Goal: Task Accomplishment & Management: Use online tool/utility

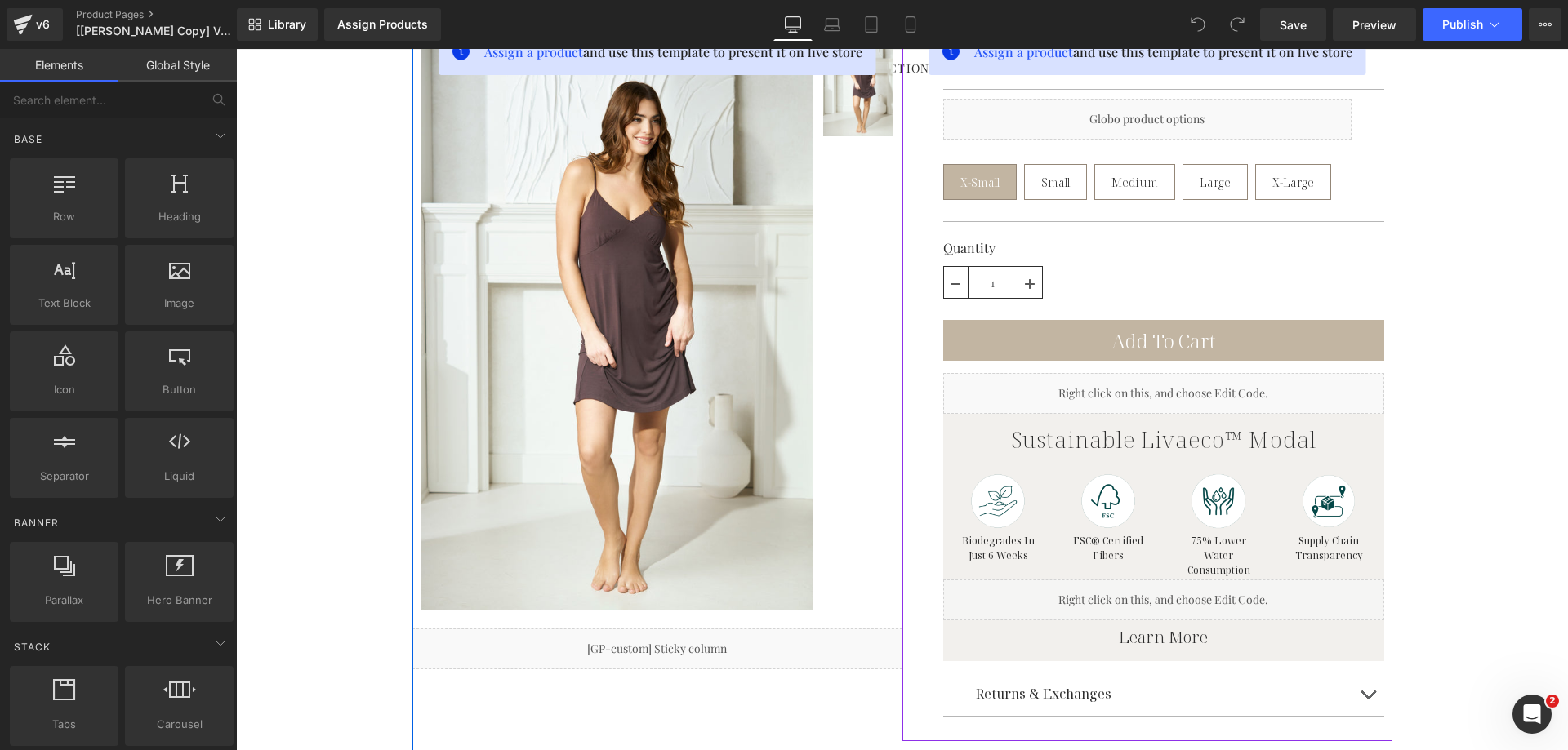
scroll to position [245, 0]
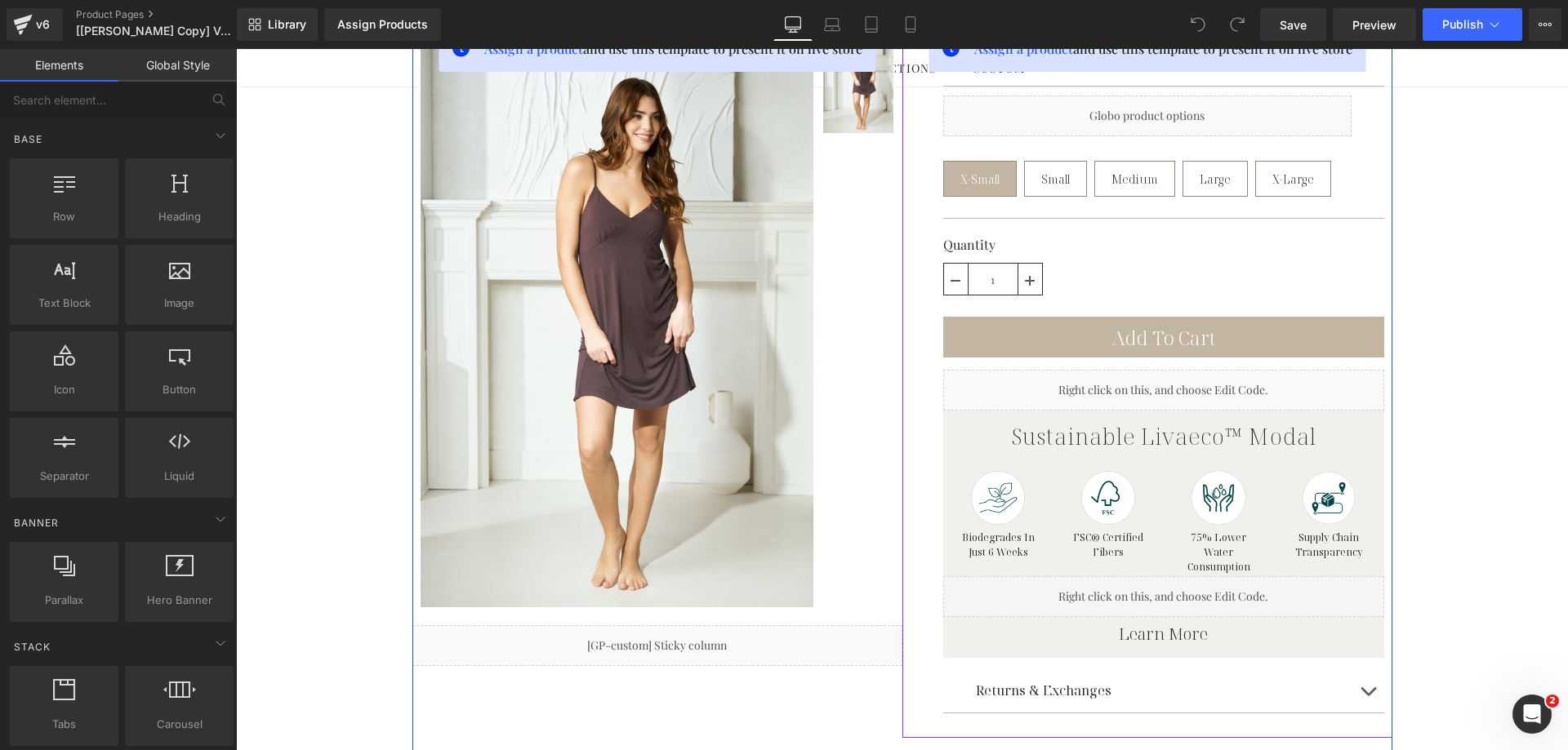
click at [1176, 387] on div "Liquid" at bounding box center [1163, 390] width 441 height 41
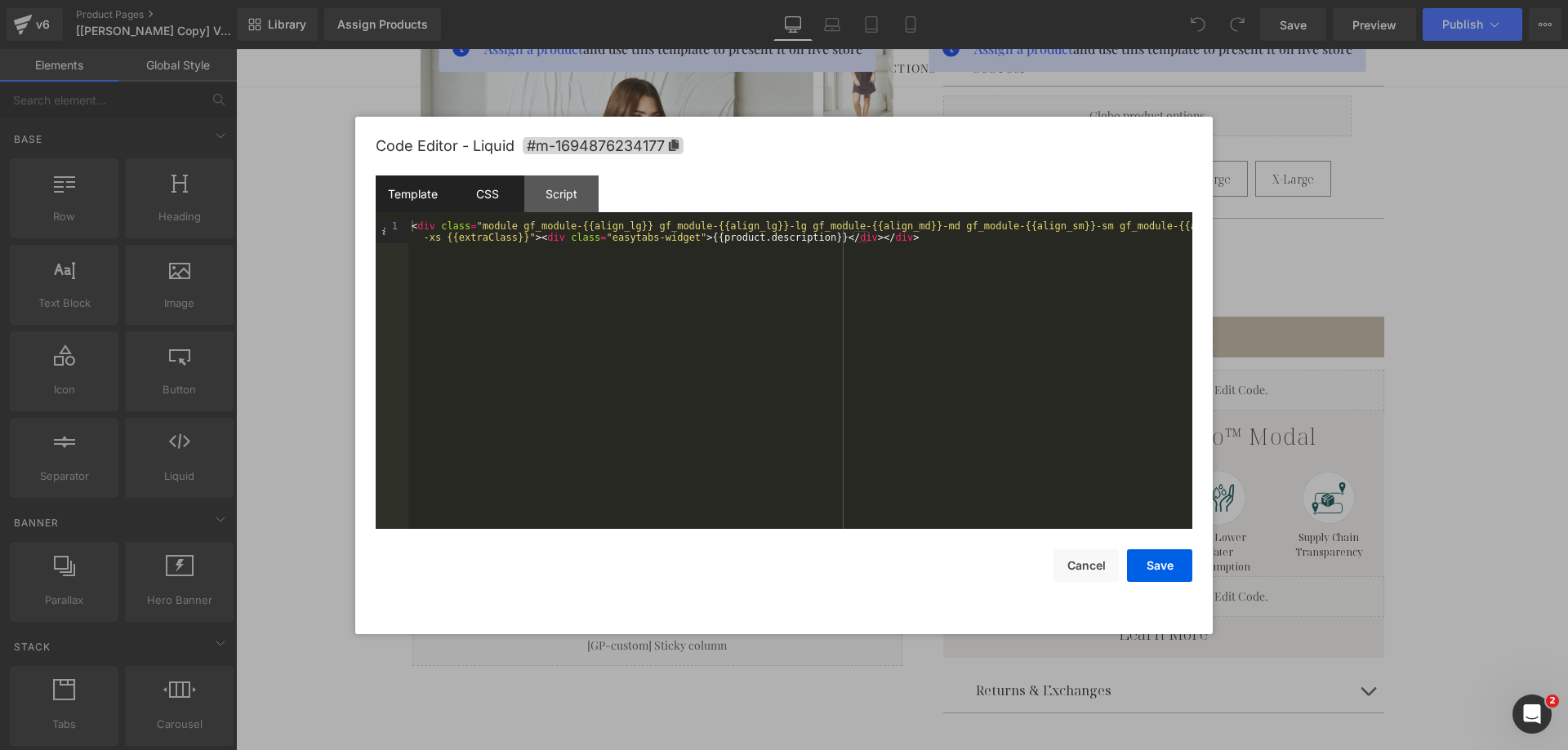
click at [488, 178] on div "CSS" at bounding box center [487, 194] width 74 height 37
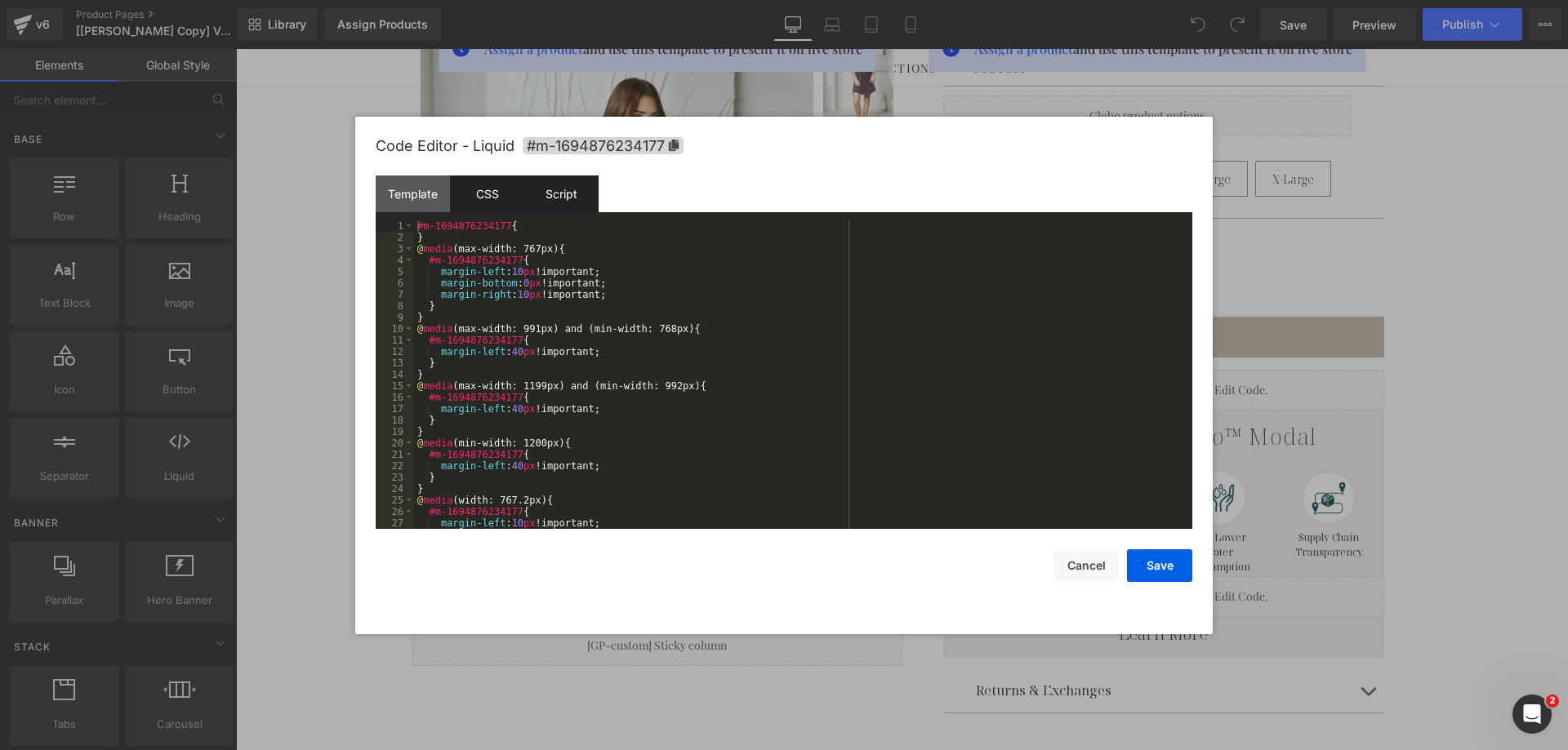
click at [554, 190] on div "Script" at bounding box center [561, 194] width 74 height 37
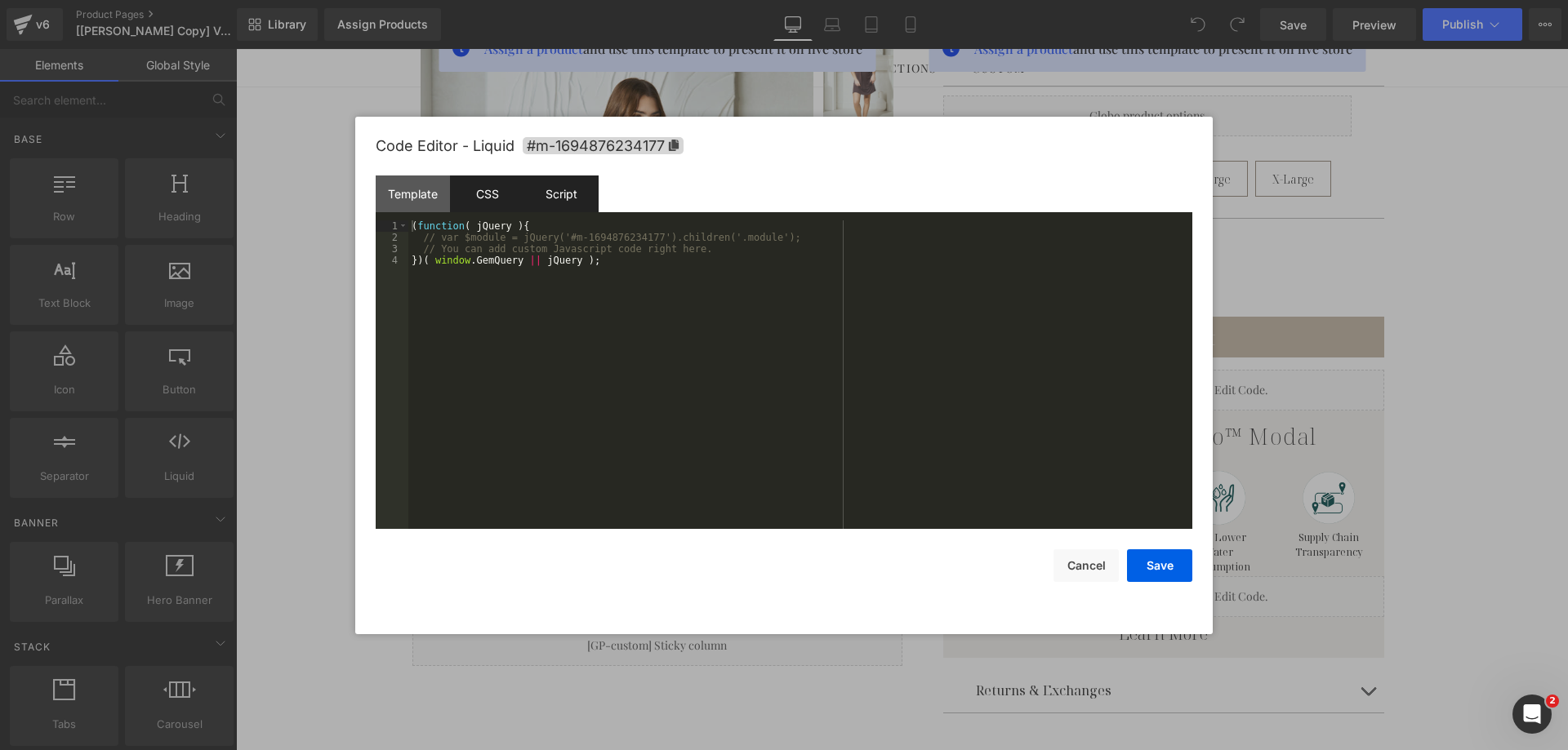
click at [509, 196] on div "CSS" at bounding box center [487, 194] width 74 height 37
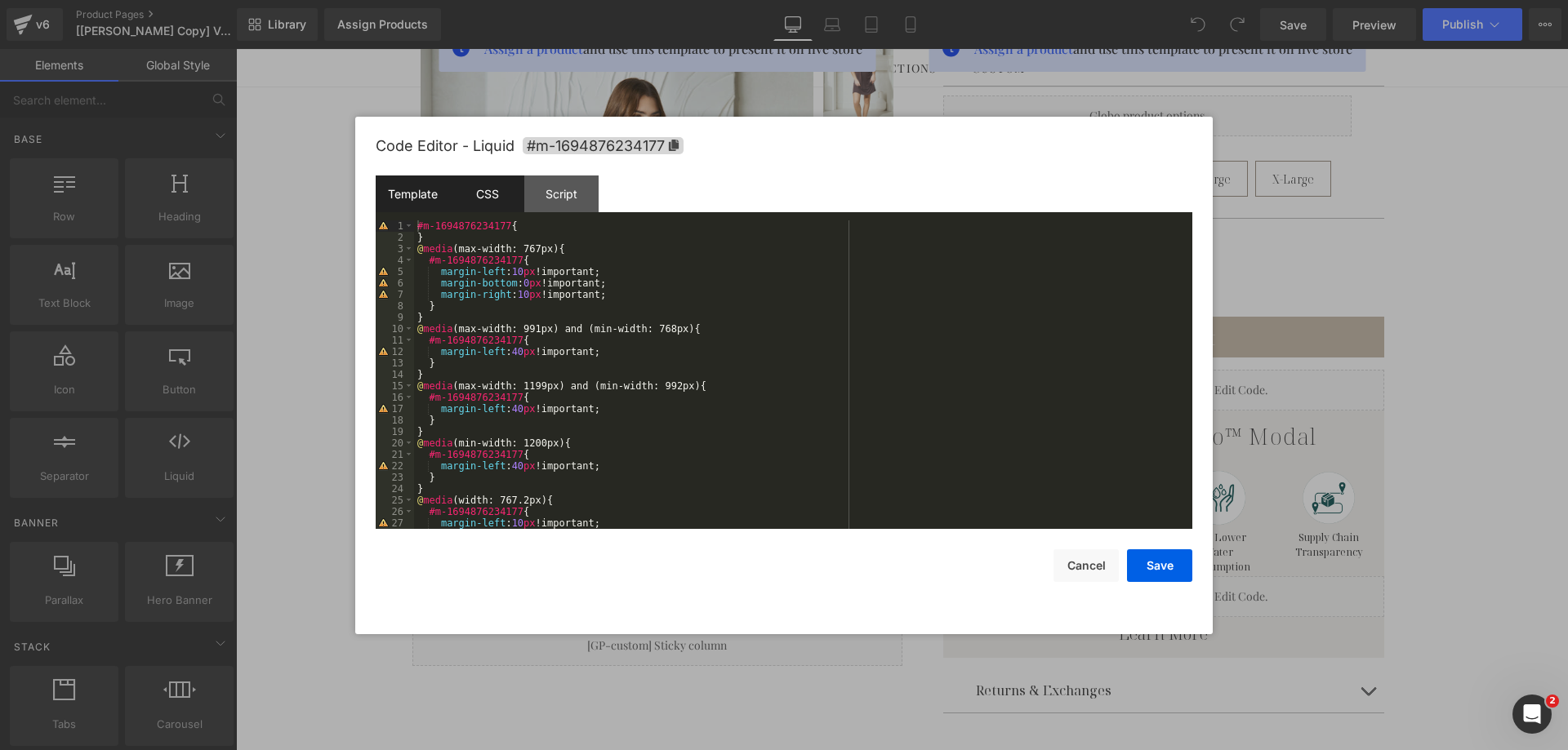
click at [412, 195] on div "Template" at bounding box center [412, 194] width 74 height 37
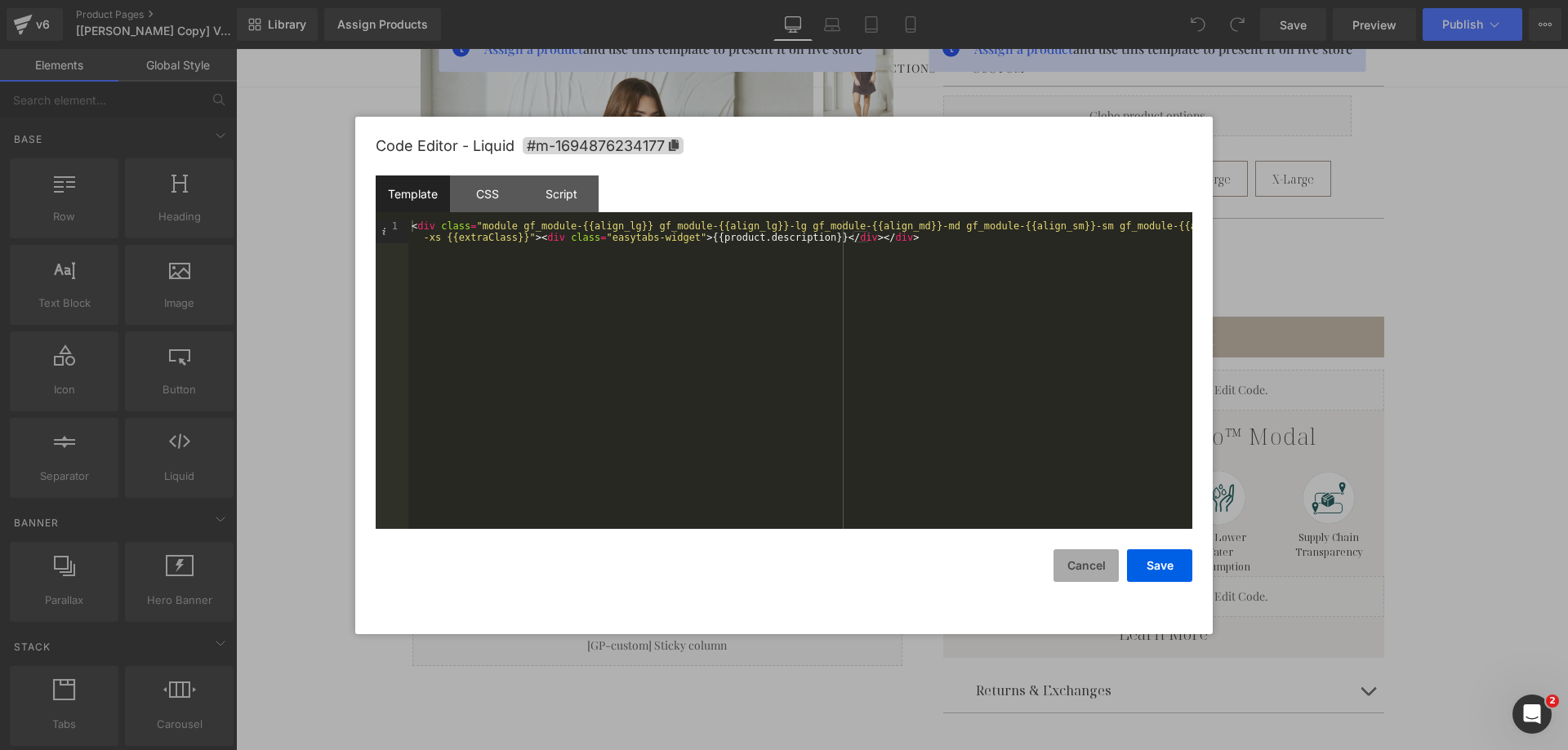
drag, startPoint x: 1084, startPoint y: 563, endPoint x: 869, endPoint y: 424, distance: 256.0
click at [1084, 563] on button "Cancel" at bounding box center [1086, 566] width 65 height 33
click at [1175, 382] on div "Liquid" at bounding box center [1163, 390] width 441 height 41
click at [586, 203] on div "Script" at bounding box center [561, 194] width 74 height 37
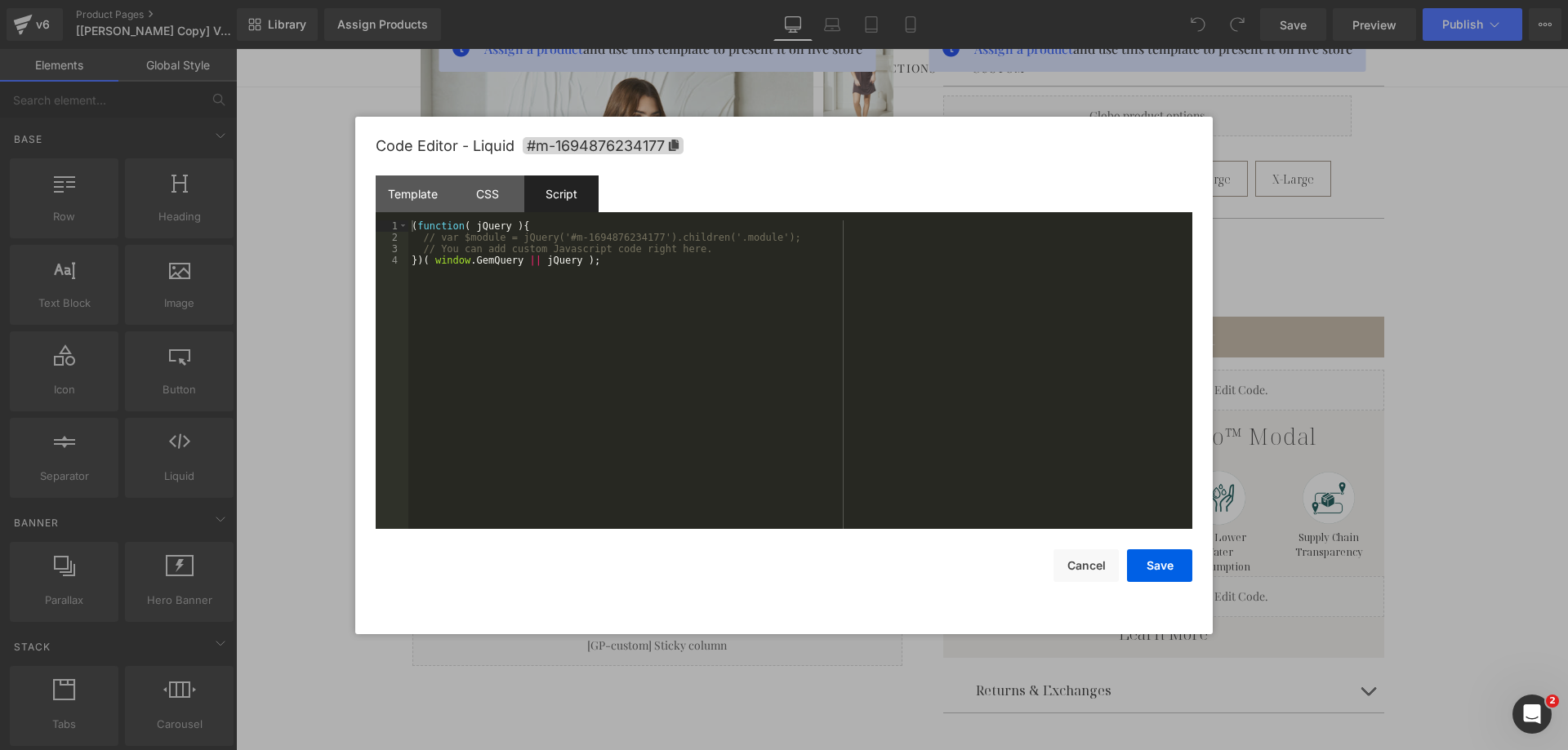
click at [746, 251] on div "( function ( jQuery ) { // var $module = jQuery('#m-1694876234177').children('.…" at bounding box center [800, 385] width 784 height 331
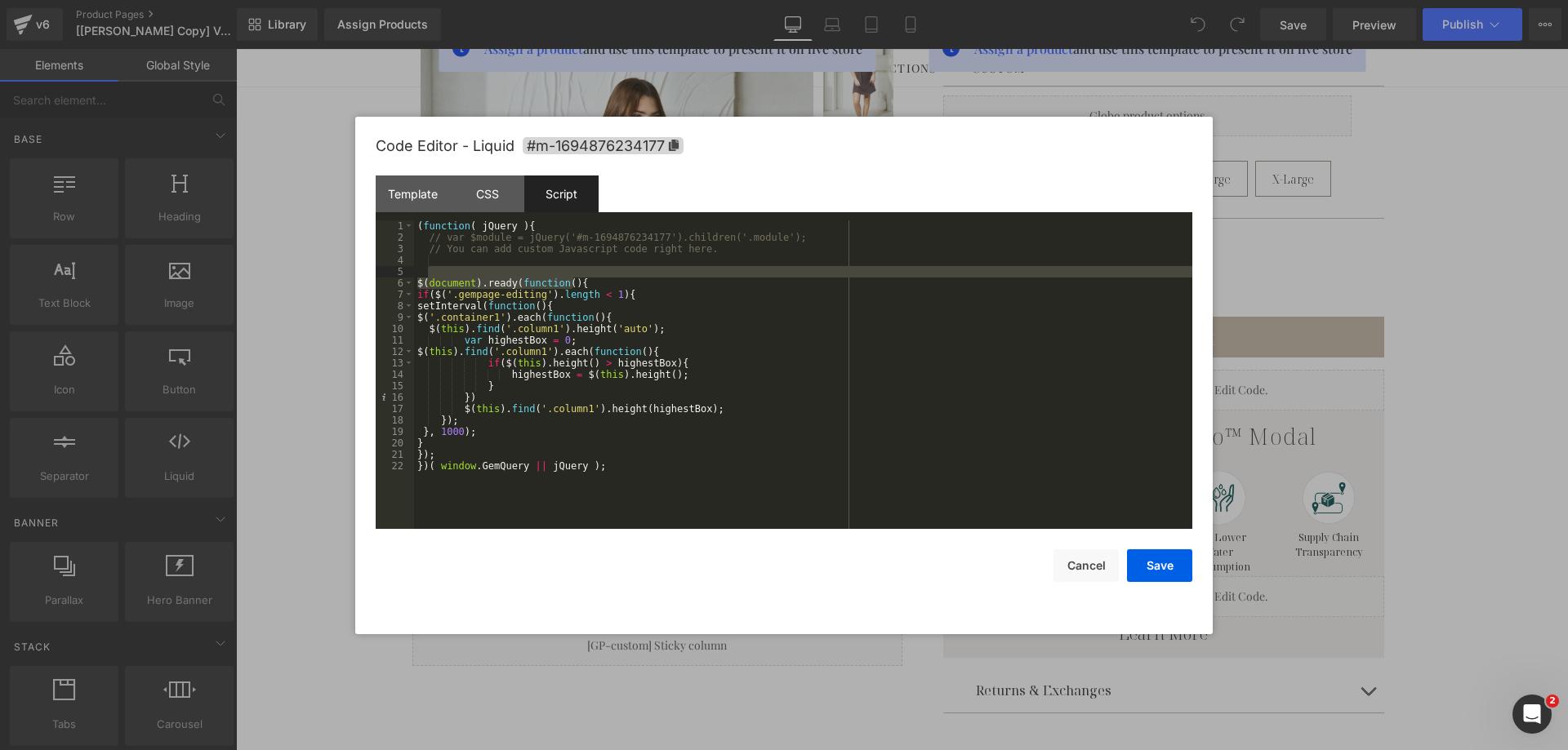
drag, startPoint x: 584, startPoint y: 280, endPoint x: 585, endPoint y: 269, distance: 11.0
click at [585, 269] on div "( function ( jQuery ) { // var $module = jQuery('#m-1694876234177').children('.…" at bounding box center [803, 385] width 778 height 331
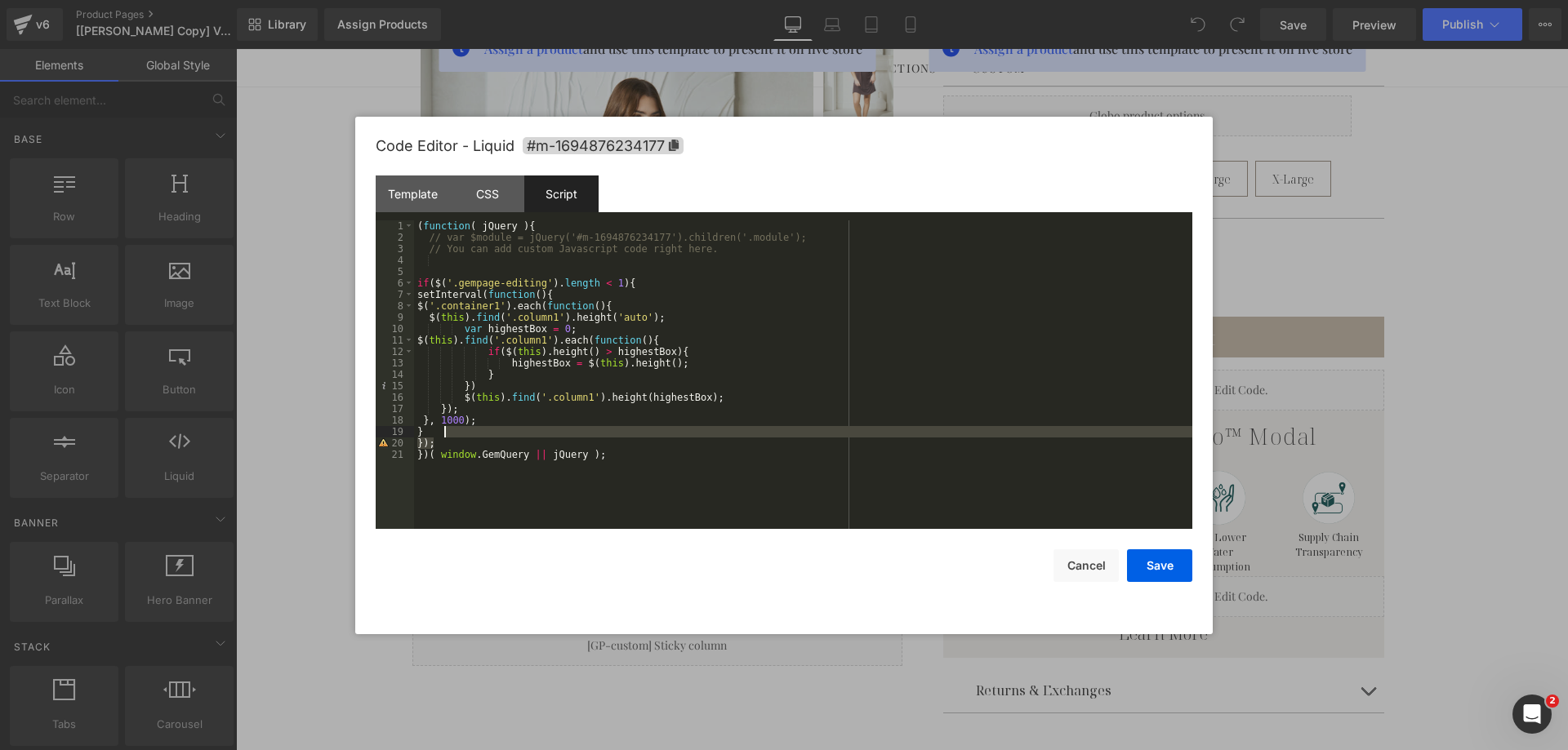
click at [453, 432] on div "( function ( jQuery ) { // var $module = jQuery('#m-1694876234177').children('.…" at bounding box center [803, 385] width 778 height 331
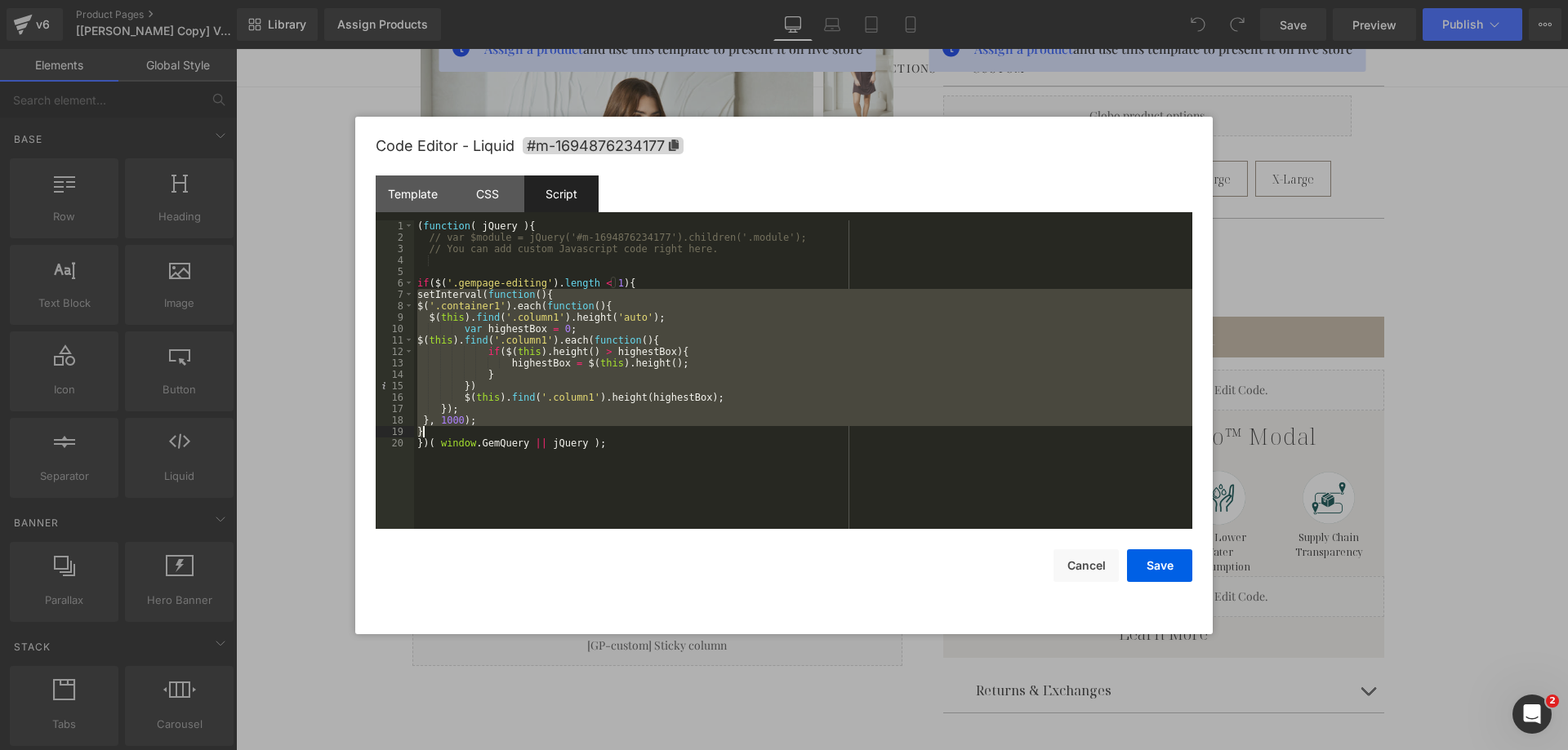
drag, startPoint x: 417, startPoint y: 296, endPoint x: 461, endPoint y: 428, distance: 139.1
click at [457, 433] on div "( function ( jQuery ) { // var $module = jQuery('#m-1694876234177').children('.…" at bounding box center [803, 385] width 778 height 331
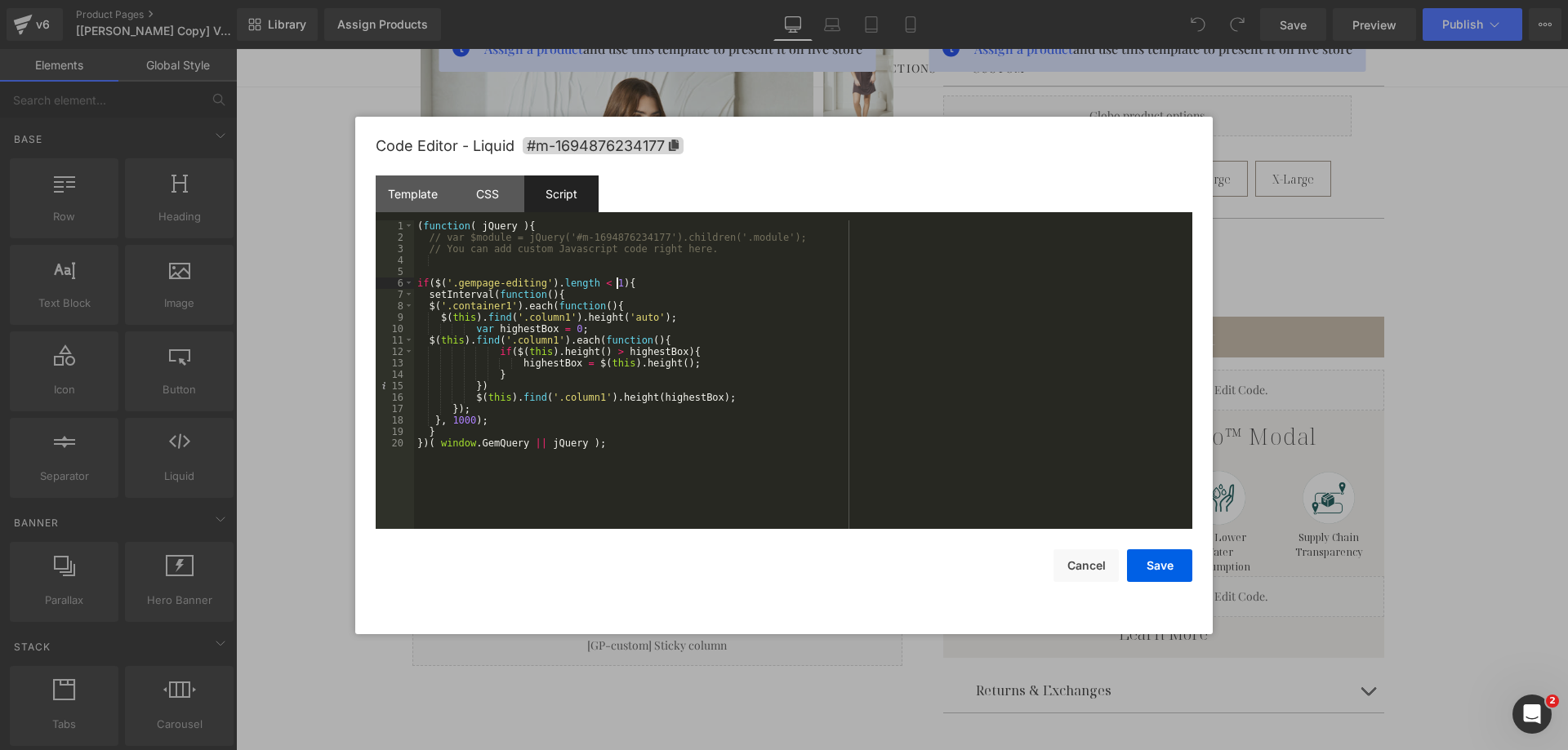
click at [624, 279] on div "( function ( jQuery ) { // var $module = jQuery('#m-1694876234177').children('.…" at bounding box center [803, 385] width 778 height 331
click at [431, 425] on div "( function ( jQuery ) { // var $module = jQuery('#m-1694876234177').children('.…" at bounding box center [803, 385] width 778 height 331
click at [416, 284] on div "( function ( jQuery ) { // var $module = jQuery('#m-1694876234177').children('.…" at bounding box center [803, 385] width 778 height 331
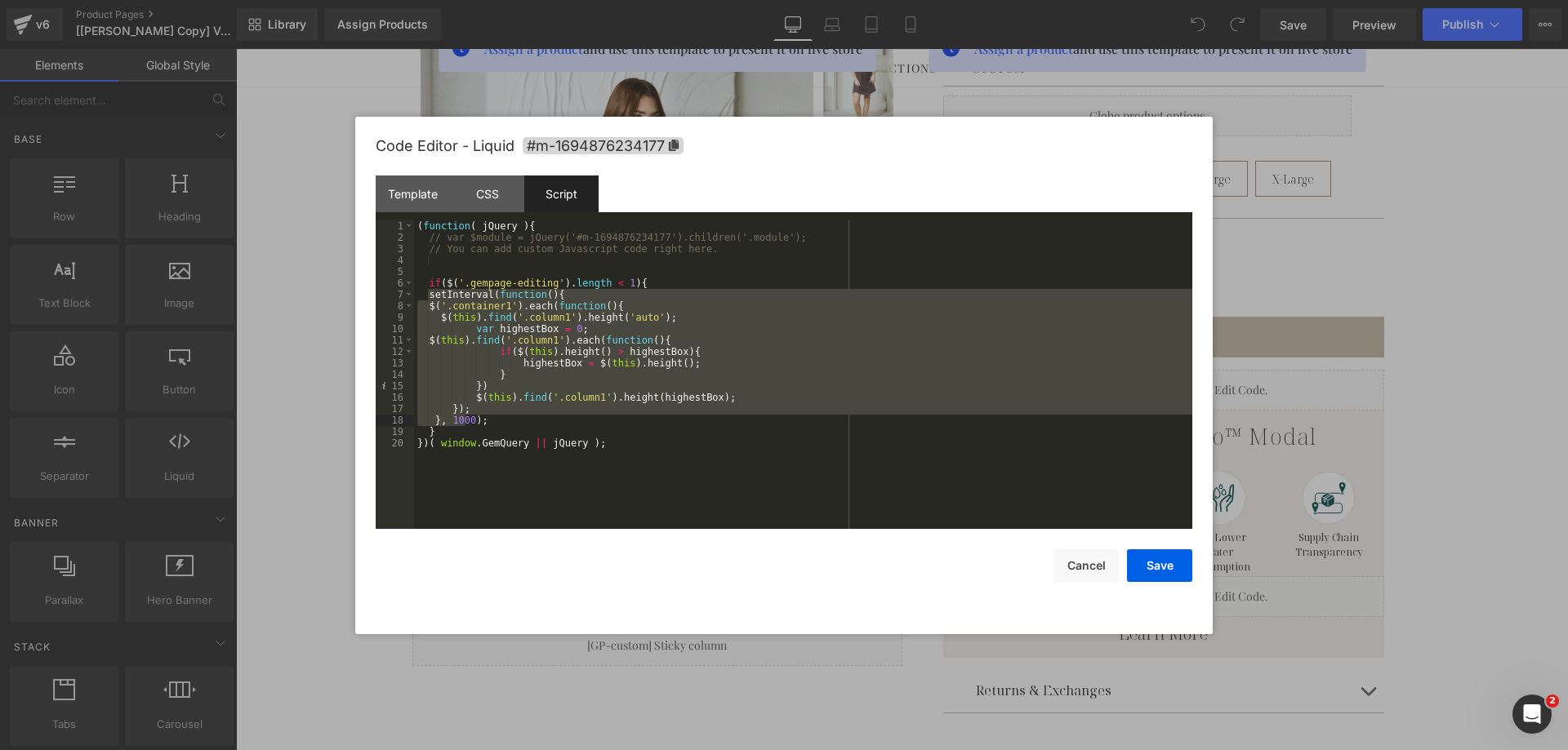
drag, startPoint x: 428, startPoint y: 294, endPoint x: 467, endPoint y: 418, distance: 130.0
click at [467, 418] on div "( function ( jQuery ) { // var $module = jQuery('#m-1694876234177').children('.…" at bounding box center [803, 385] width 778 height 331
click at [467, 411] on div "( function ( jQuery ) { // var $module = jQuery('#m-1694876234177').children('.…" at bounding box center [803, 374] width 778 height 308
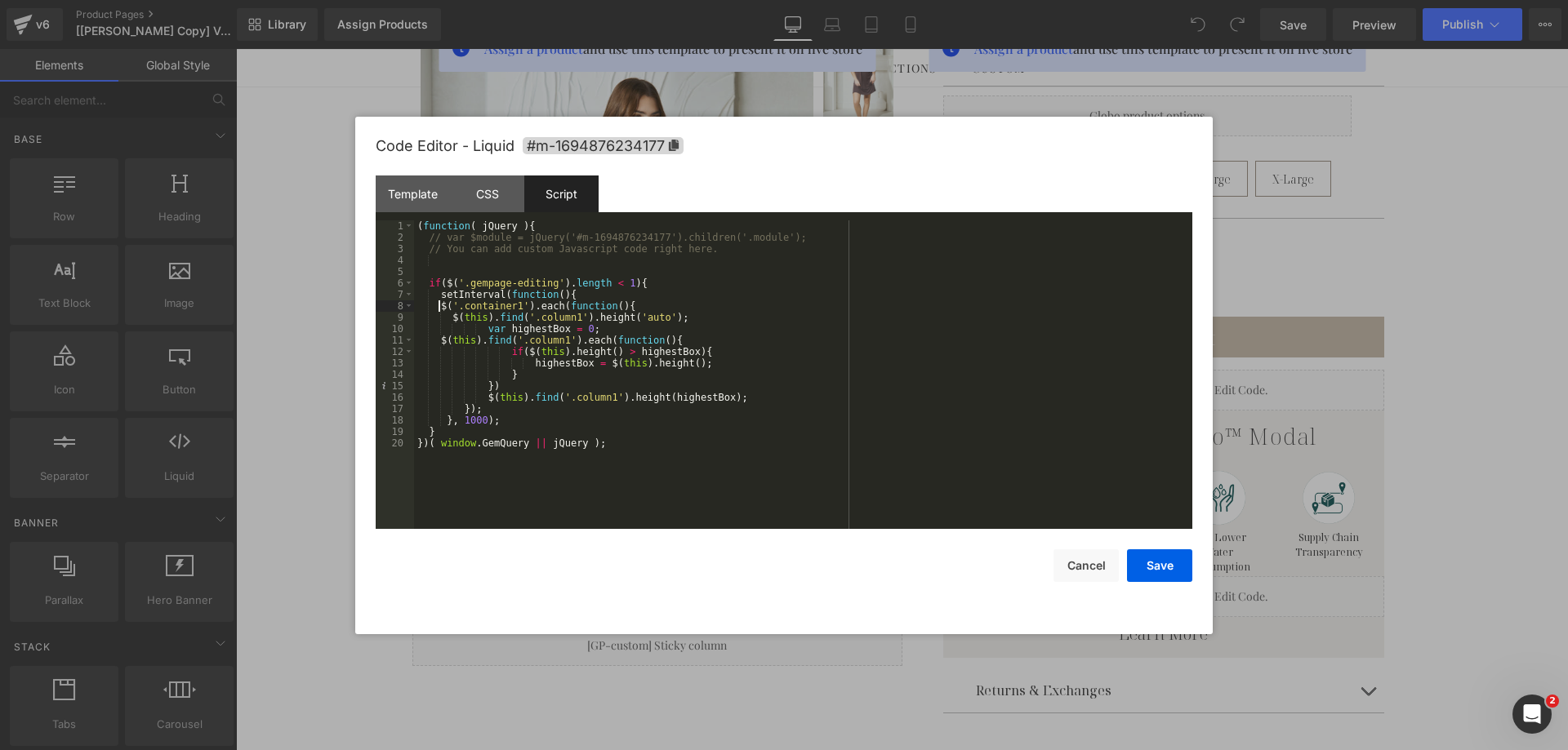
click at [440, 304] on div "( function ( jQuery ) { // var $module = jQuery('#m-1694876234177').children('.…" at bounding box center [803, 385] width 778 height 331
click at [438, 341] on div "( function ( jQuery ) { // var $module = jQuery('#m-1694876234177').children('.…" at bounding box center [803, 385] width 778 height 331
click at [483, 328] on div "( function ( jQuery ) { // var $module = jQuery('#m-1694876234177').children('.…" at bounding box center [803, 385] width 778 height 331
click at [447, 421] on div "( function ( jQuery ) { // var $module = jQuery('#m-1694876234177').children('.…" at bounding box center [803, 385] width 778 height 331
click at [462, 407] on div "( function ( jQuery ) { // var $module = jQuery('#m-1694876234177').children('.…" at bounding box center [803, 385] width 778 height 331
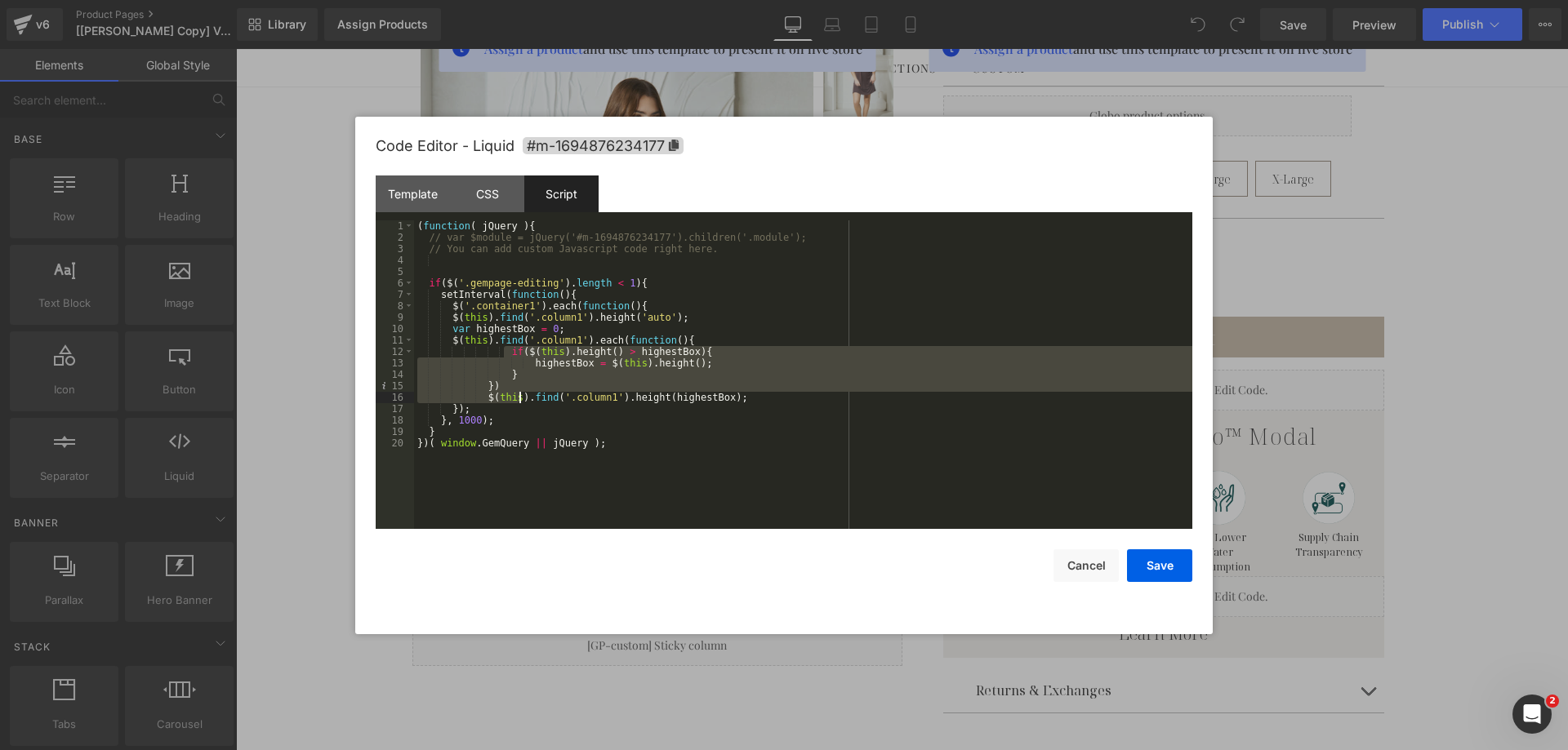
drag, startPoint x: 505, startPoint y: 352, endPoint x: 518, endPoint y: 395, distance: 44.9
click at [518, 395] on div "( function ( jQuery ) { // var $module = jQuery('#m-1694876234177').children('.…" at bounding box center [803, 385] width 778 height 331
click at [529, 390] on div "( function ( jQuery ) { // var $module = jQuery('#m-1694876234177').children('.…" at bounding box center [803, 374] width 778 height 308
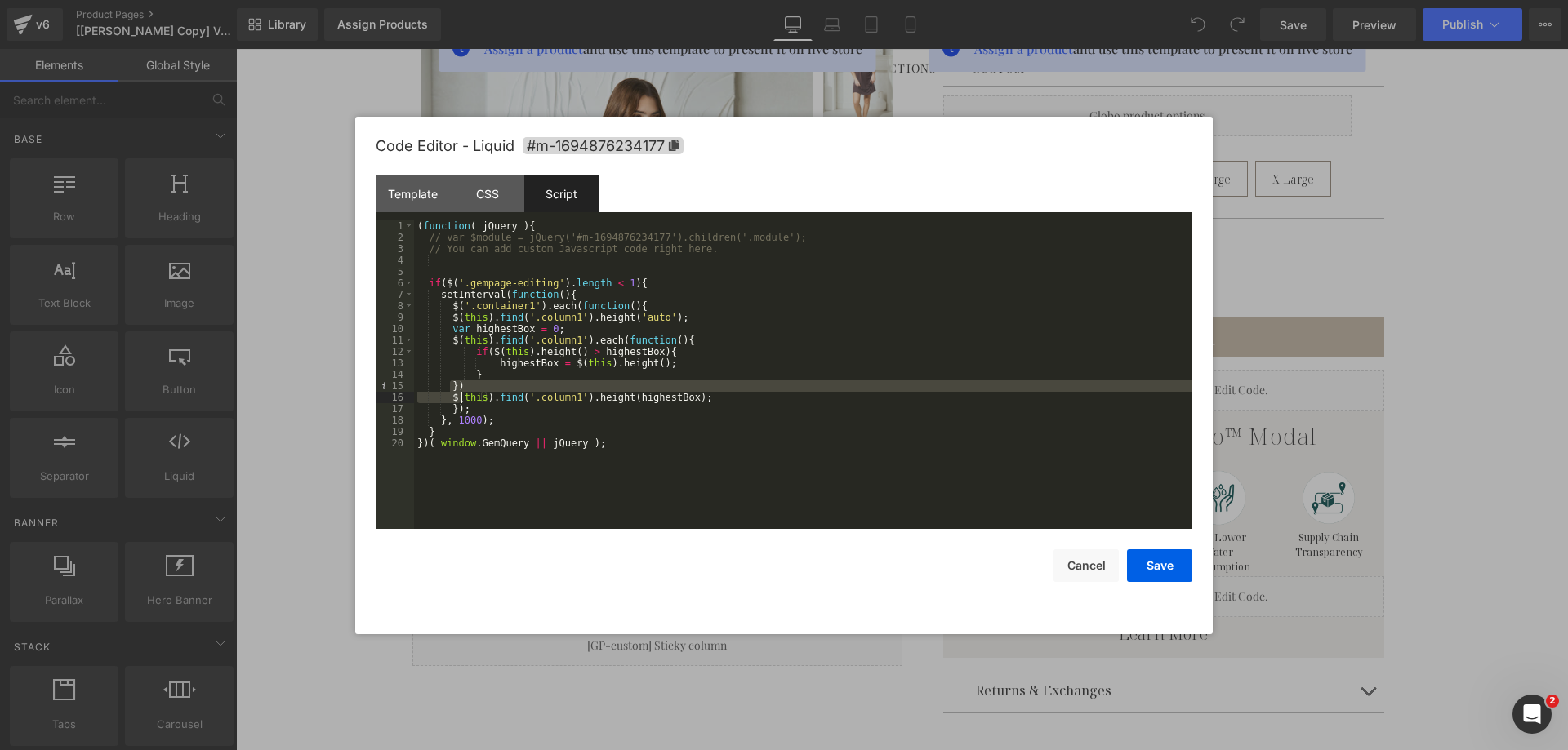
drag, startPoint x: 449, startPoint y: 386, endPoint x: 463, endPoint y: 395, distance: 16.6
click at [463, 395] on div "( function ( jQuery ) { // var $module = jQuery('#m-1694876234177').children('.…" at bounding box center [803, 385] width 778 height 331
click at [482, 375] on div "( function ( jQuery ) { // var $module = jQuery('#m-1694876234177').children('.…" at bounding box center [803, 385] width 778 height 331
click at [673, 343] on div "( function ( jQuery ) { // var $module = jQuery('#m-1694876234177').children('.…" at bounding box center [803, 385] width 778 height 331
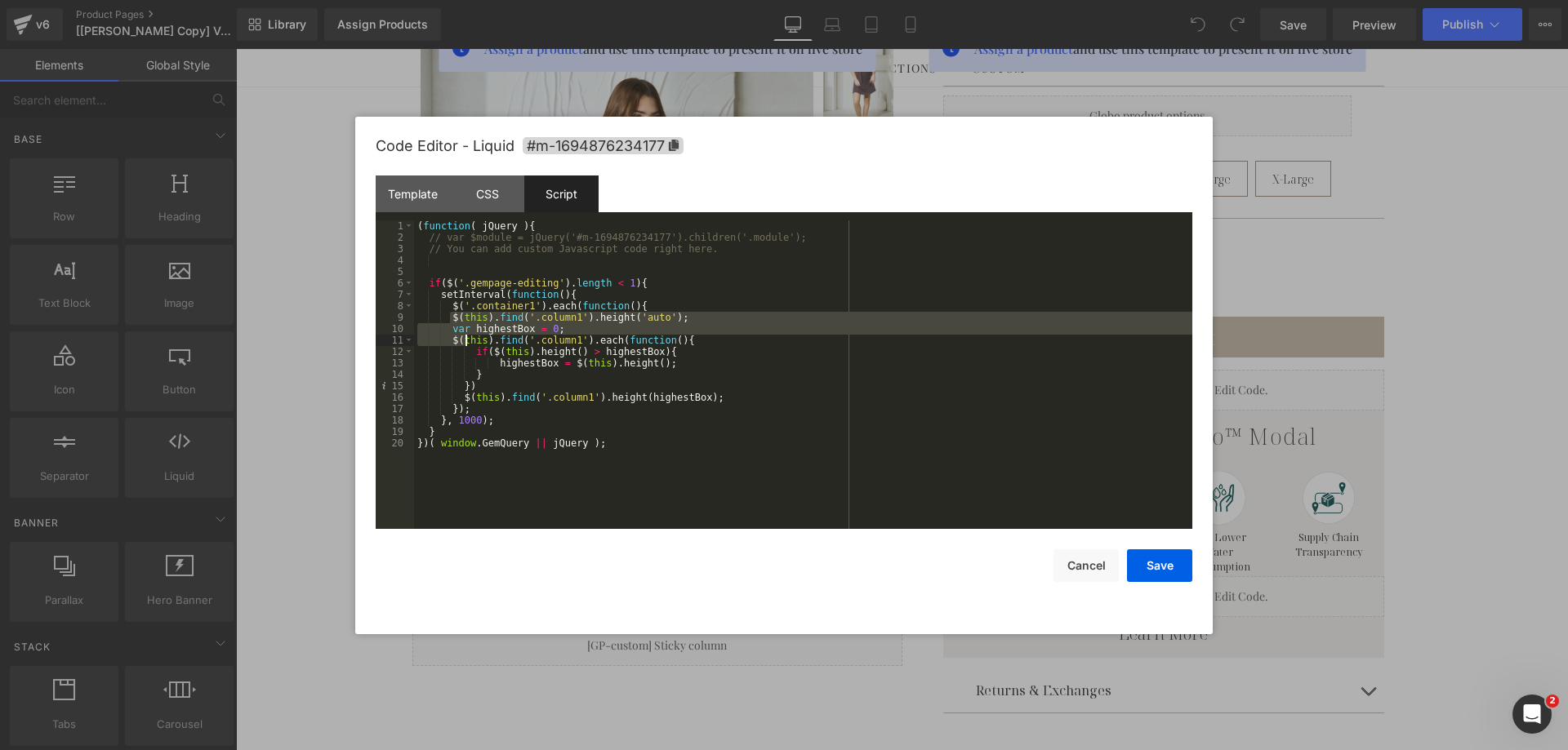
drag, startPoint x: 449, startPoint y: 315, endPoint x: 466, endPoint y: 342, distance: 31.9
click at [466, 342] on div "( function ( jQuery ) { // var $module = jQuery('#m-1694876234177').children('.…" at bounding box center [803, 385] width 778 height 331
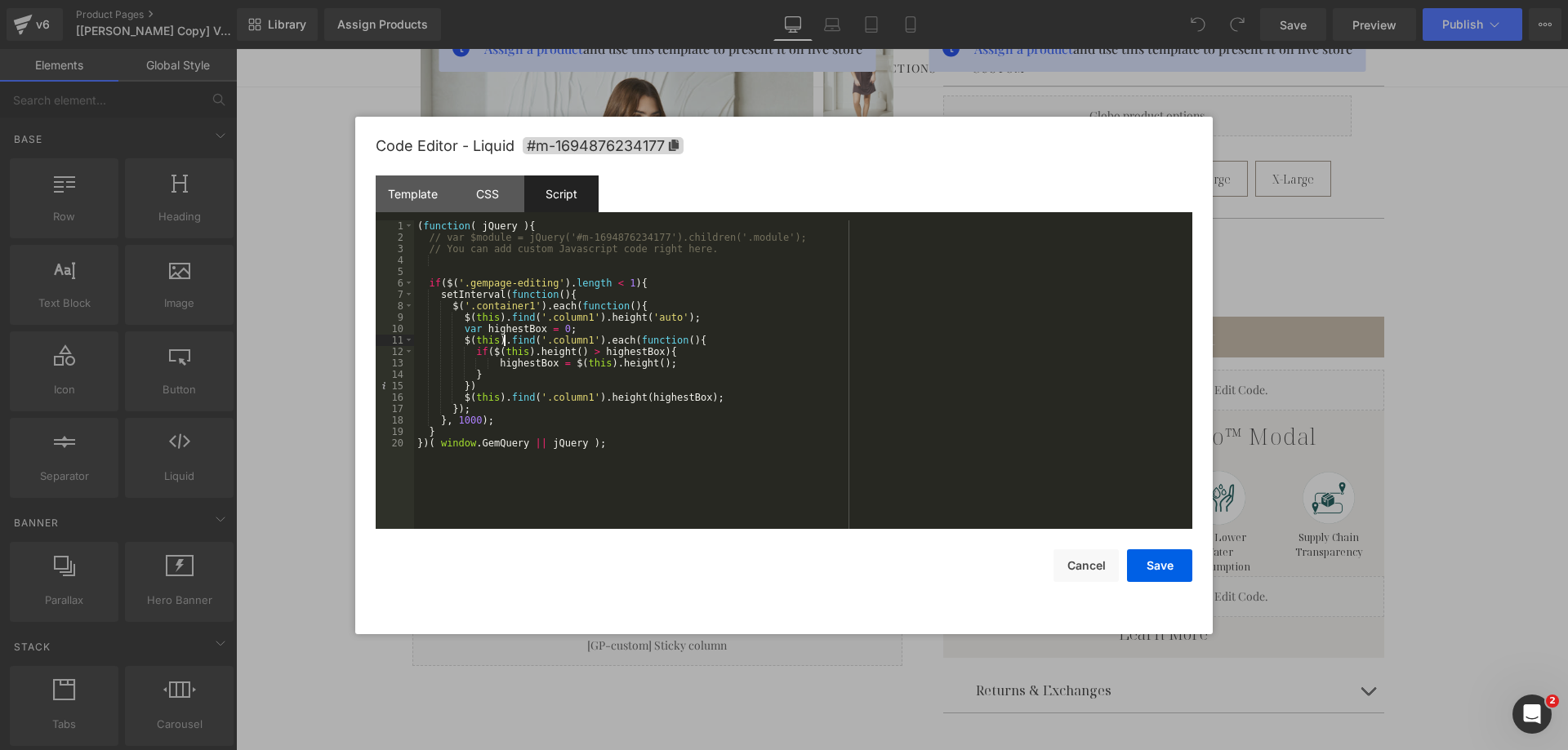
click at [504, 343] on div "( function ( jQuery ) { // var $module = jQuery('#m-1694876234177').children('.…" at bounding box center [803, 385] width 778 height 331
click at [552, 319] on div "( function ( jQuery ) { // var $module = jQuery('#m-1694876234177').children('.…" at bounding box center [803, 385] width 778 height 331
click at [555, 348] on div "( function ( jQuery ) { // var $module = jQuery('#m-1694876234177').children('.…" at bounding box center [803, 385] width 778 height 331
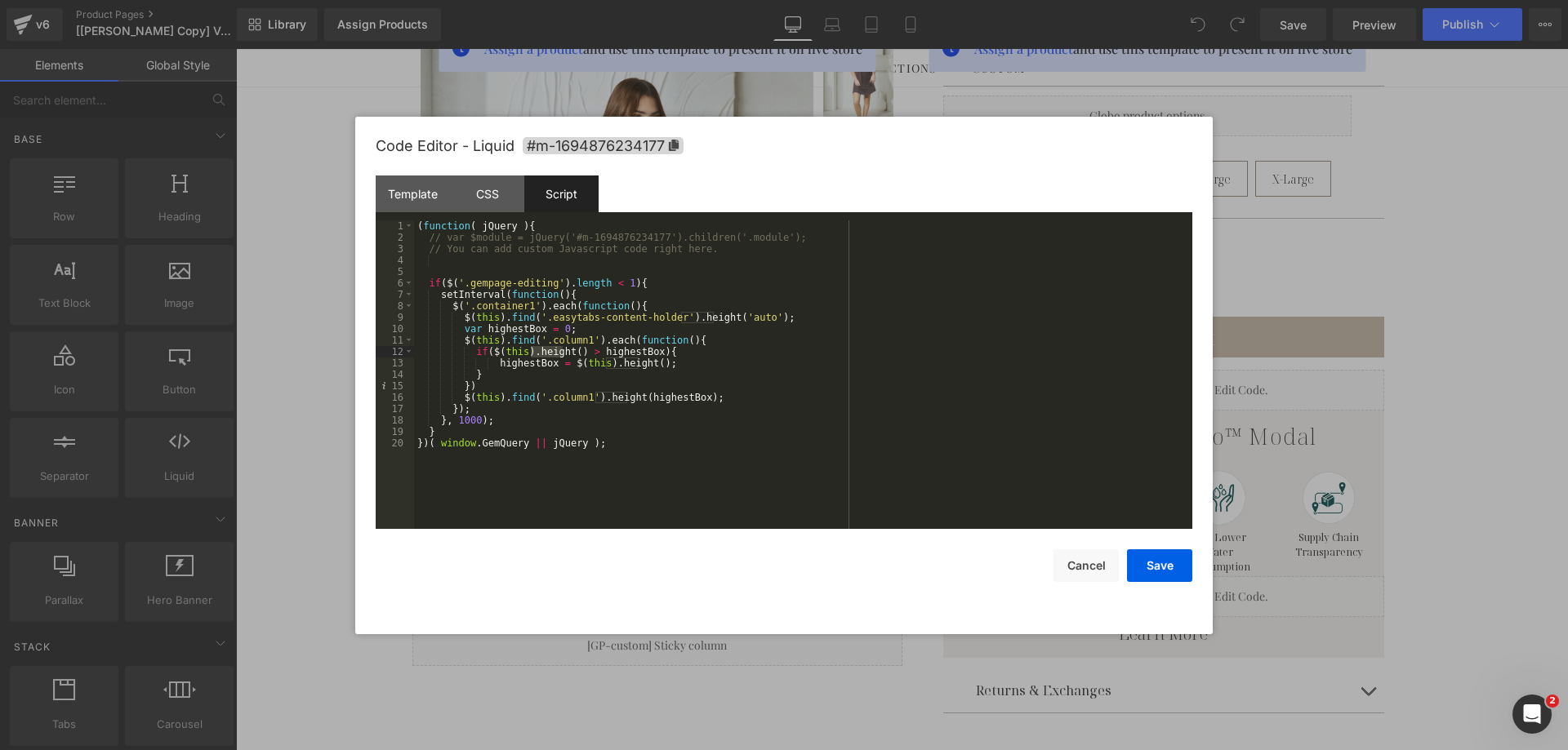
click at [561, 337] on div "( function ( jQuery ) { // var $module = jQuery('#m-1694876234177').children('.…" at bounding box center [803, 385] width 778 height 331
click at [561, 396] on div "( function ( jQuery ) { // var $module = jQuery('#m-1694876234177').children('.…" at bounding box center [803, 385] width 778 height 331
click at [449, 234] on div "( function ( jQuery ) { // var $module = jQuery('#m-1694876234177').children('.…" at bounding box center [803, 385] width 778 height 331
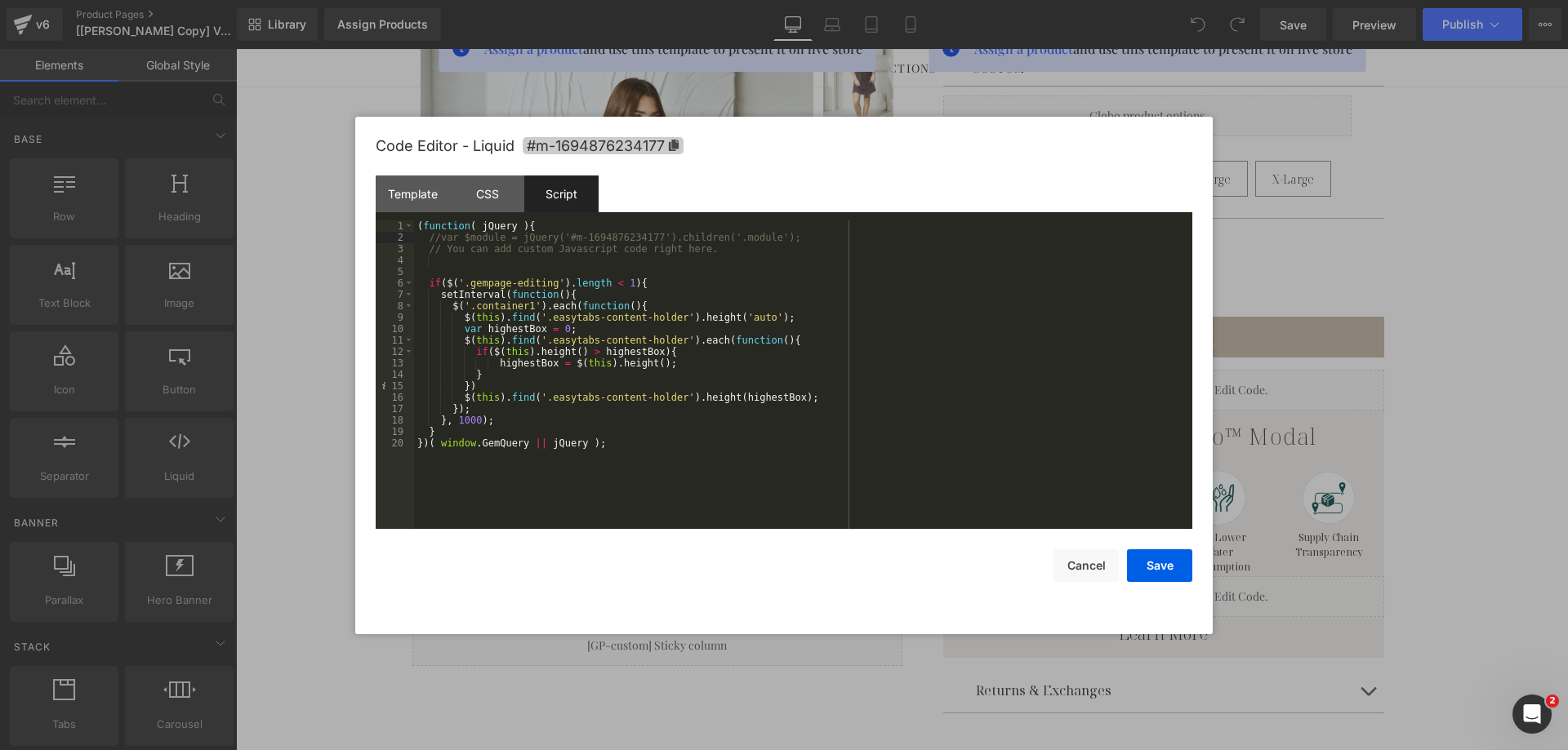
click at [575, 151] on span "#m-1694876234177" at bounding box center [603, 146] width 161 height 17
click at [503, 305] on div "( function ( jQuery ) { //var $module = jQuery('#m-1694876234177').children('.m…" at bounding box center [803, 386] width 778 height 331
click at [503, 305] on div "( function ( jQuery ) { //var $module = jQuery('#m-1694876234177').children('.m…" at bounding box center [803, 385] width 778 height 331
click at [471, 304] on div "( function ( jQuery ) { //var $module = jQuery('#m-1694876234177').children('.m…" at bounding box center [803, 374] width 778 height 308
click at [513, 308] on div "( function ( jQuery ) { //var $module = jQuery('#m-1694876234177').children('.m…" at bounding box center [803, 385] width 778 height 331
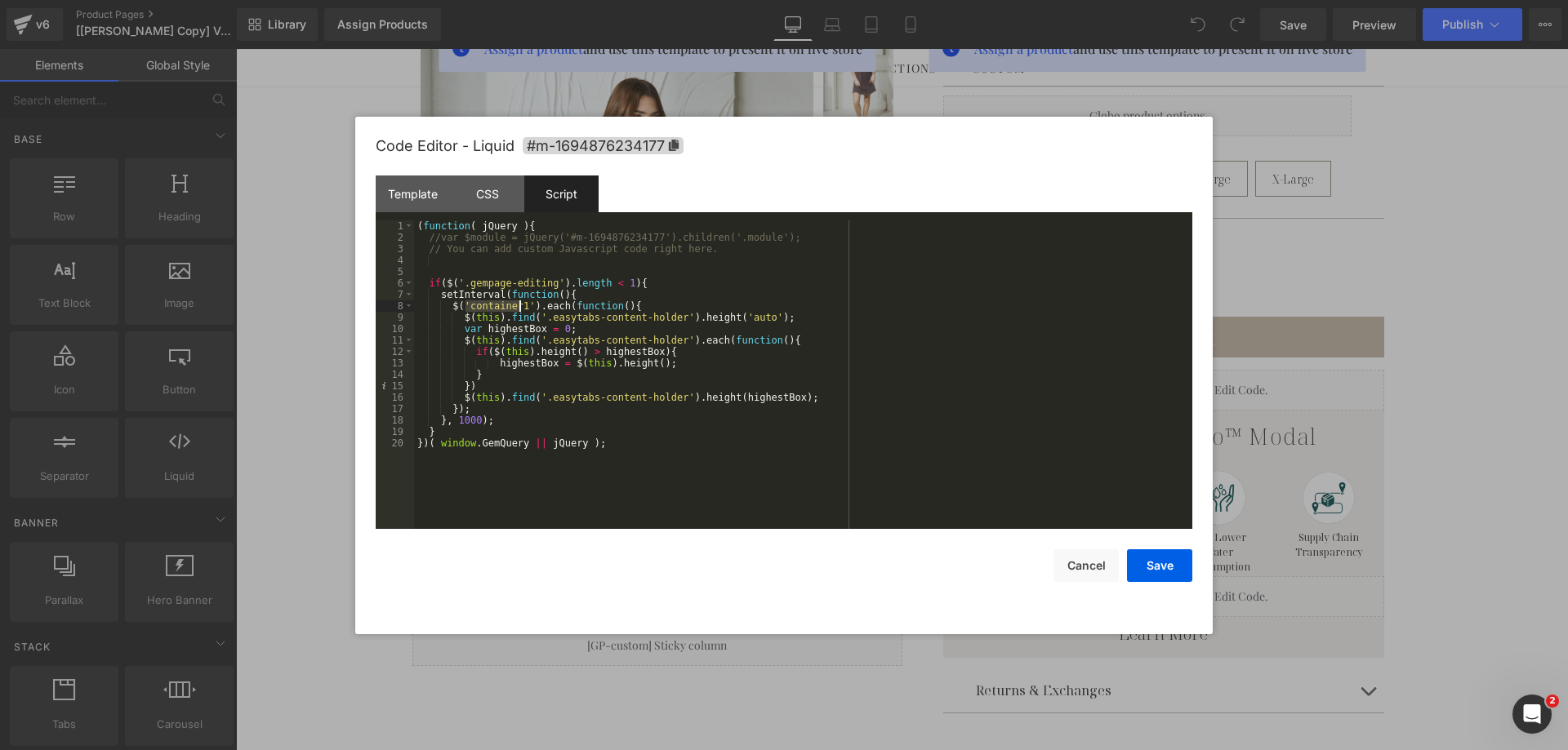
click at [513, 308] on div "( function ( jQuery ) { //var $module = jQuery('#m-1694876234177').children('.m…" at bounding box center [803, 385] width 778 height 331
click at [812, 314] on div "( function ( jQuery ) { //var $module = jQuery('#m-1694876234177').children('.m…" at bounding box center [803, 385] width 778 height 331
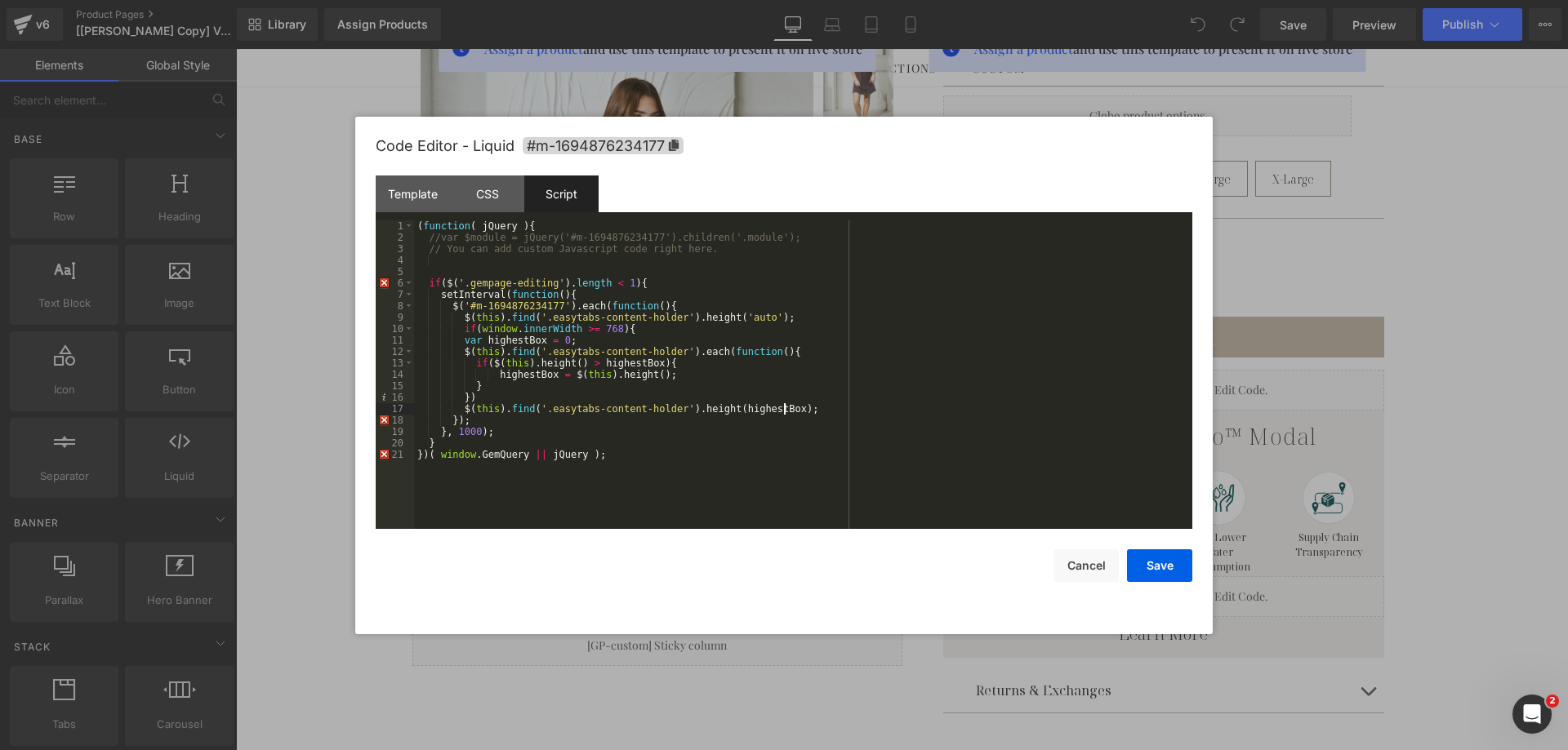
click at [810, 406] on div "( function ( jQuery ) { //var $module = jQuery('#m-1694876234177').children('.m…" at bounding box center [803, 385] width 778 height 331
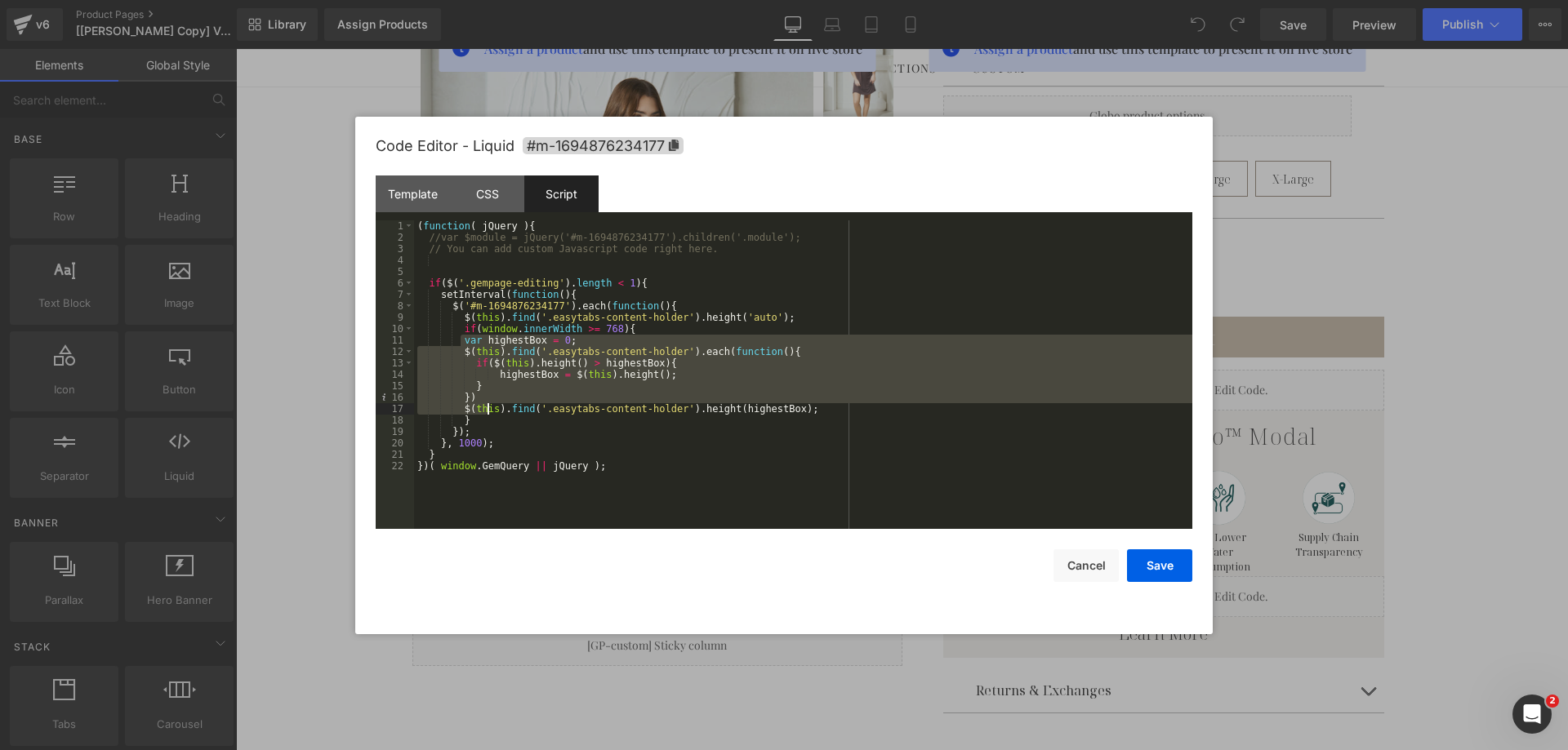
drag, startPoint x: 462, startPoint y: 343, endPoint x: 489, endPoint y: 404, distance: 66.7
click at [489, 404] on div "( function ( jQuery ) { //var $module = jQuery('#m-1694876234177').children('.m…" at bounding box center [803, 385] width 778 height 331
click at [666, 408] on div "( function ( jQuery ) { //var $module = jQuery('#m-1694876234177').children('.m…" at bounding box center [803, 385] width 778 height 331
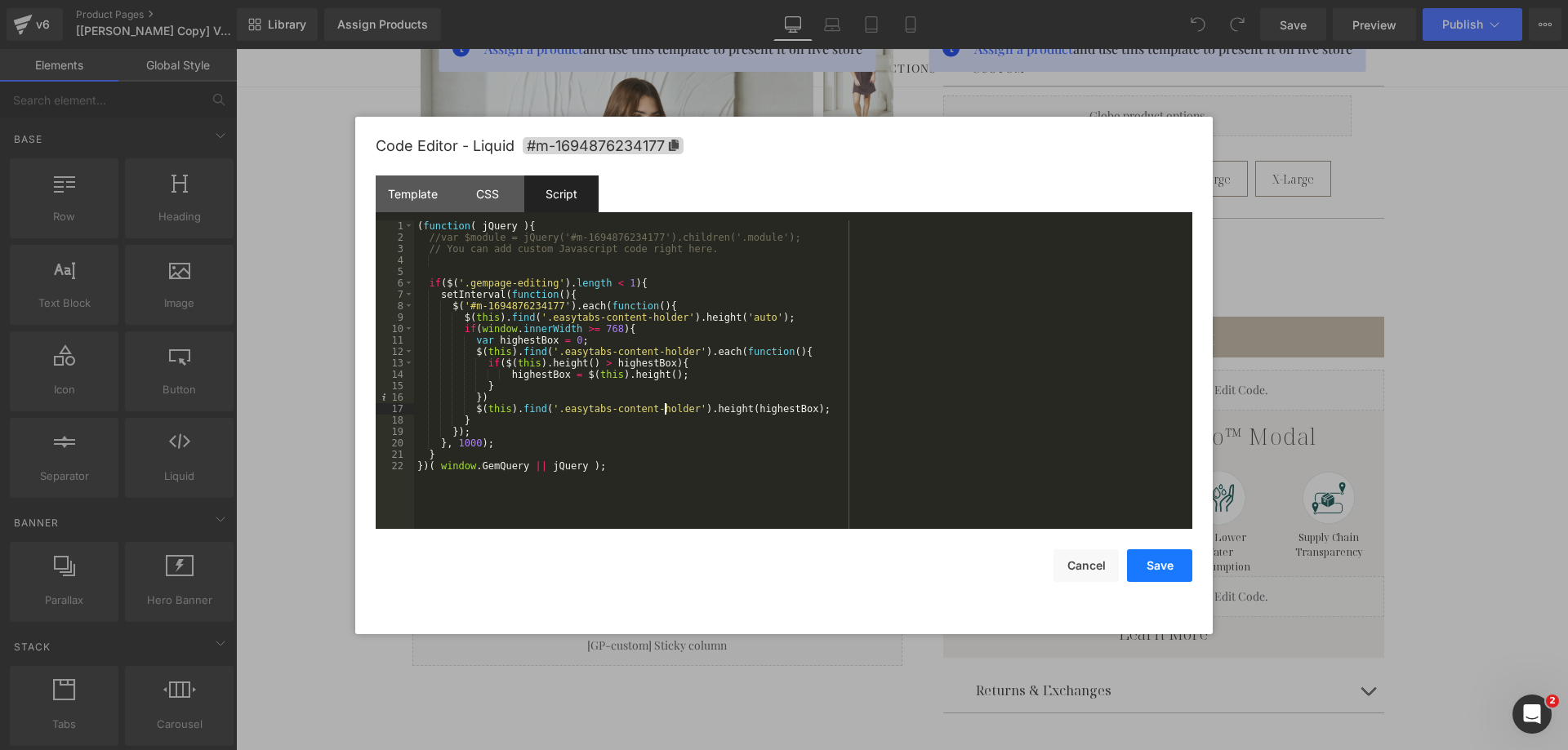
click at [1158, 568] on button "Save" at bounding box center [1160, 566] width 65 height 33
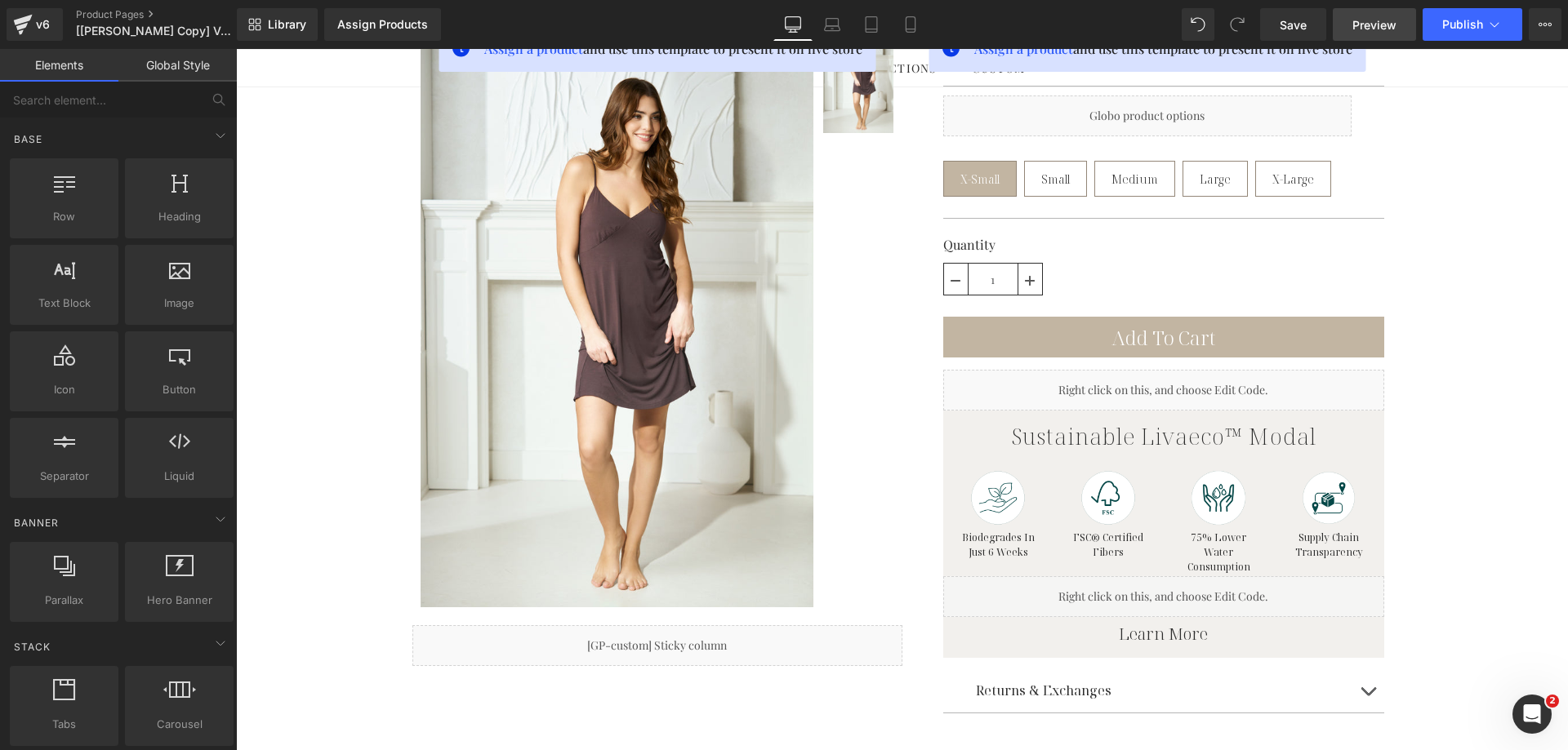
click at [1365, 23] on span "Preview" at bounding box center [1374, 25] width 44 height 17
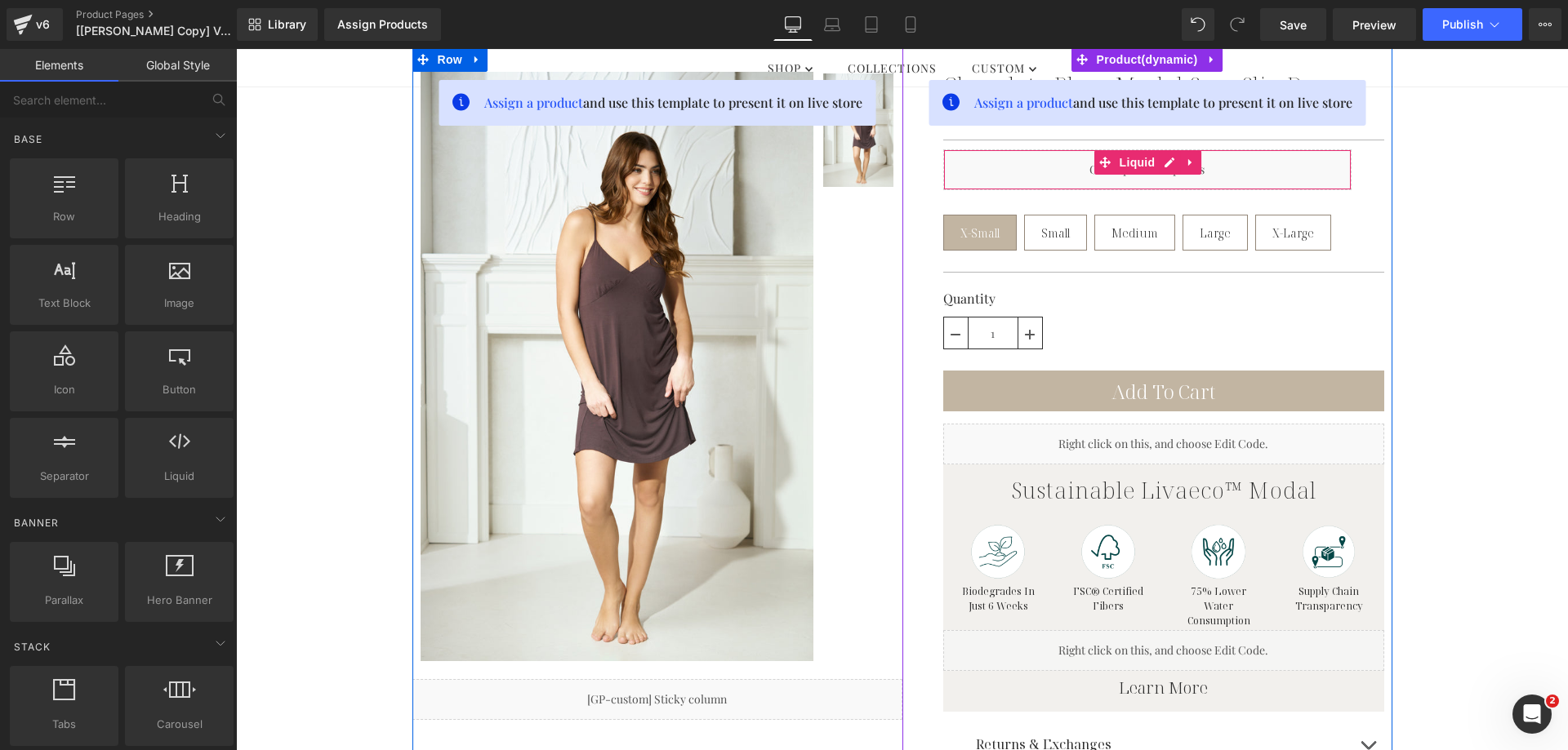
scroll to position [164, 0]
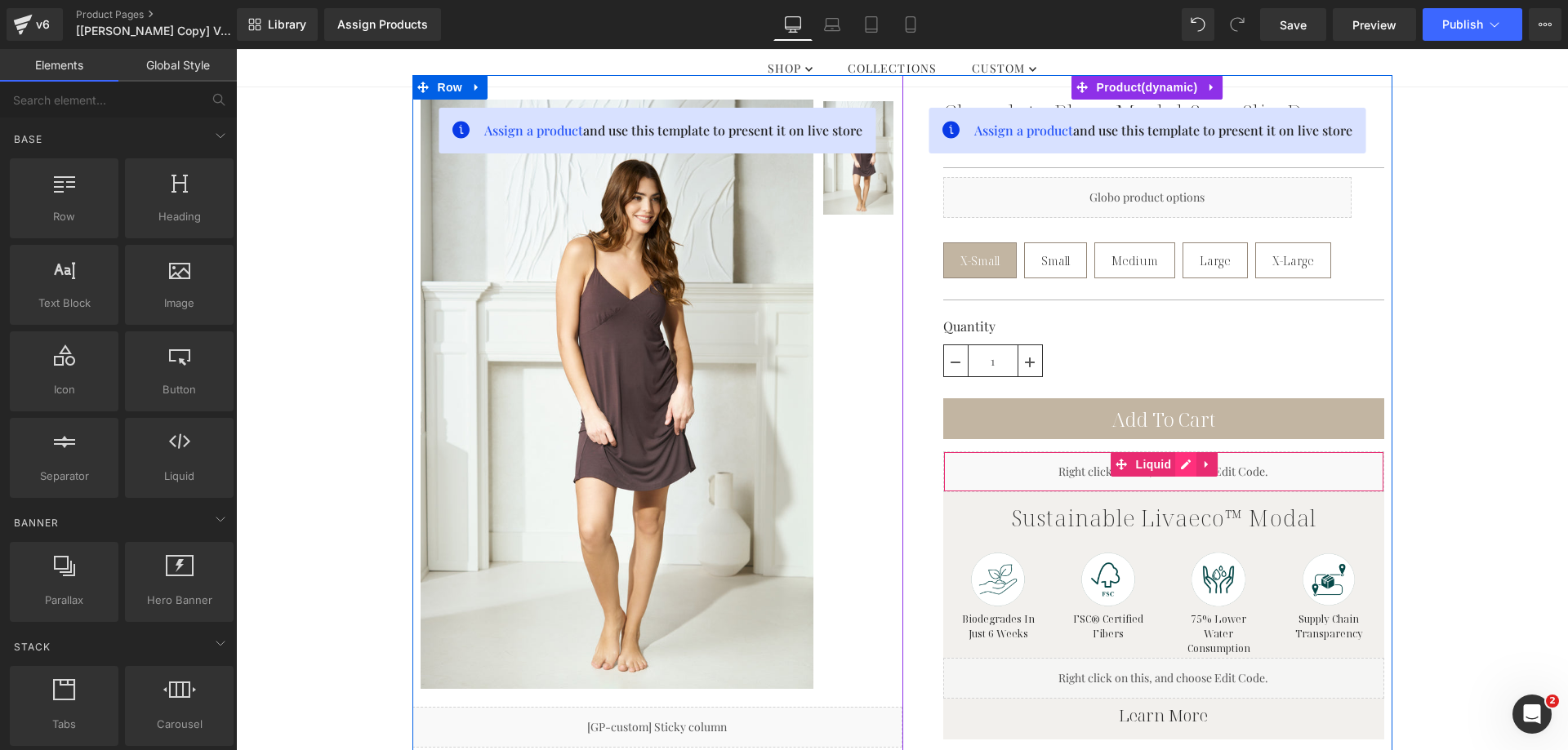
click at [1177, 465] on div "Liquid" at bounding box center [1163, 472] width 441 height 41
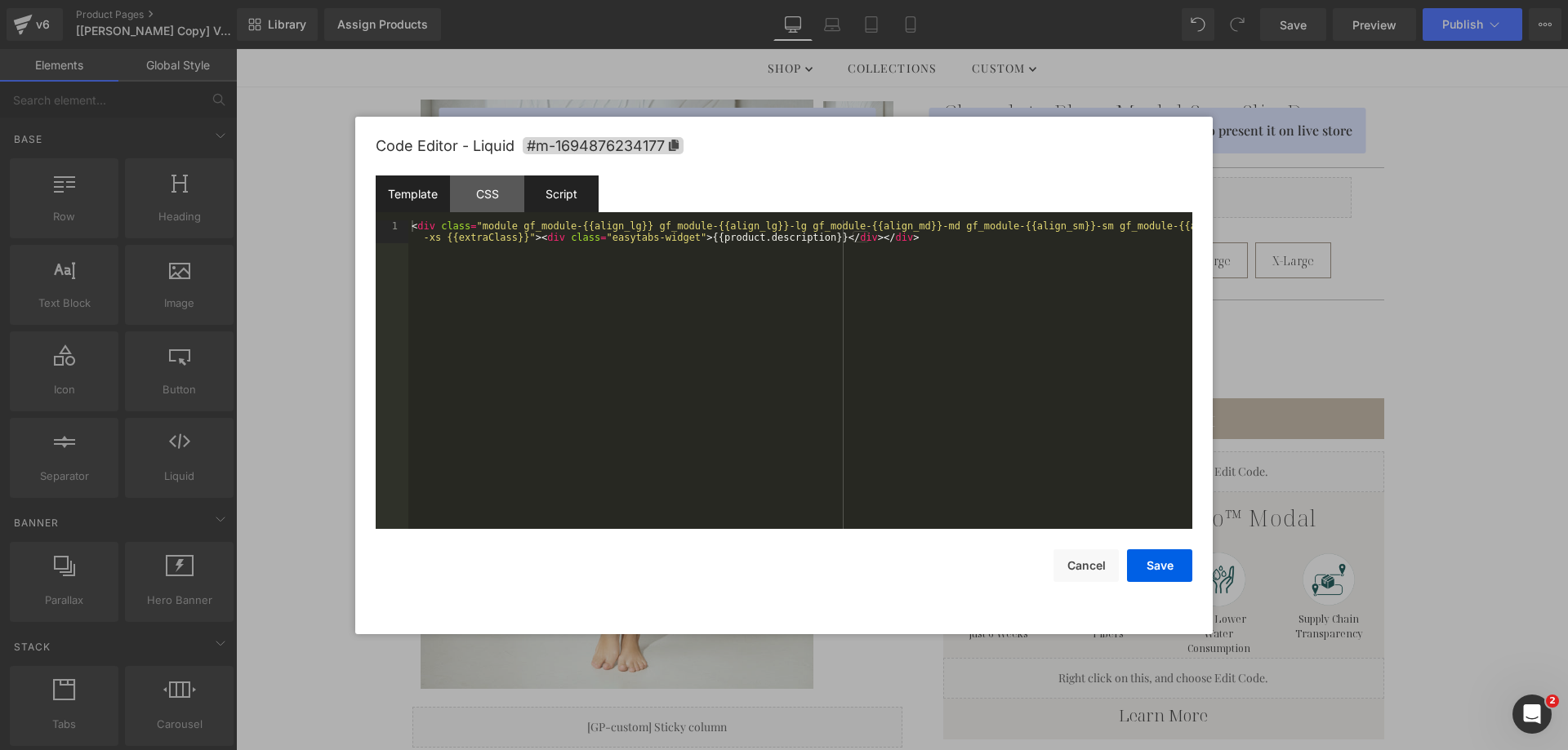
click at [568, 185] on div "Script" at bounding box center [561, 194] width 74 height 37
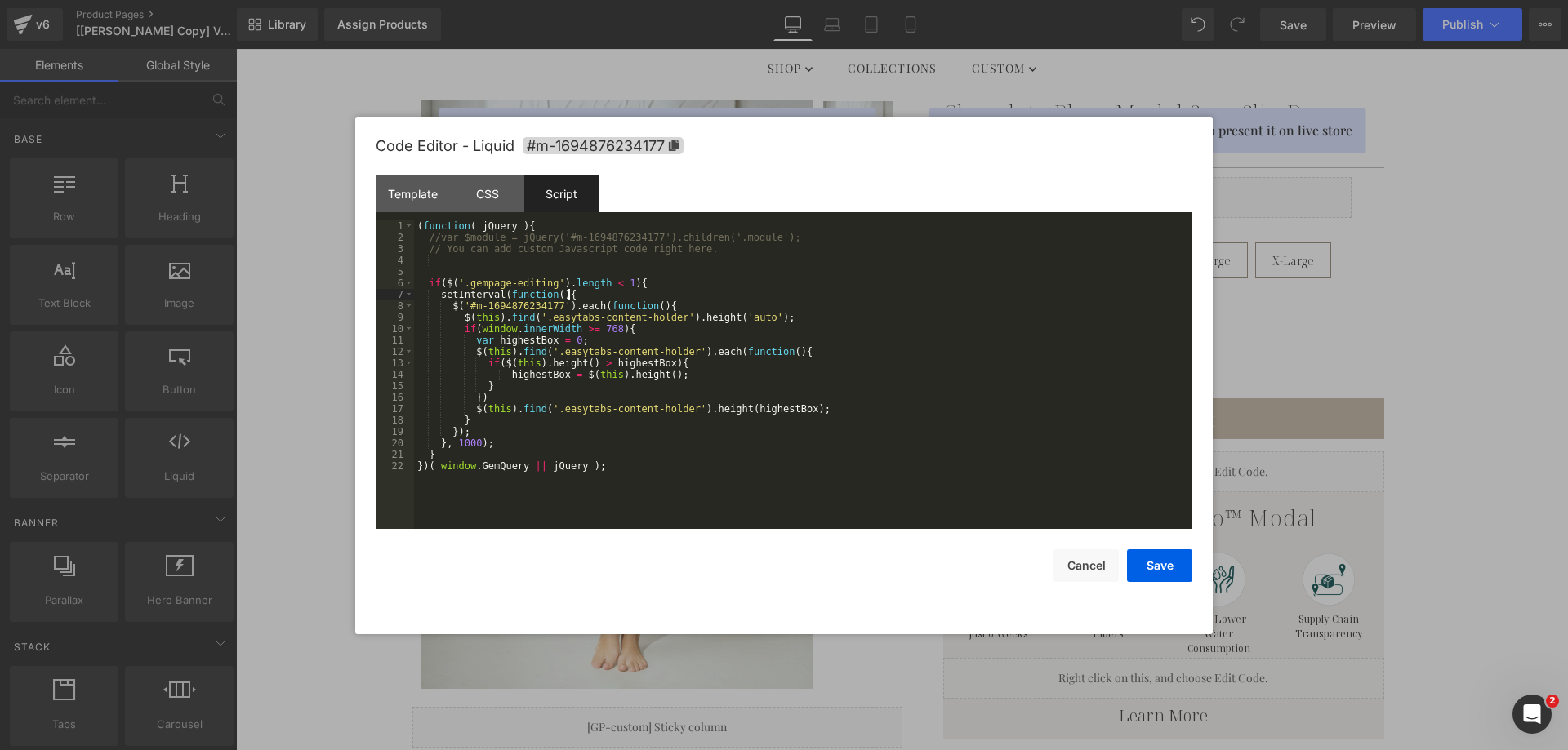
click at [572, 293] on div "( function ( jQuery ) { //var $module = jQuery('#m-1694876234177').children('.m…" at bounding box center [803, 385] width 778 height 331
click at [604, 326] on div "( function ( jQuery ) { //var $module = jQuery('#m-1694876234177').children('.m…" at bounding box center [803, 385] width 778 height 331
drag, startPoint x: 1157, startPoint y: 564, endPoint x: 1168, endPoint y: 543, distance: 23.7
click at [1158, 563] on button "Save" at bounding box center [1160, 566] width 65 height 33
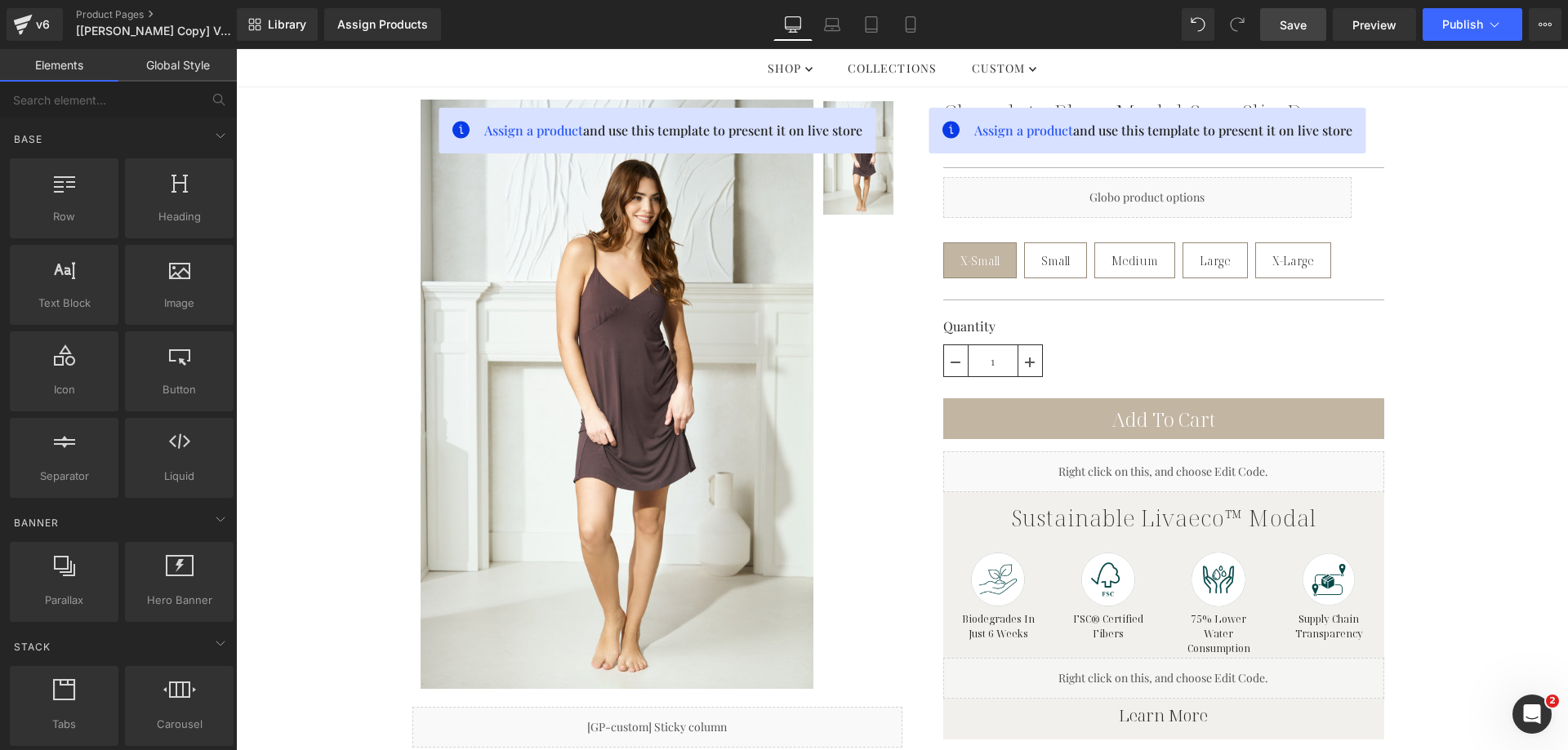
click at [1302, 25] on span "Save" at bounding box center [1293, 25] width 27 height 17
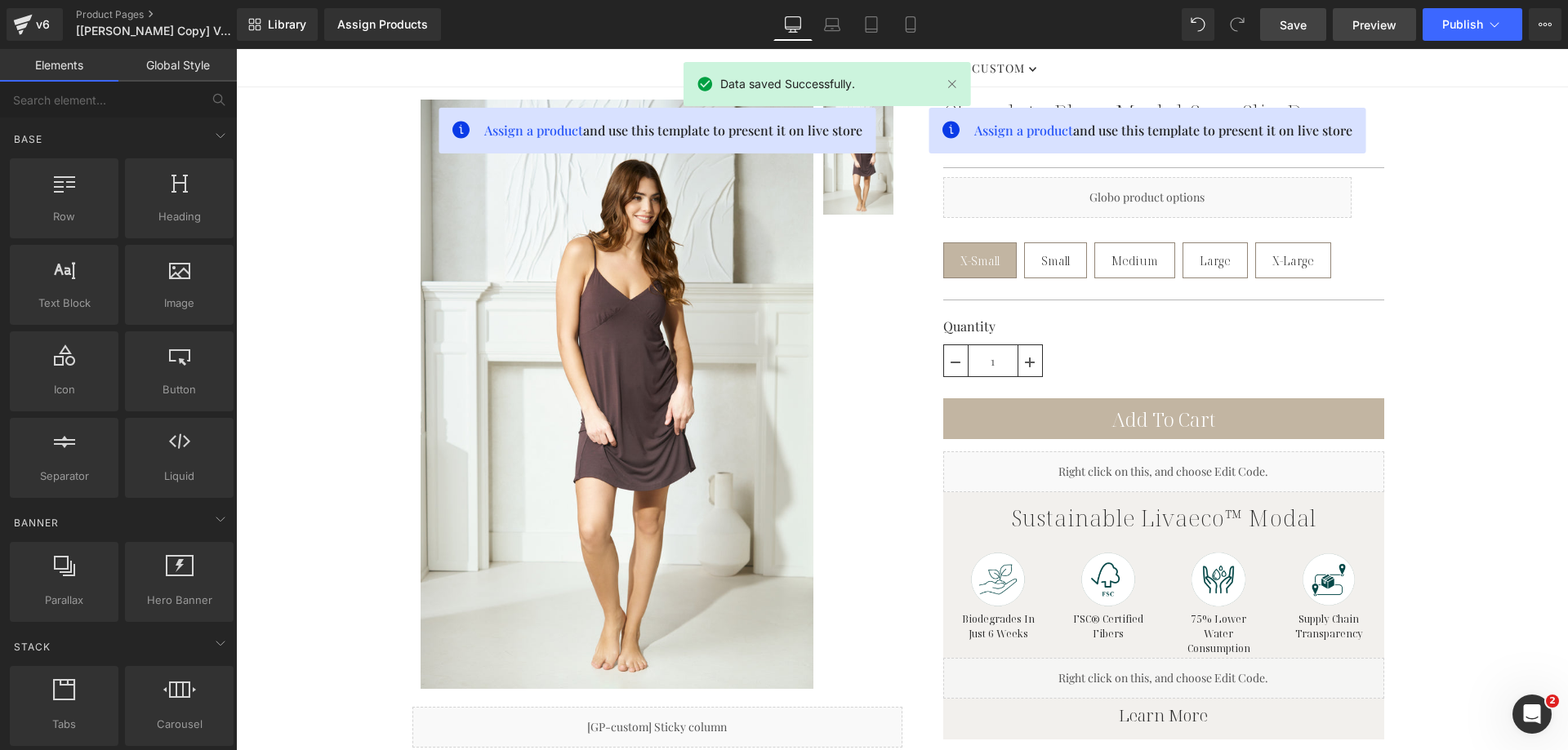
click at [1363, 23] on span "Preview" at bounding box center [1374, 25] width 44 height 17
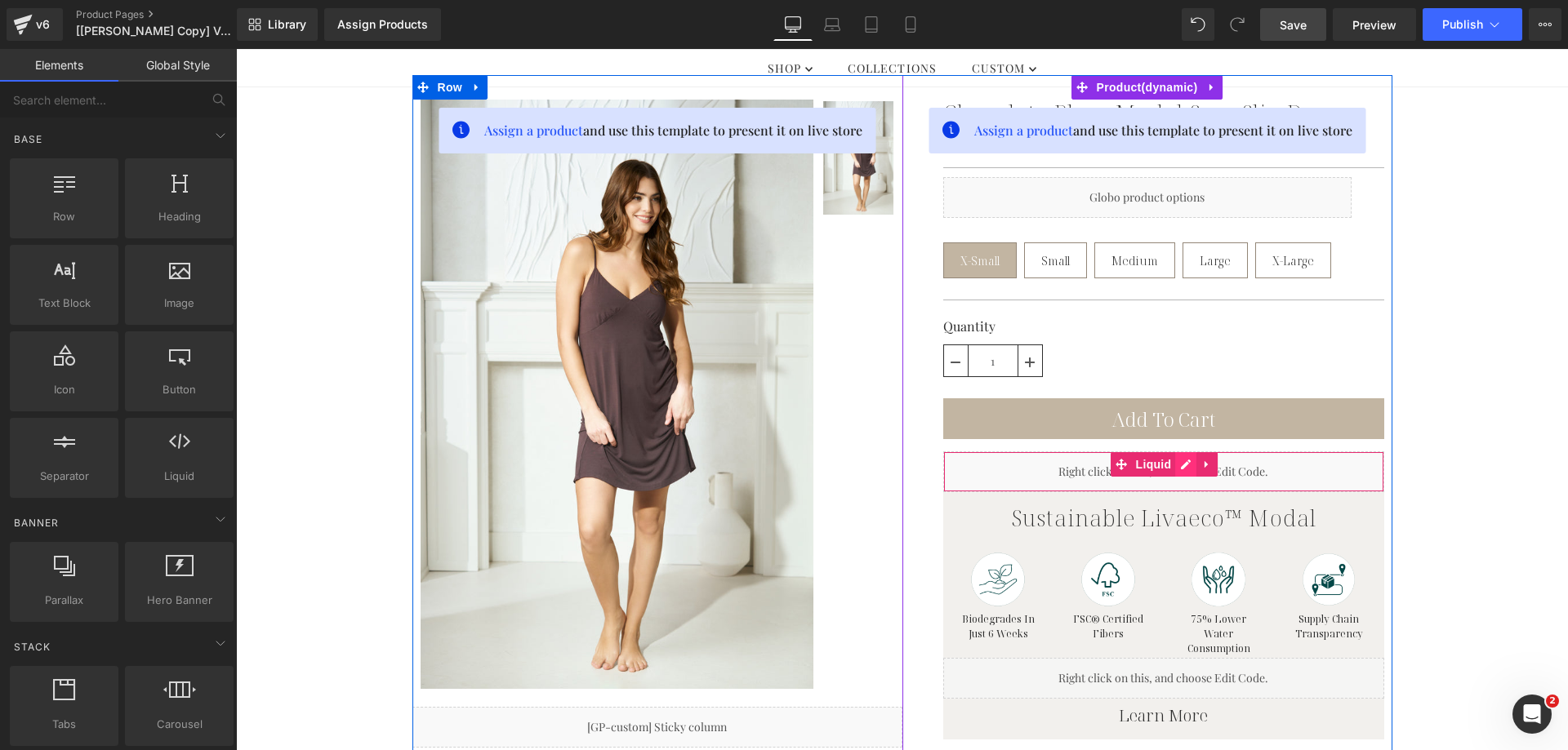
click at [1174, 465] on div "Liquid" at bounding box center [1163, 472] width 441 height 41
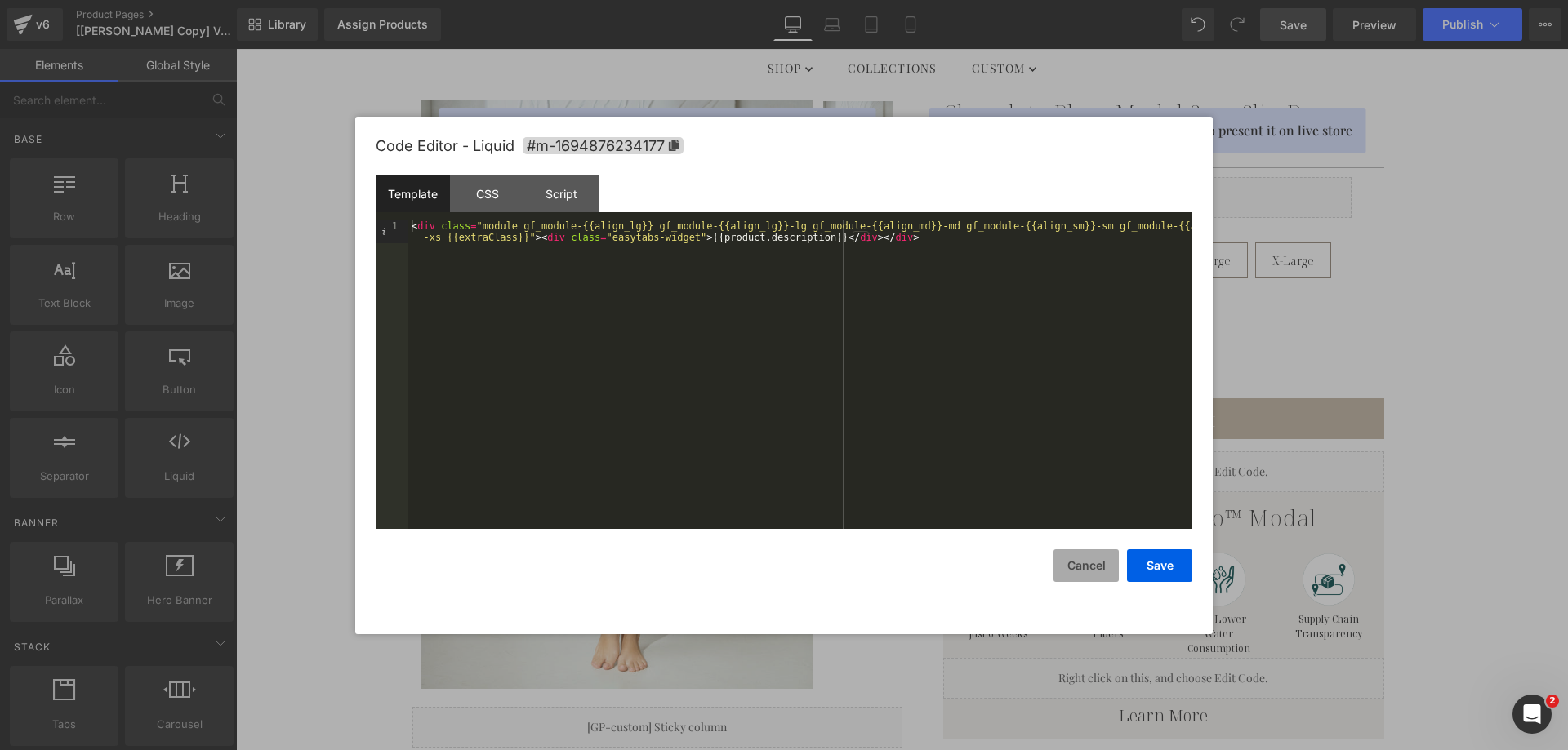
drag, startPoint x: 1080, startPoint y: 568, endPoint x: 1093, endPoint y: 550, distance: 22.2
click at [1081, 569] on button "Cancel" at bounding box center [1086, 566] width 65 height 33
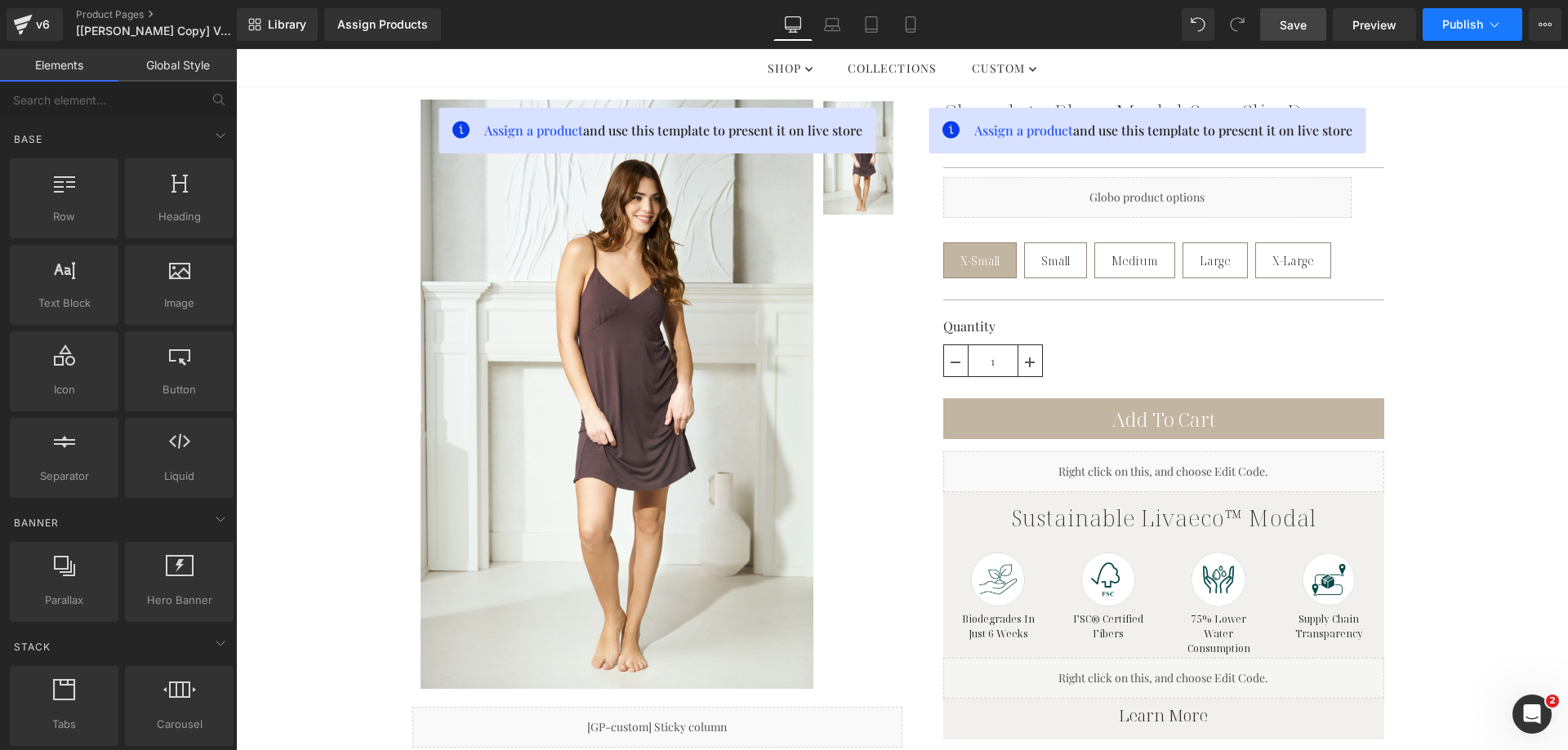
click at [1458, 29] on span "Publish" at bounding box center [1462, 25] width 41 height 13
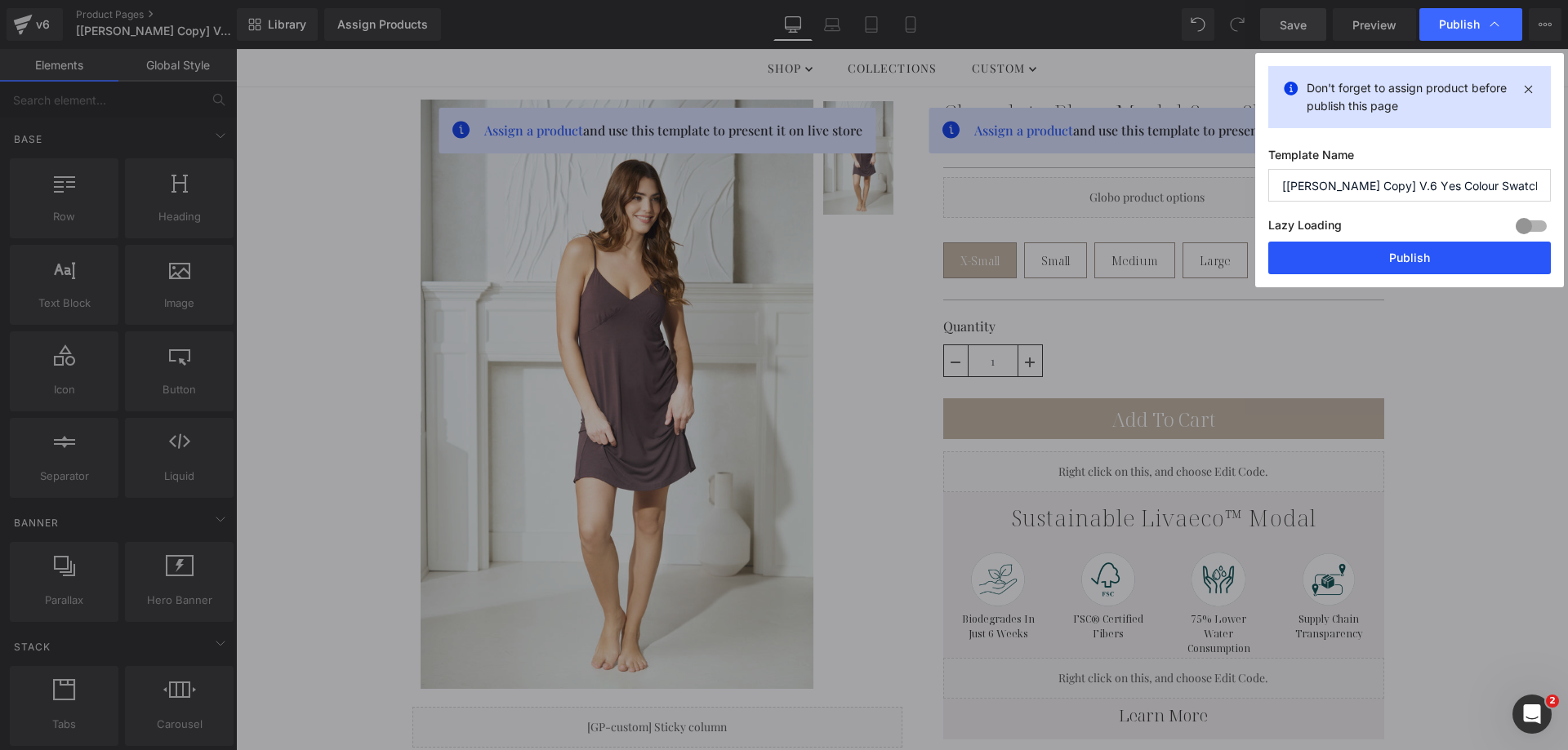
drag, startPoint x: 1396, startPoint y: 250, endPoint x: 894, endPoint y: 321, distance: 507.0
click at [1396, 250] on button "Publish" at bounding box center [1409, 258] width 282 height 33
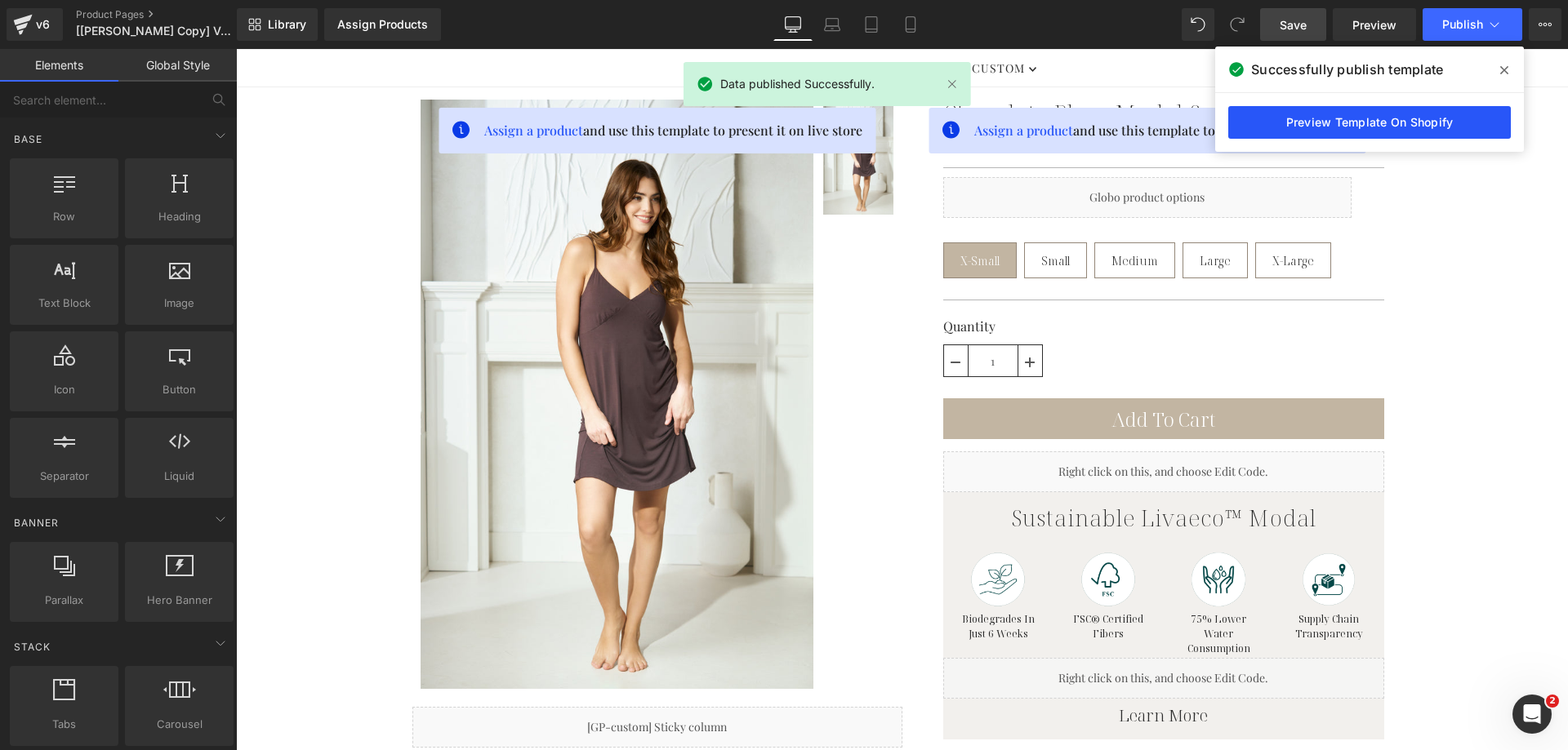
click at [1304, 128] on link "Preview Template On Shopify" at bounding box center [1369, 123] width 282 height 33
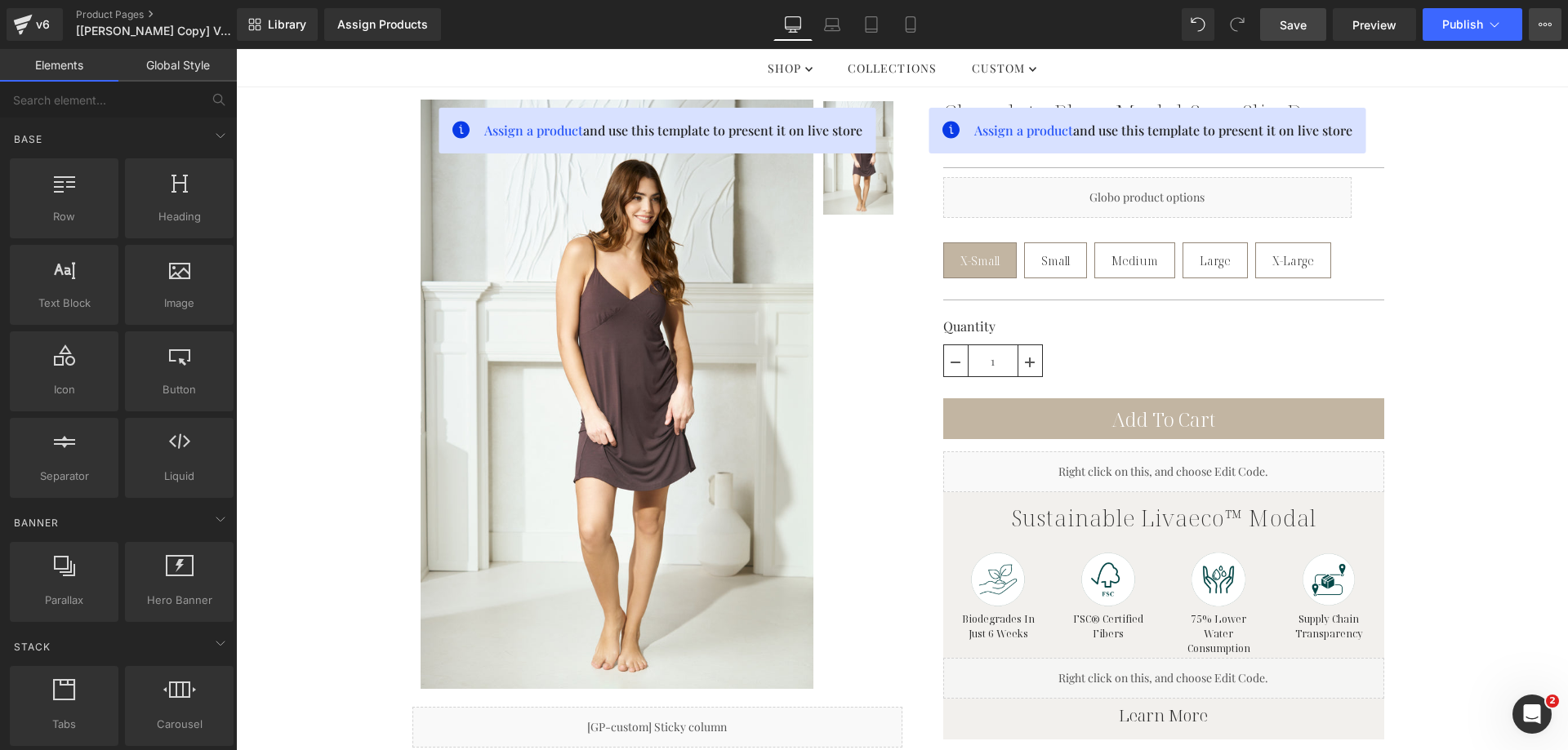
click at [1541, 27] on icon at bounding box center [1545, 25] width 13 height 13
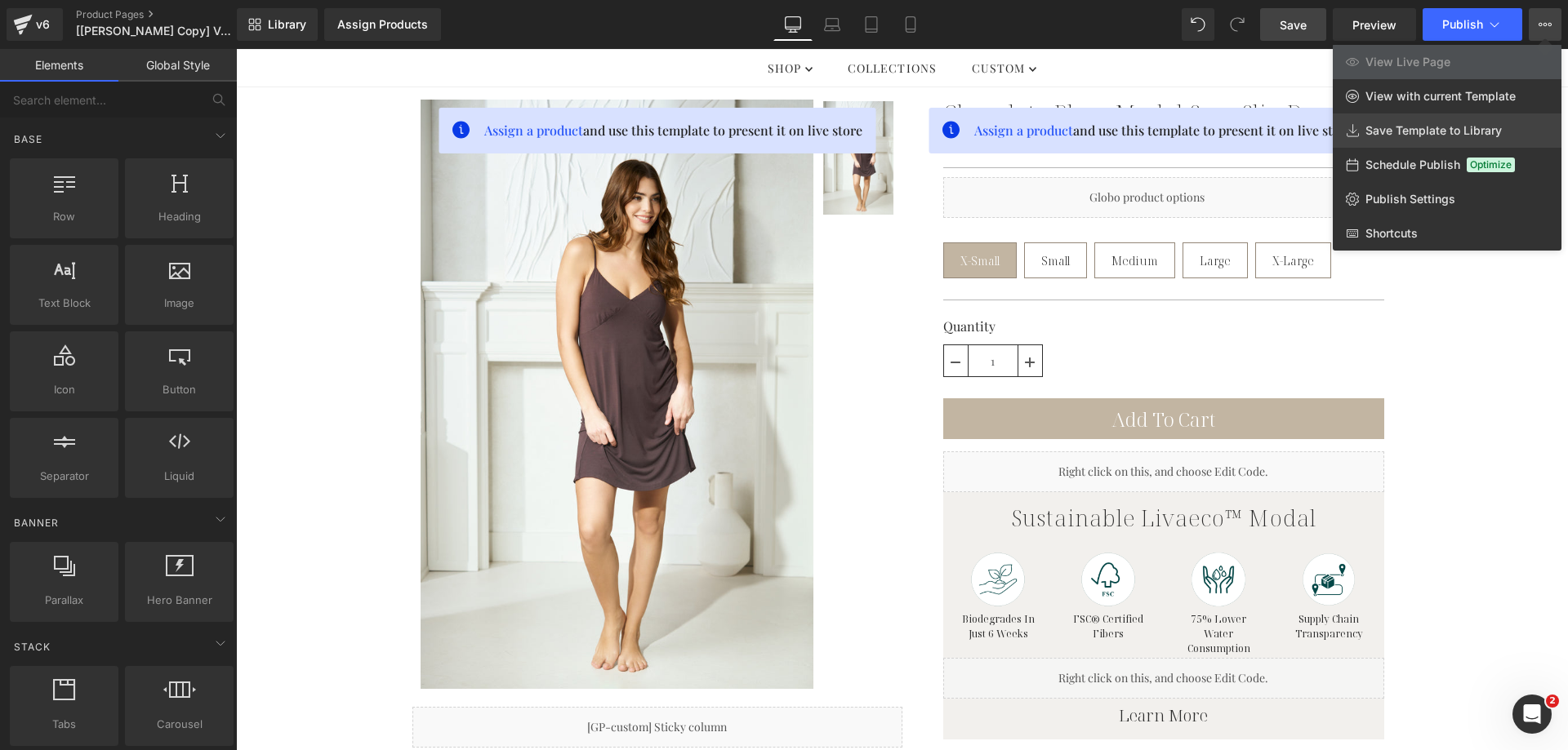
click at [1461, 123] on link "Save Template to Library" at bounding box center [1446, 131] width 228 height 34
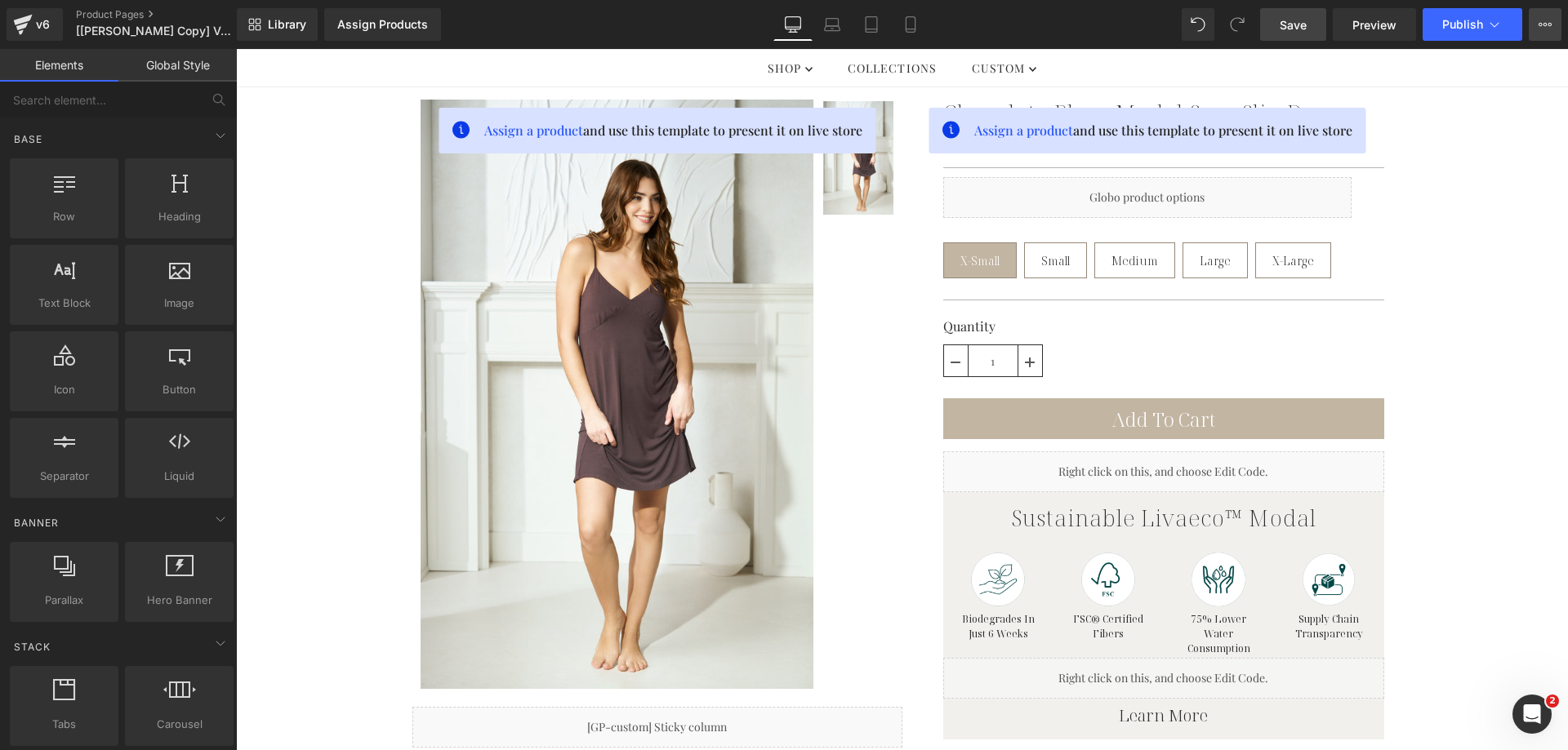
click at [1543, 29] on icon at bounding box center [1545, 25] width 13 height 13
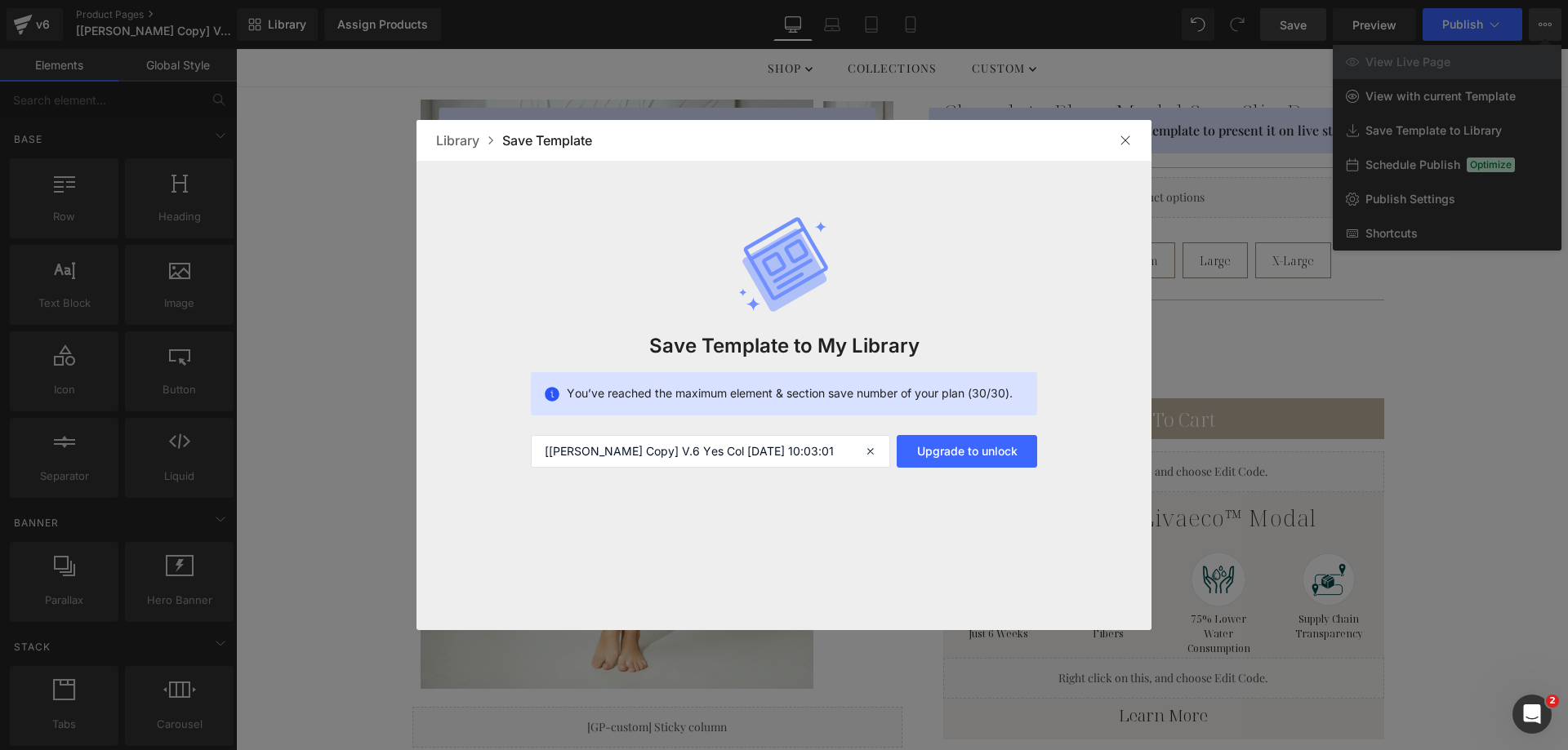
click at [1119, 140] on img at bounding box center [1125, 141] width 13 height 13
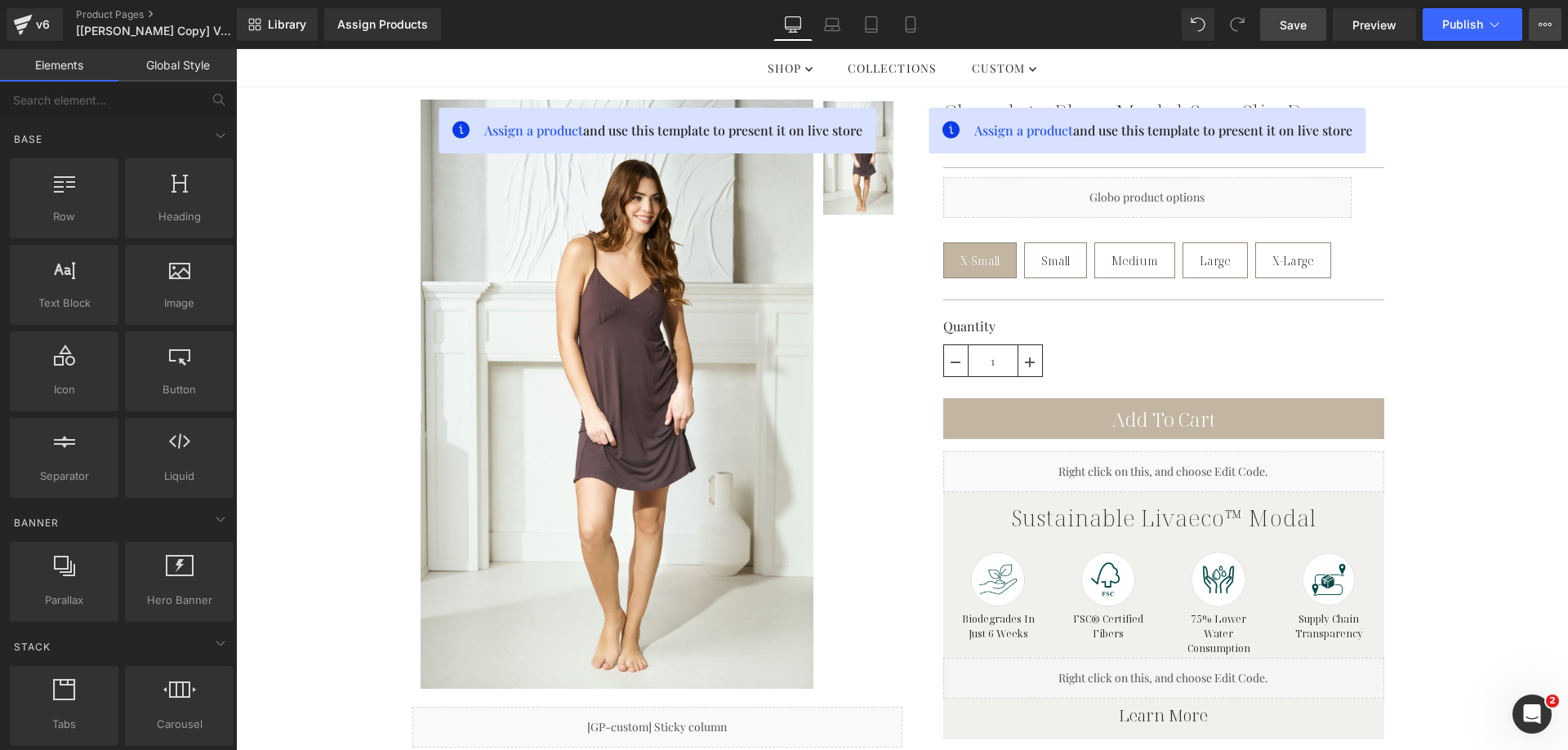
click at [1545, 27] on icon at bounding box center [1545, 25] width 13 height 13
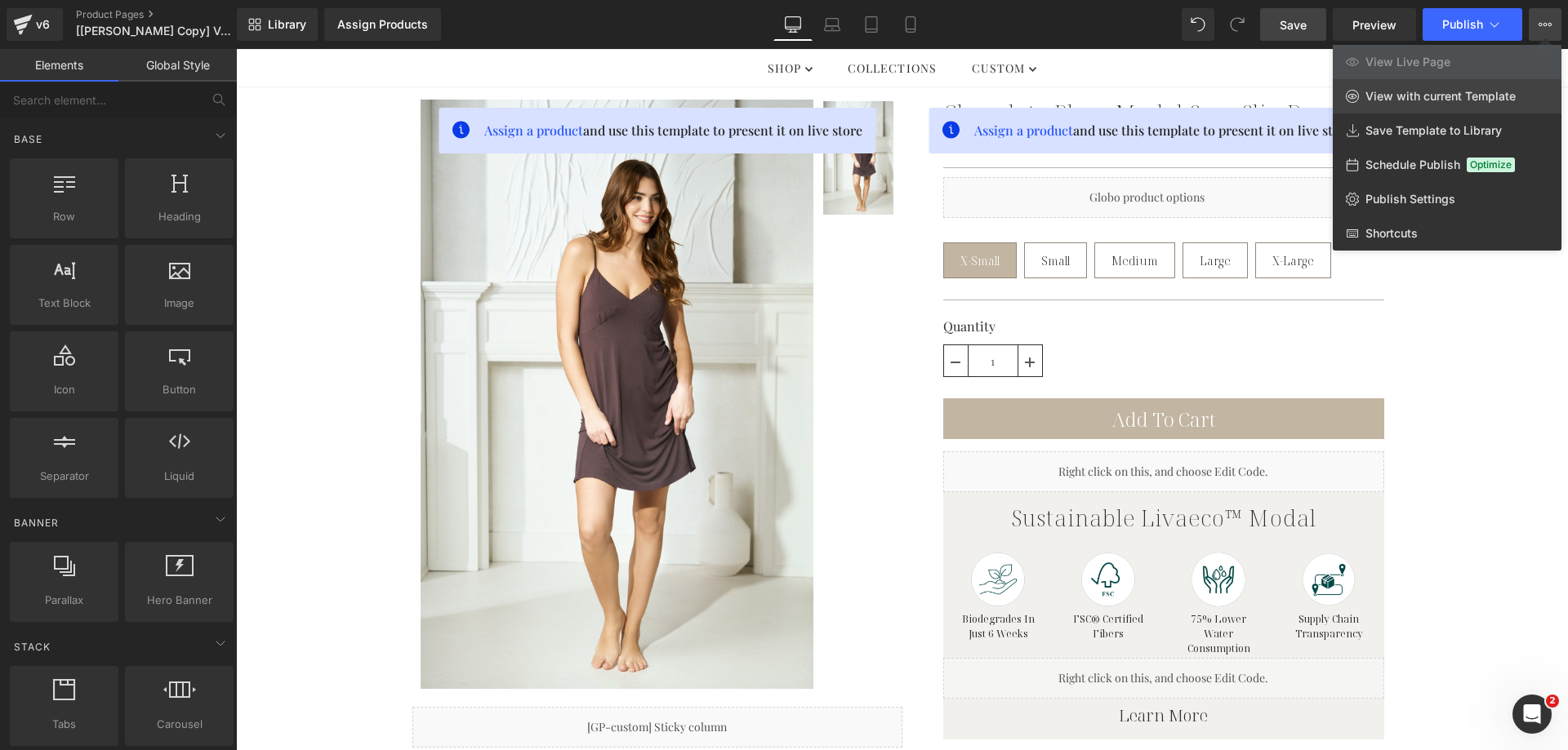
click at [1424, 93] on span "View with current Template" at bounding box center [1440, 97] width 151 height 15
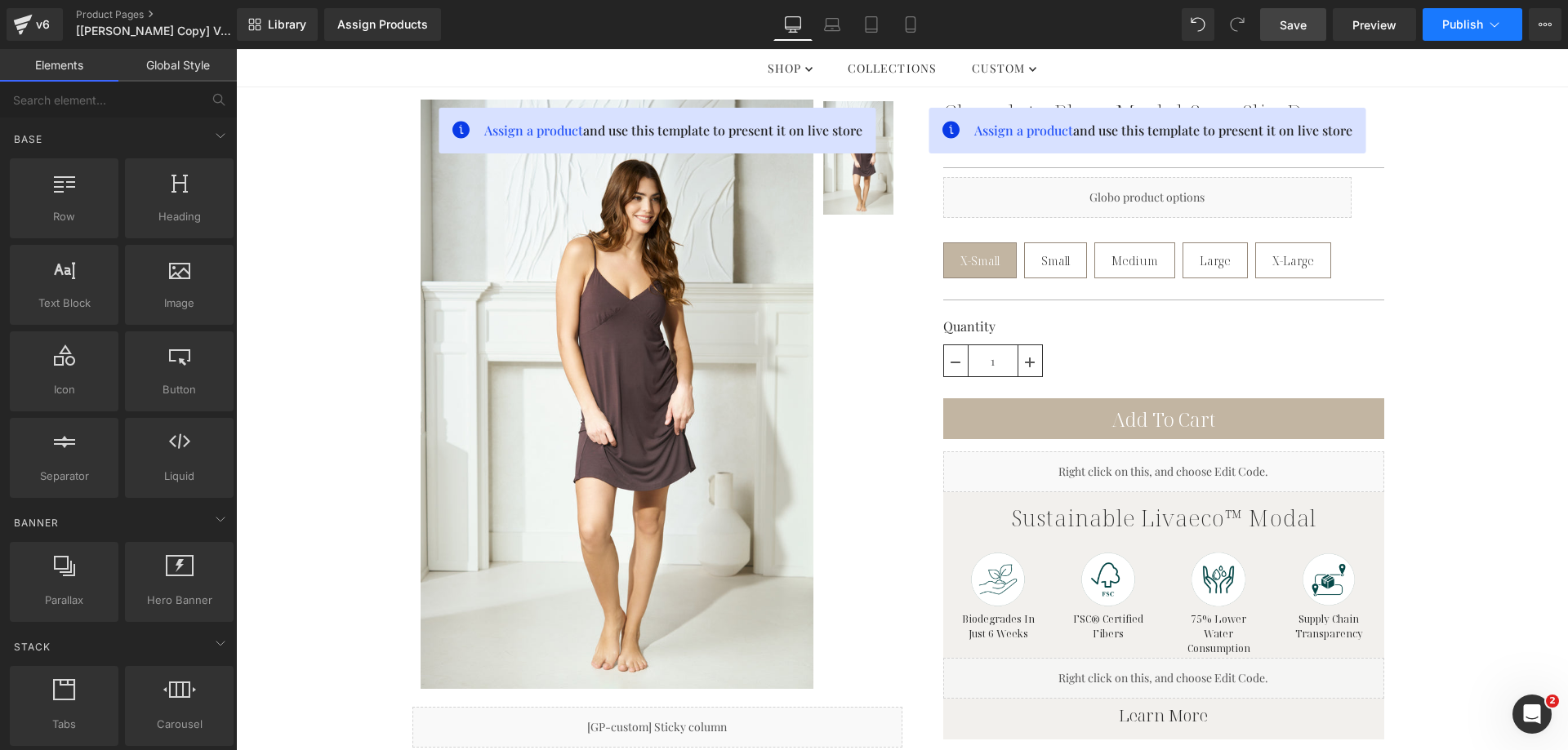
click at [1440, 37] on button "Publish" at bounding box center [1472, 25] width 100 height 33
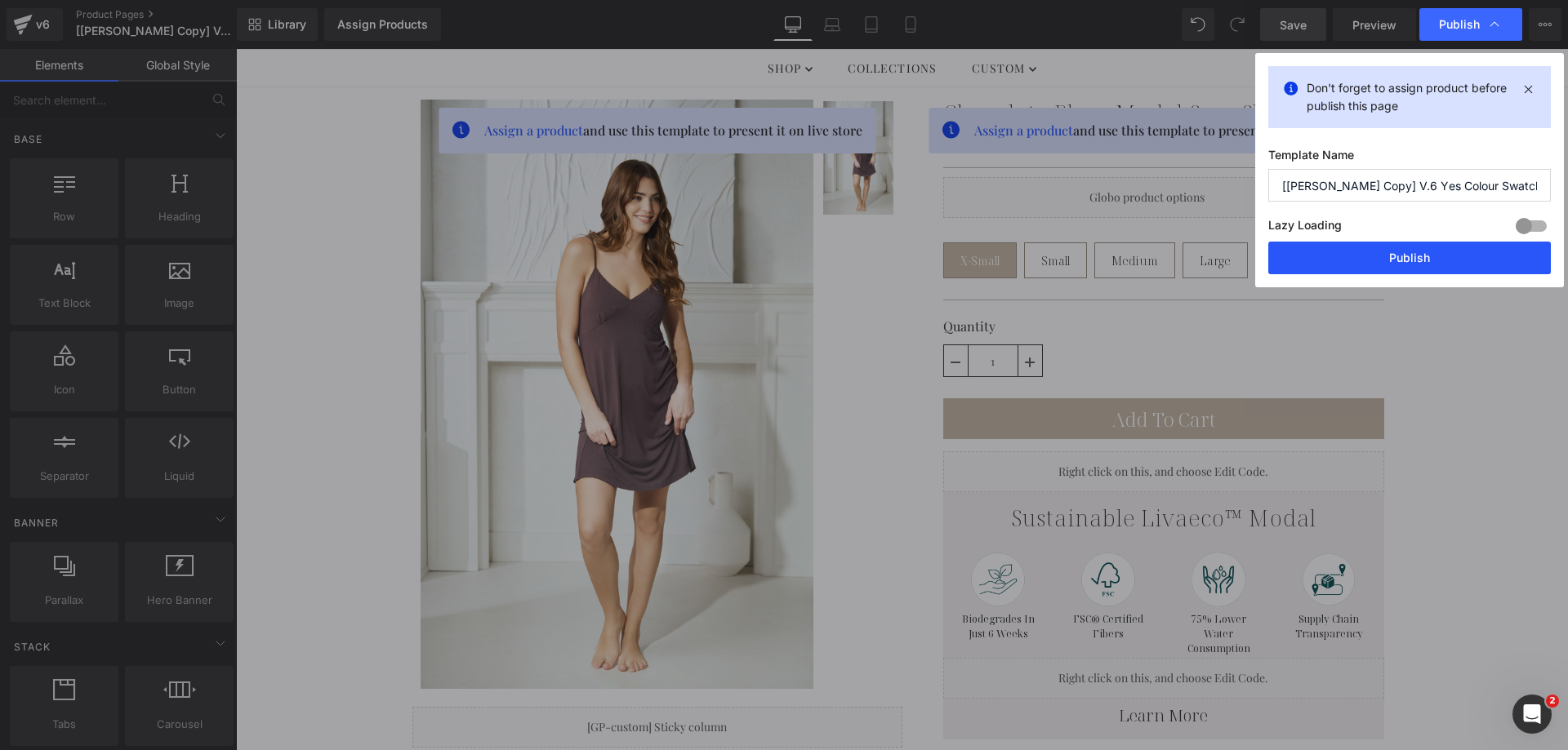
click at [1447, 252] on button "Publish" at bounding box center [1409, 258] width 282 height 33
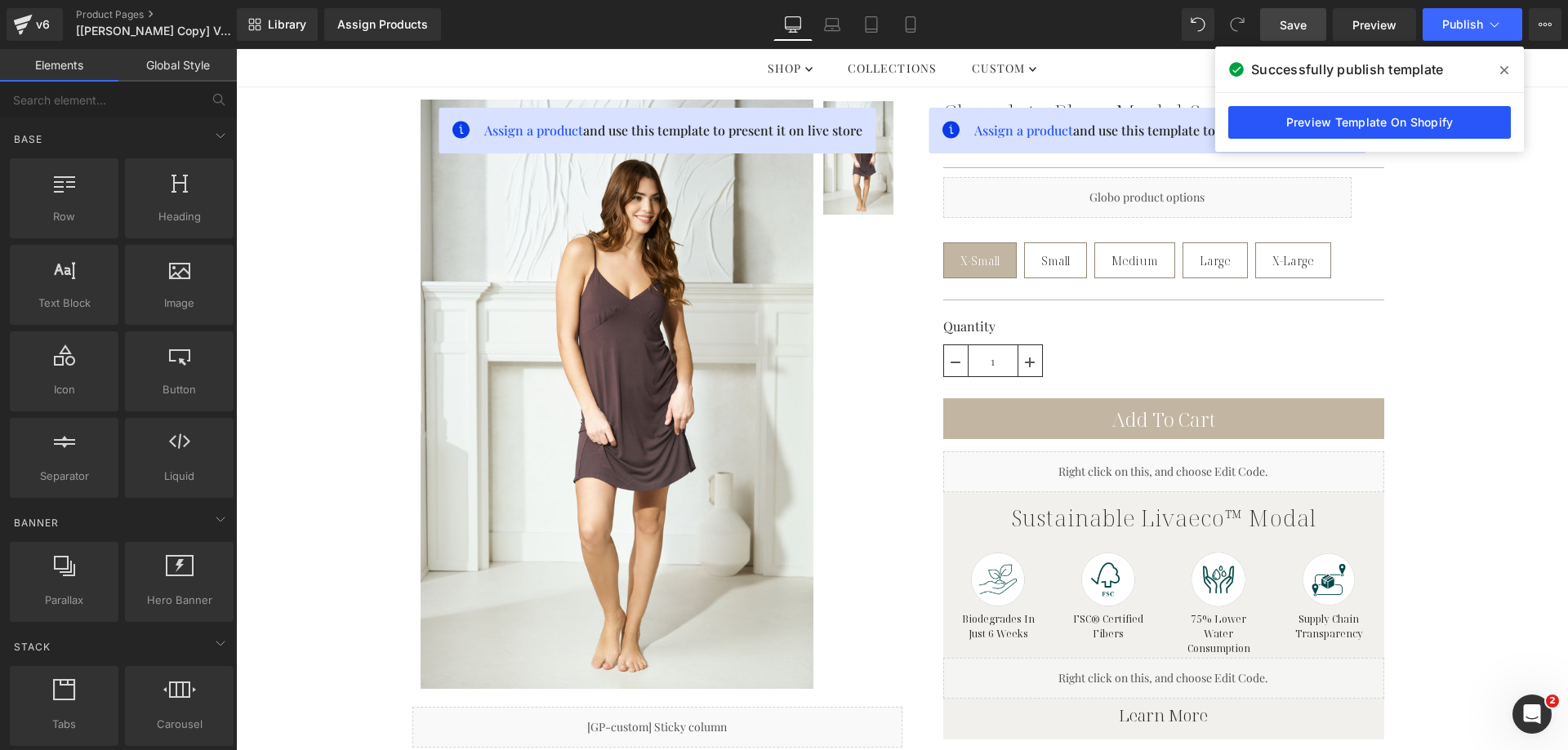
click at [1317, 124] on link "Preview Template On Shopify" at bounding box center [1369, 123] width 282 height 33
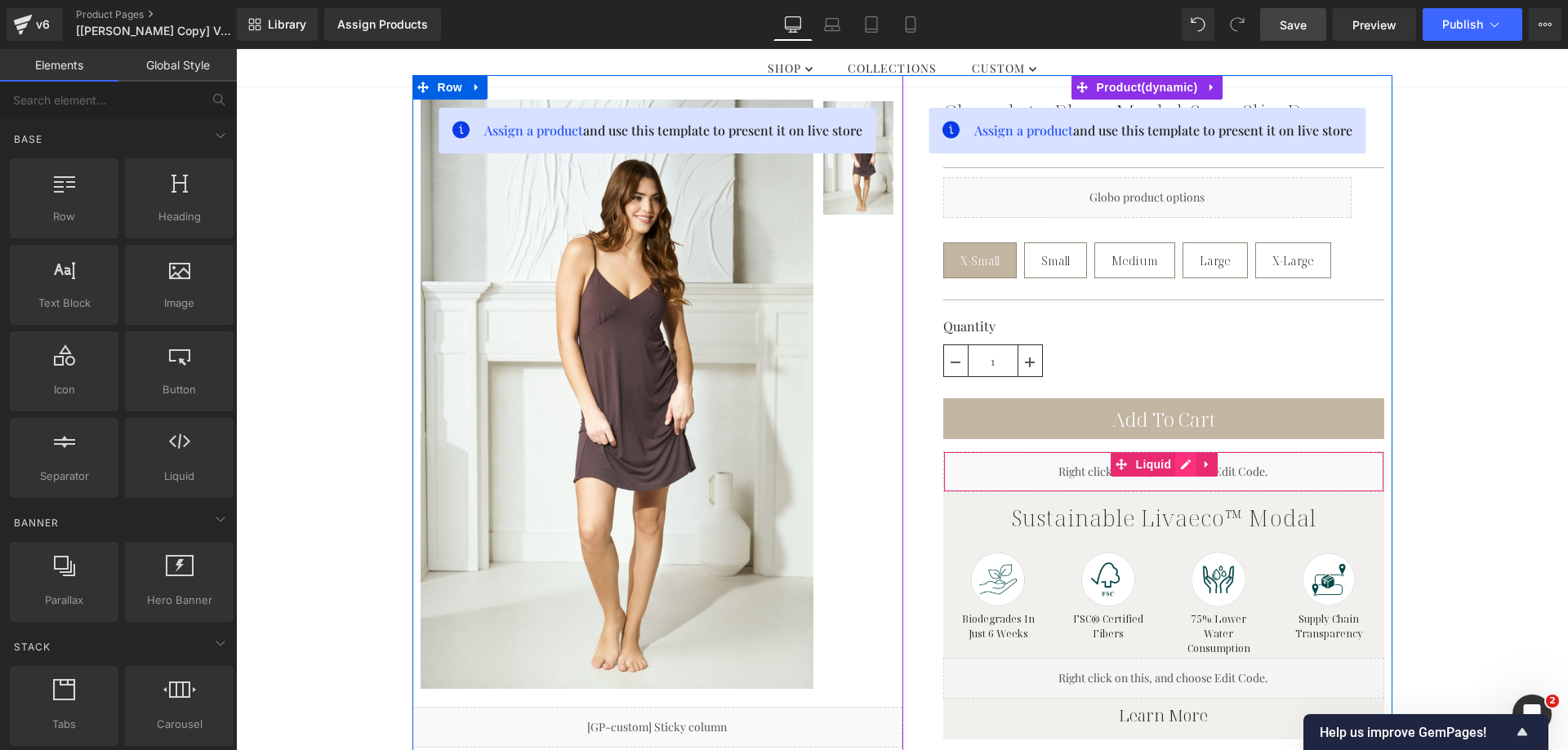
click at [1182, 469] on div "Liquid" at bounding box center [1163, 472] width 441 height 41
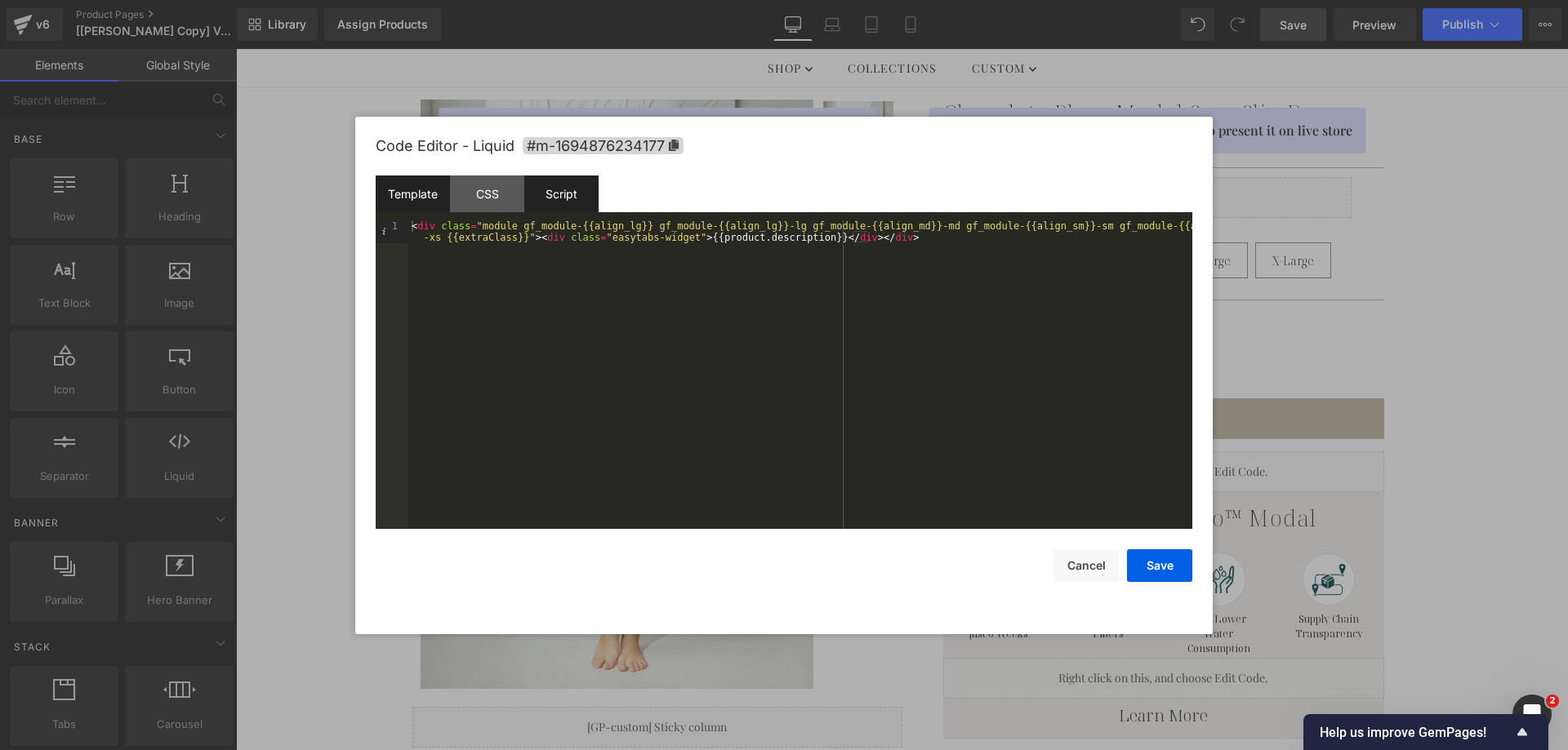
click at [585, 193] on div "Script" at bounding box center [561, 194] width 74 height 37
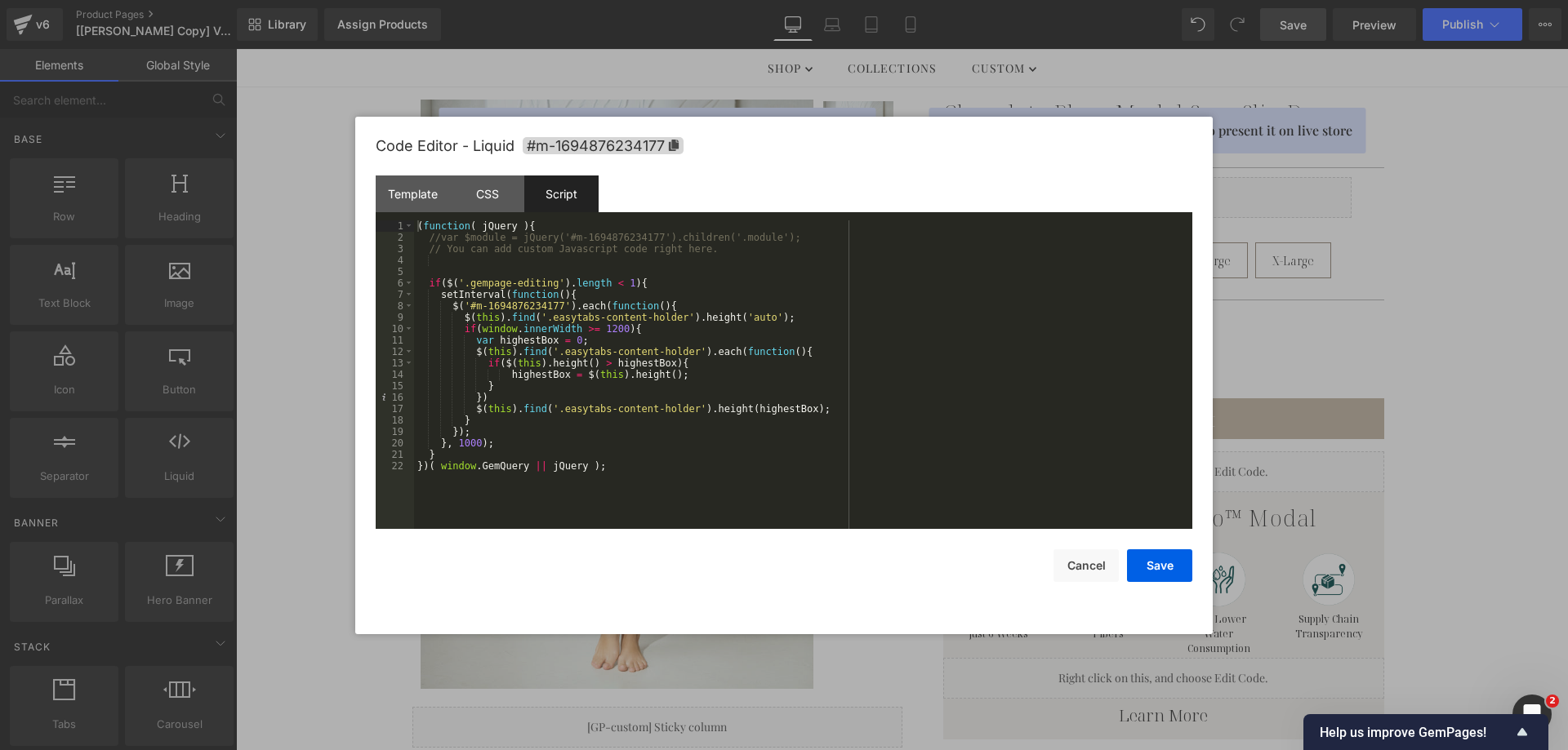
click at [720, 276] on div "( function ( jQuery ) { //var $module = jQuery('#m-1694876234177').children('.m…" at bounding box center [803, 385] width 778 height 331
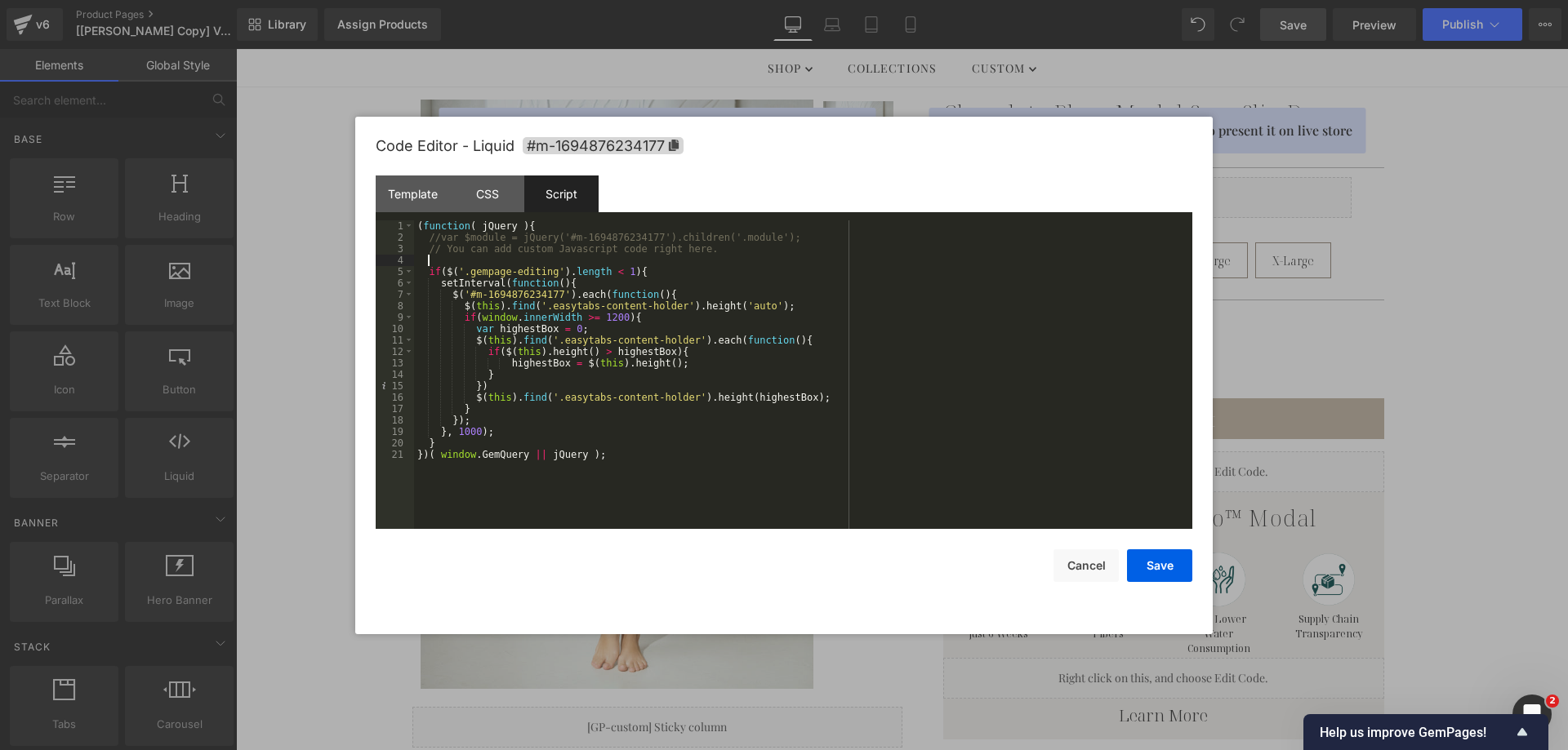
click at [560, 441] on div "( function ( jQuery ) { //var $module = jQuery('#m-1694876234177').children('.m…" at bounding box center [803, 385] width 778 height 331
click at [748, 454] on div "( function ( jQuery ) { //var $module = jQuery('#m-1694876234177').children('.m…" at bounding box center [803, 385] width 778 height 331
click at [1151, 559] on button "Save" at bounding box center [1160, 566] width 65 height 33
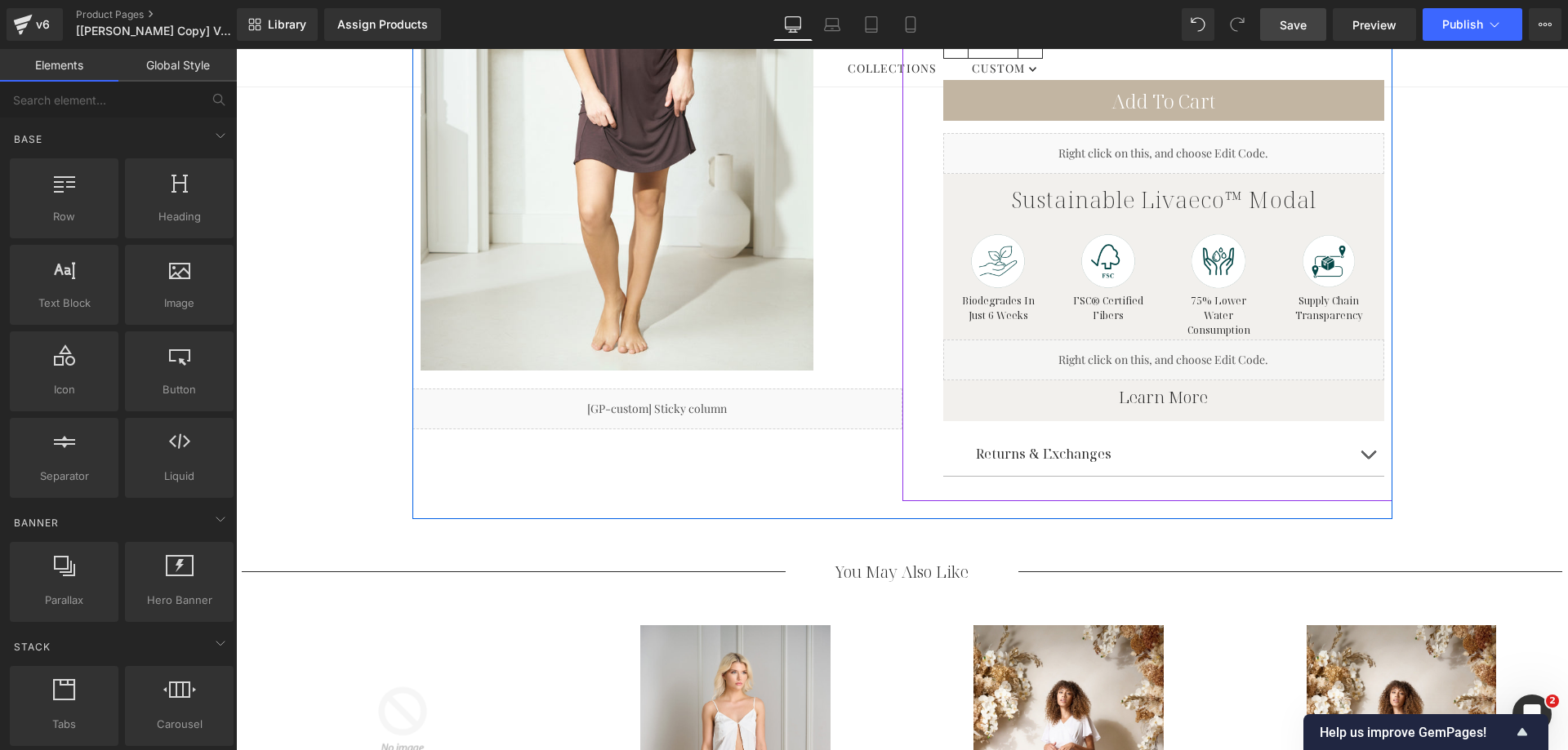
scroll to position [490, 0]
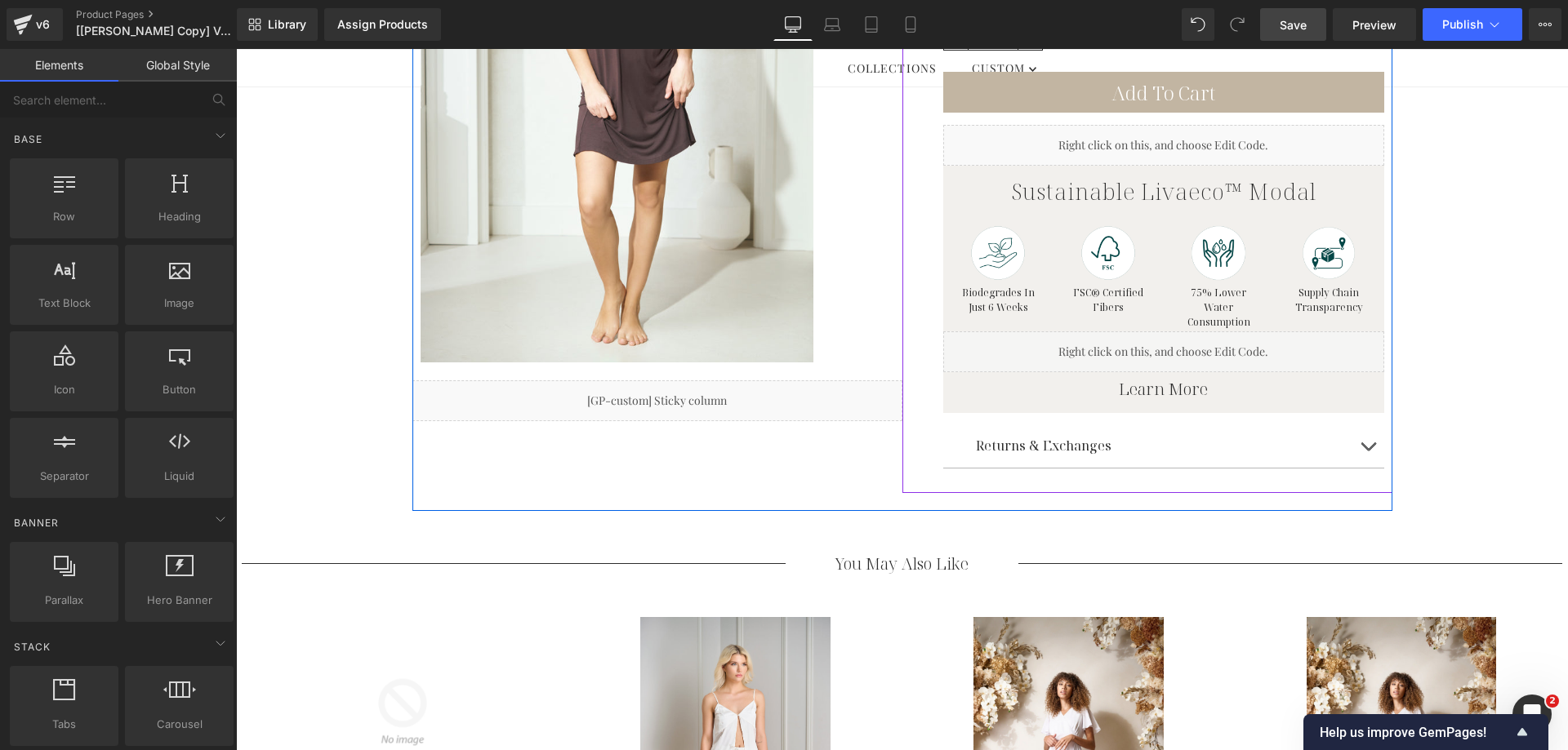
click at [1008, 146] on div "Liquid" at bounding box center [1163, 146] width 441 height 41
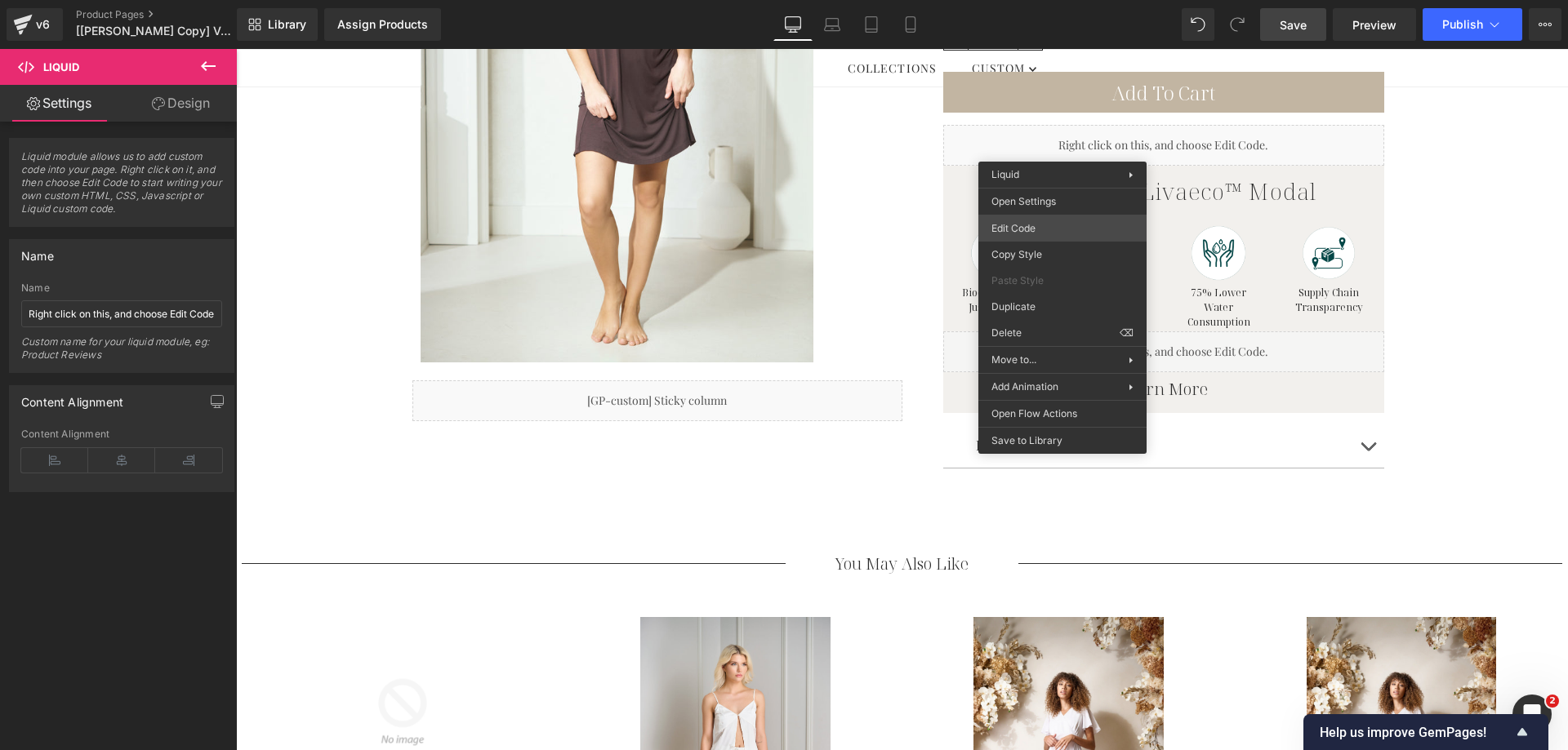
click at [1046, 0] on div "You are previewing how the will restyle your page. You can not edit Elements in…" at bounding box center [784, 0] width 1568 height 0
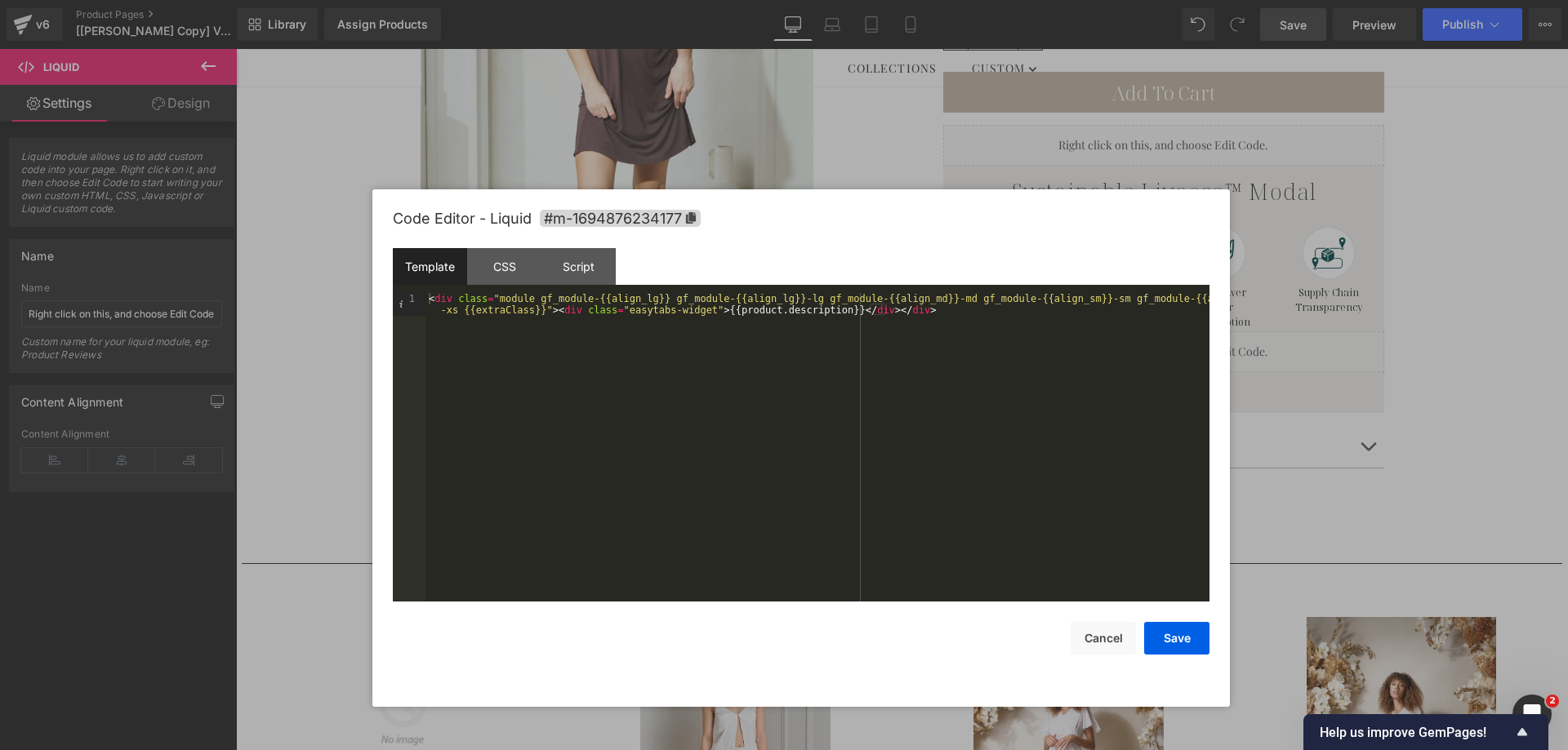
drag, startPoint x: 997, startPoint y: 154, endPoint x: 1014, endPoint y: 226, distance: 74.0
click at [1014, 226] on div "Code Editor - Liquid #m-1694876234177" at bounding box center [801, 218] width 817 height 59
click at [587, 269] on div "Script" at bounding box center [579, 266] width 74 height 37
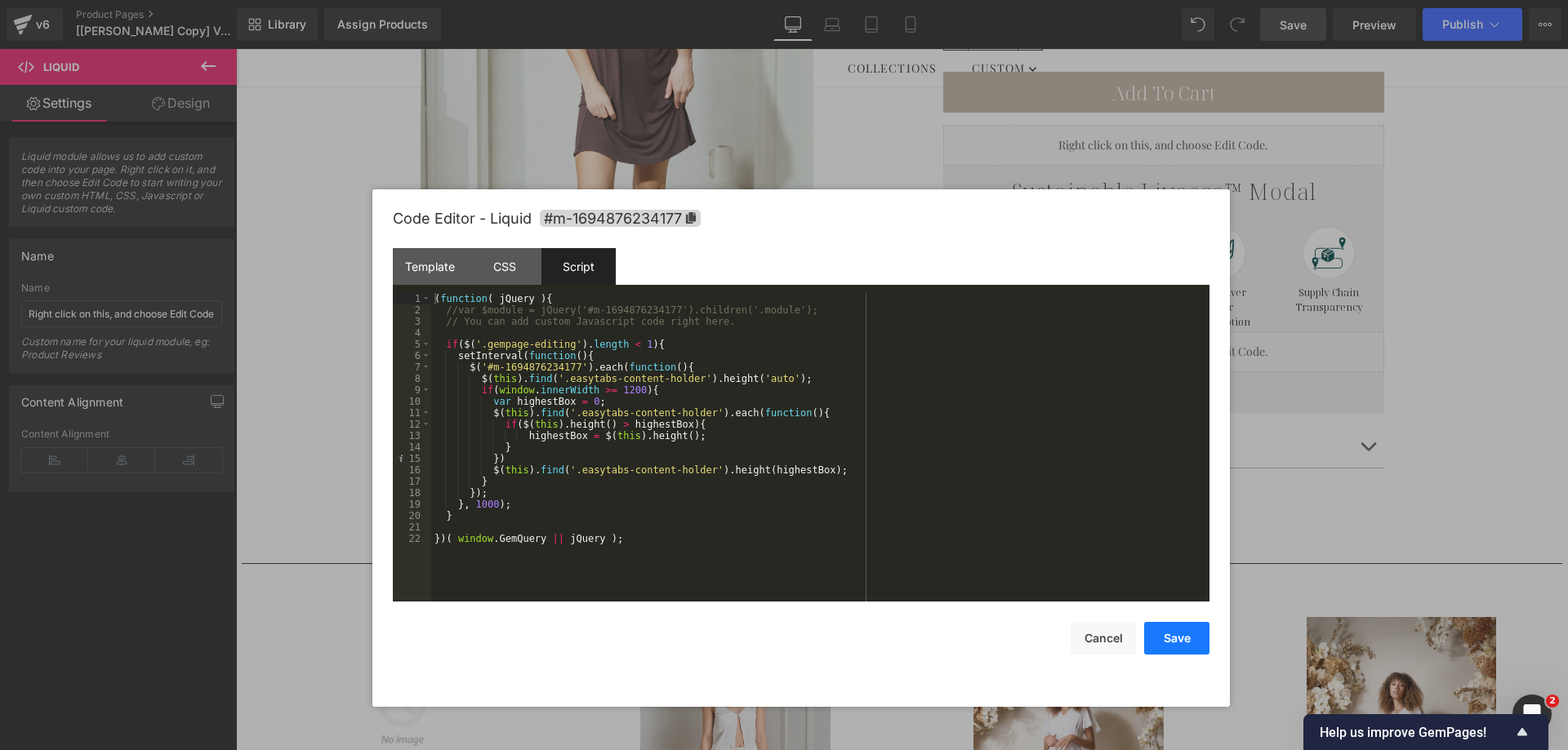
click at [1192, 636] on button "Save" at bounding box center [1177, 638] width 65 height 33
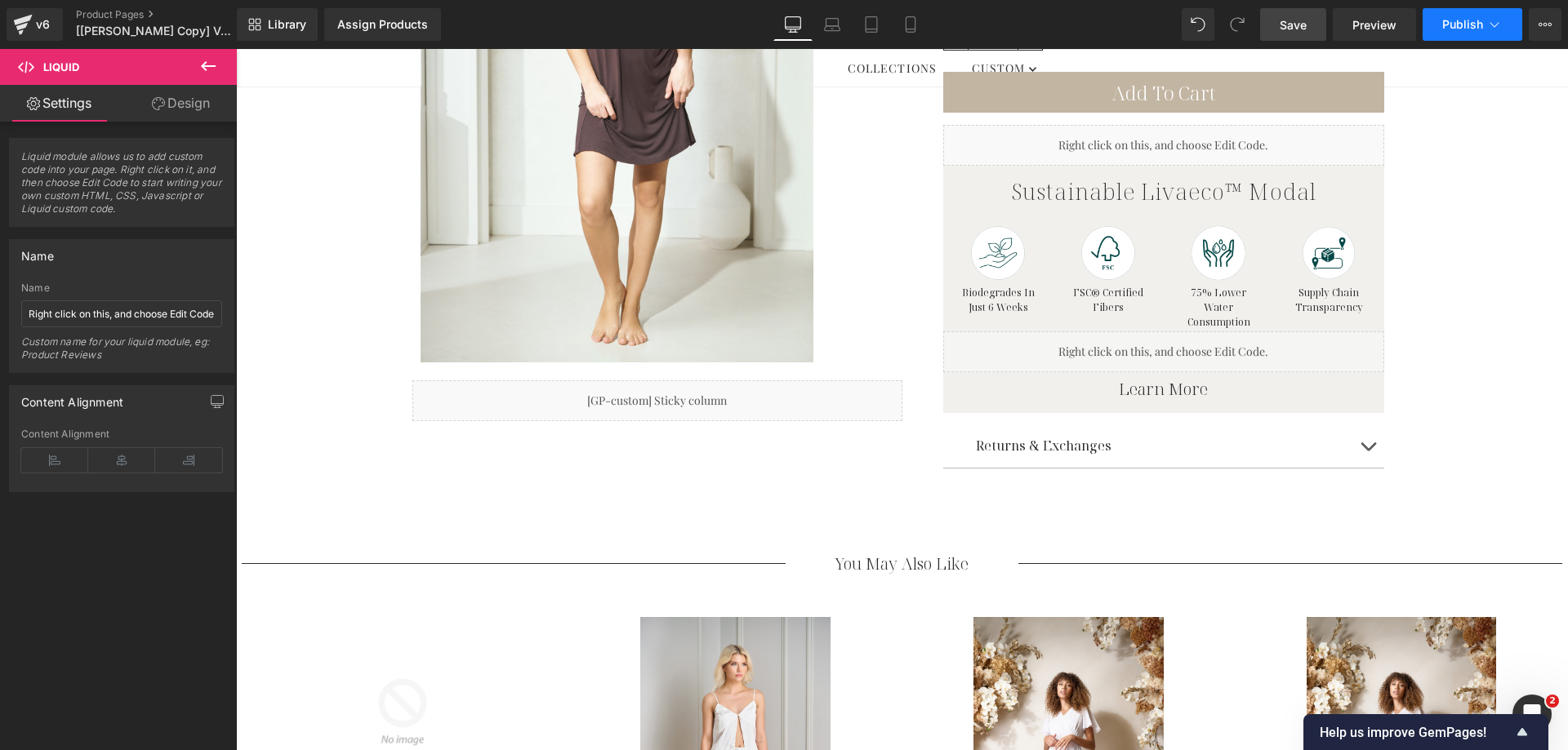
click at [1453, 28] on span "Publish" at bounding box center [1462, 25] width 41 height 13
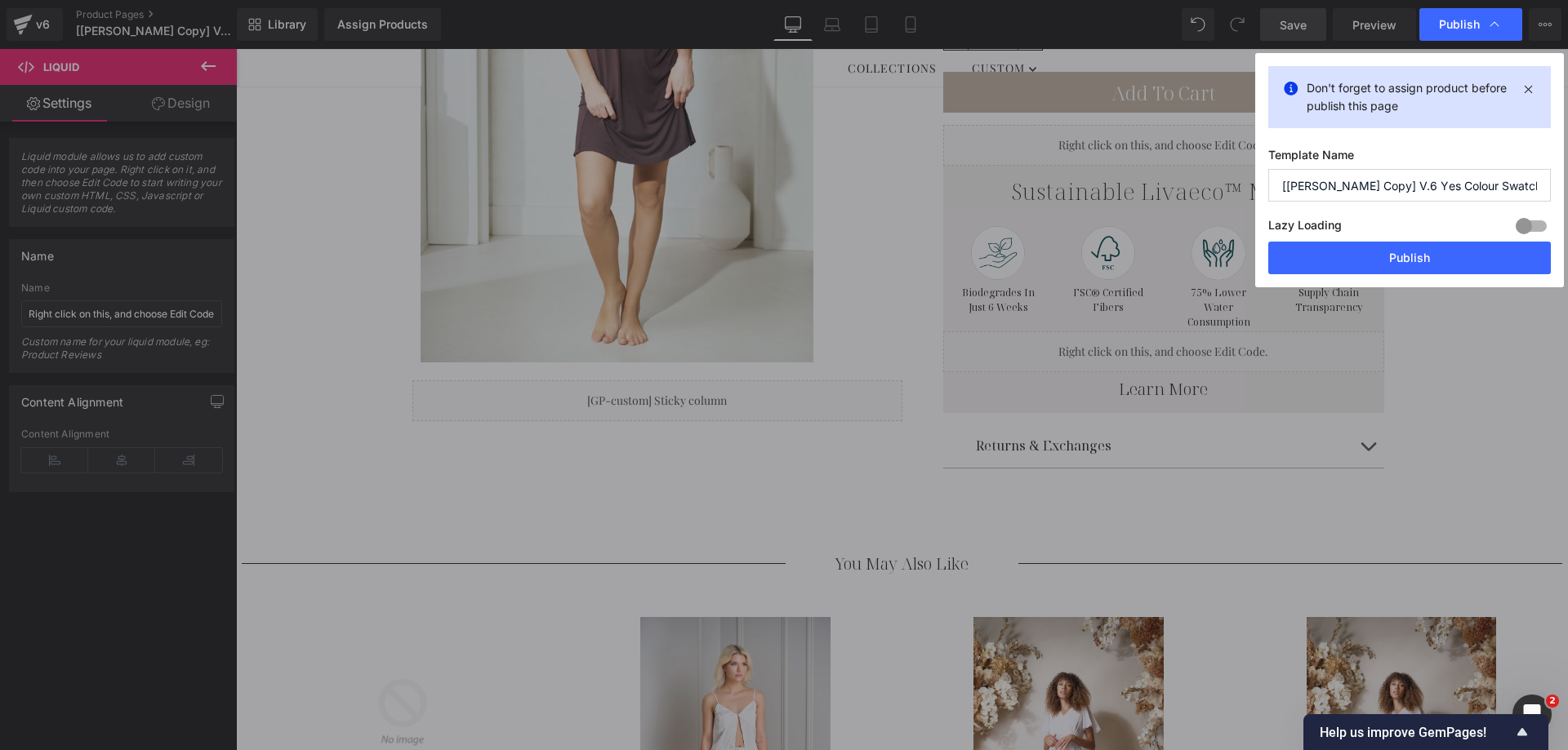
drag, startPoint x: 1399, startPoint y: 252, endPoint x: 1044, endPoint y: 2, distance: 434.2
click at [1399, 251] on button "Publish" at bounding box center [1409, 258] width 282 height 33
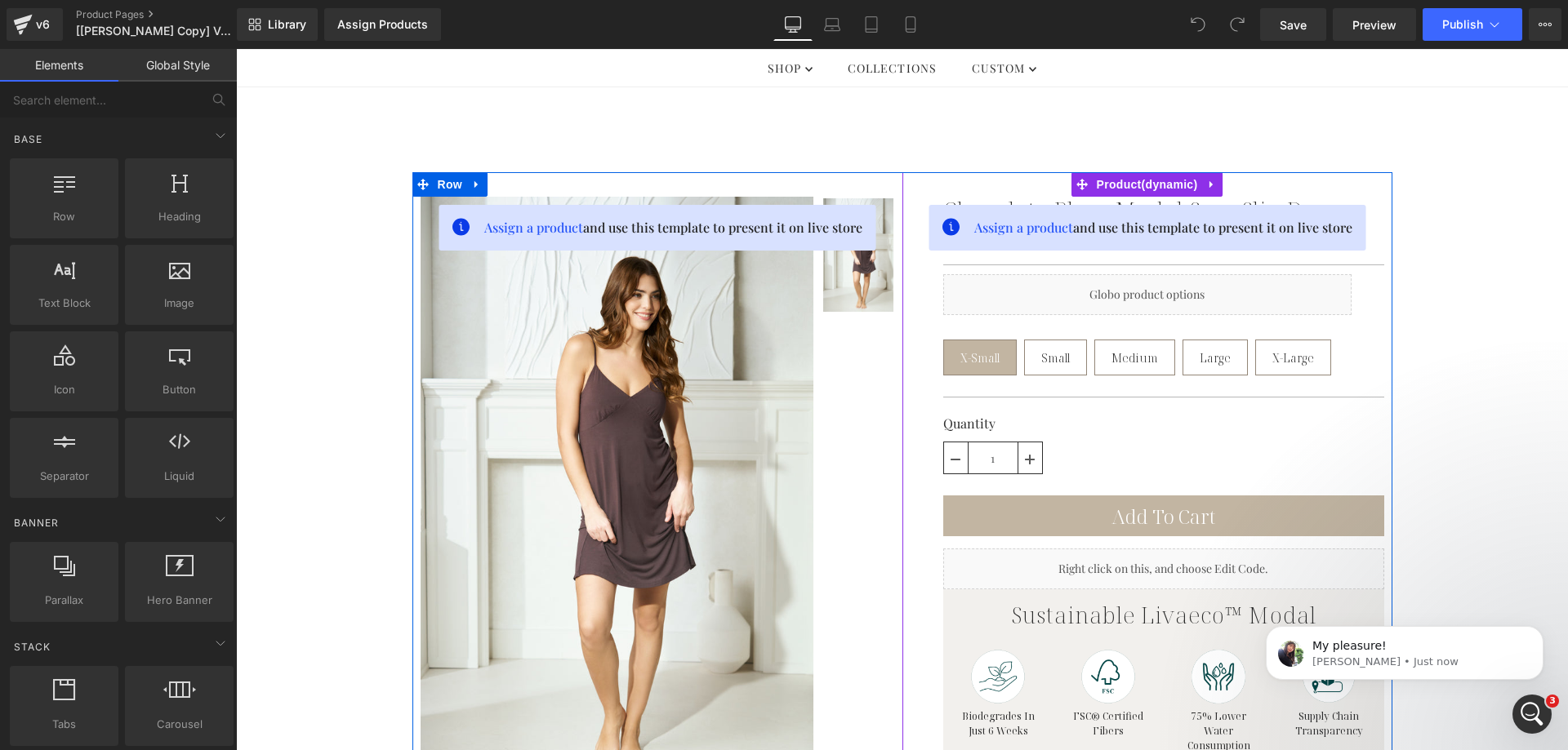
scroll to position [245, 0]
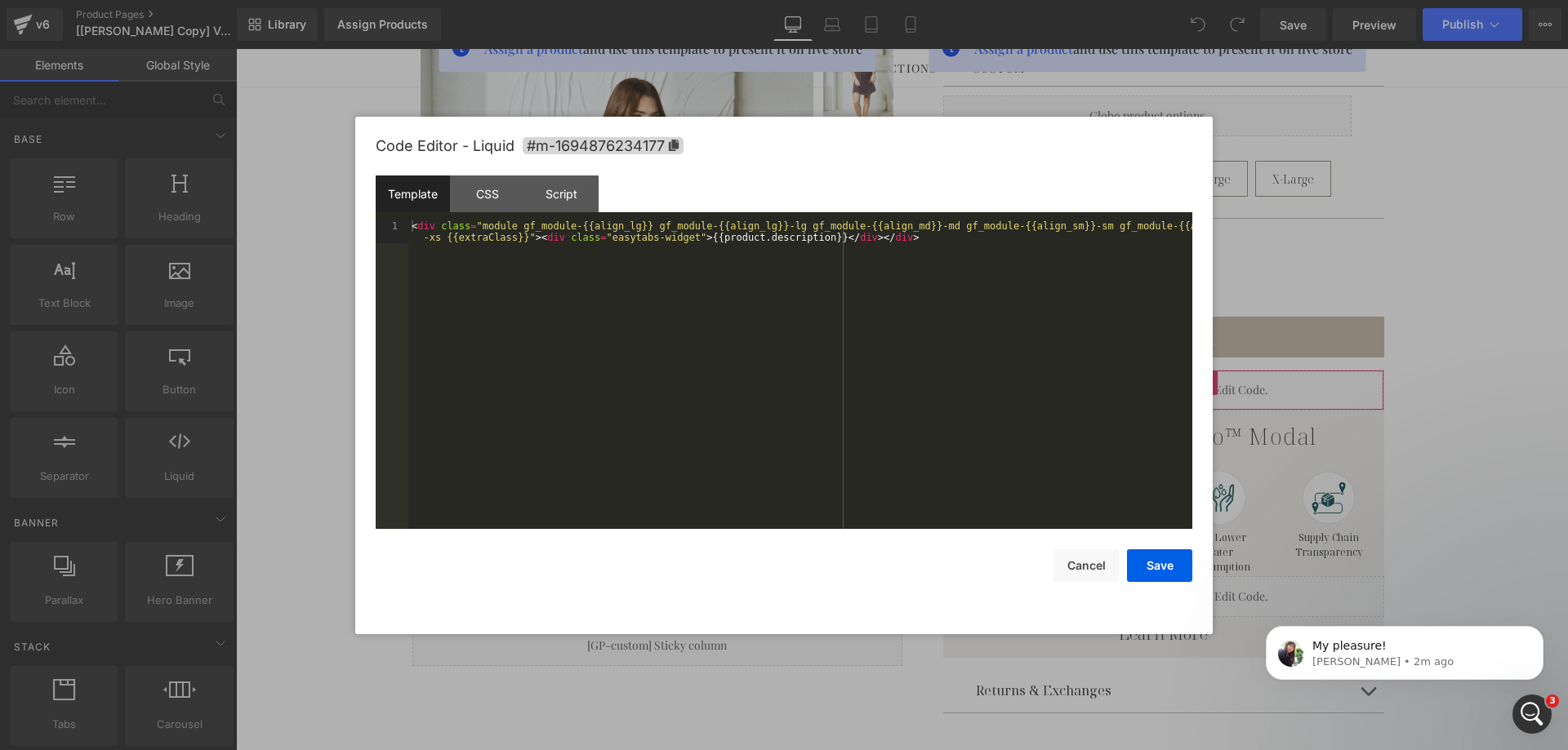
click at [1085, 0] on div "You are previewing how the will restyle your page. You can not edit Elements in…" at bounding box center [784, 0] width 1568 height 0
click at [487, 188] on div "CSS" at bounding box center [487, 194] width 74 height 37
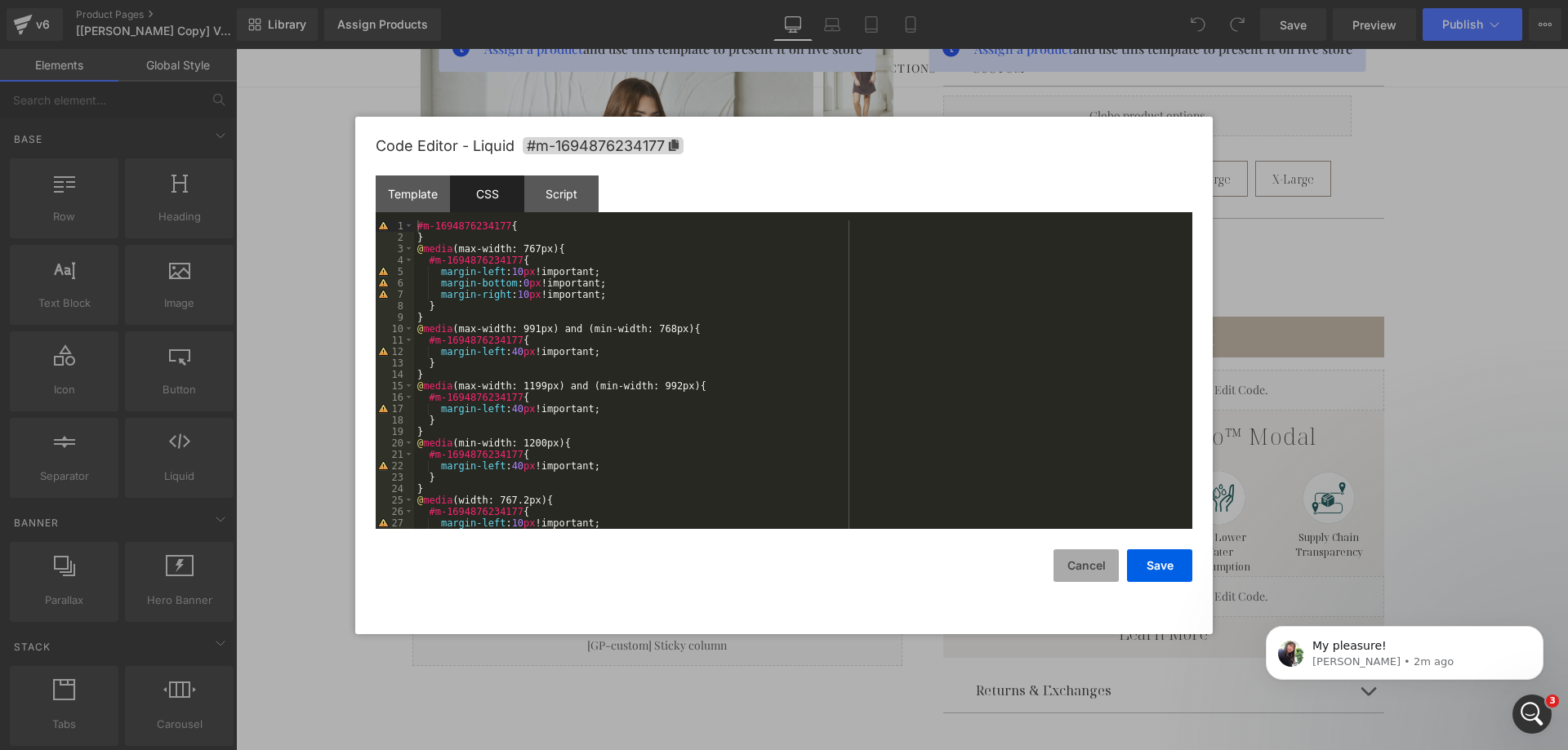
click at [1070, 565] on button "Cancel" at bounding box center [1086, 566] width 65 height 33
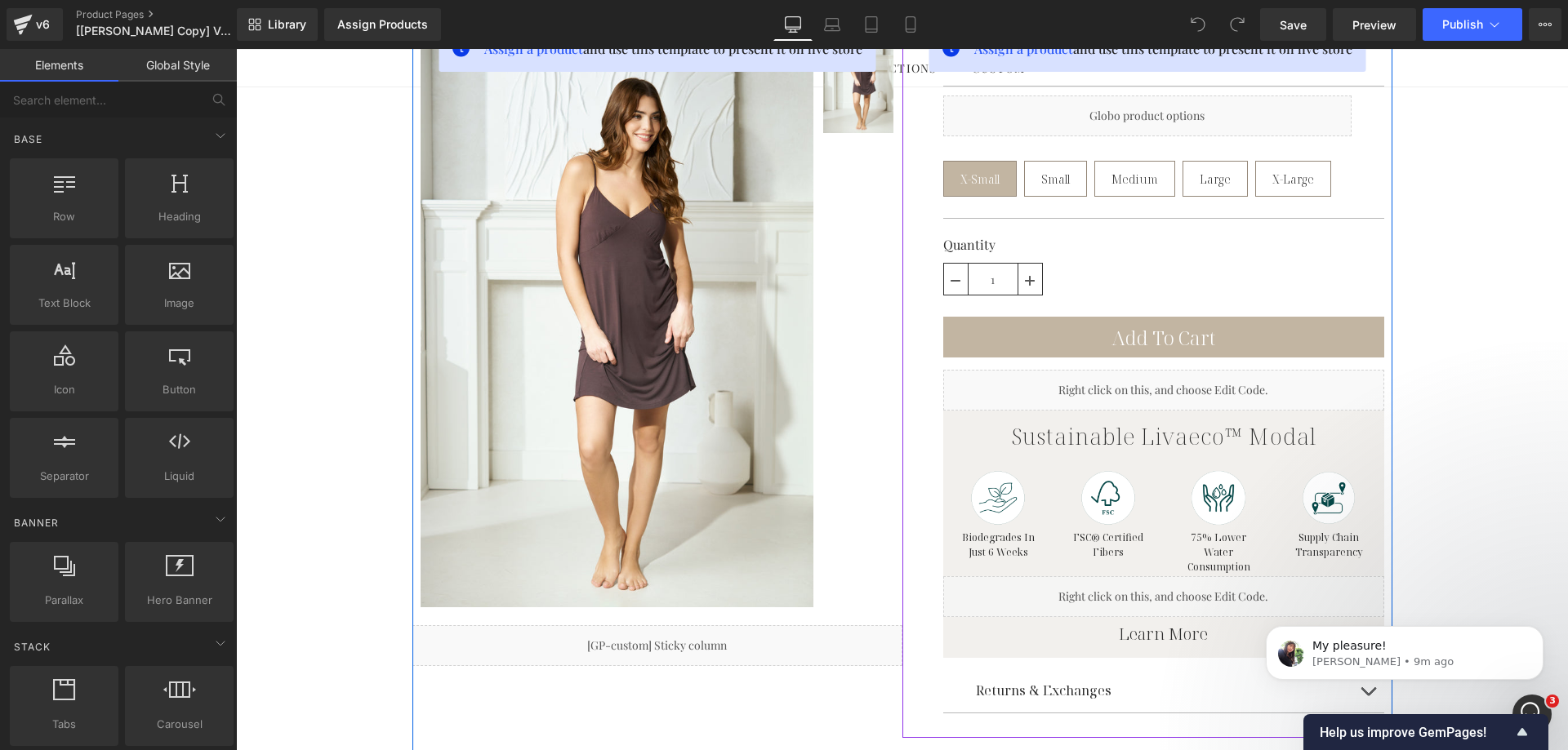
click at [1173, 385] on div "Liquid" at bounding box center [1163, 390] width 441 height 41
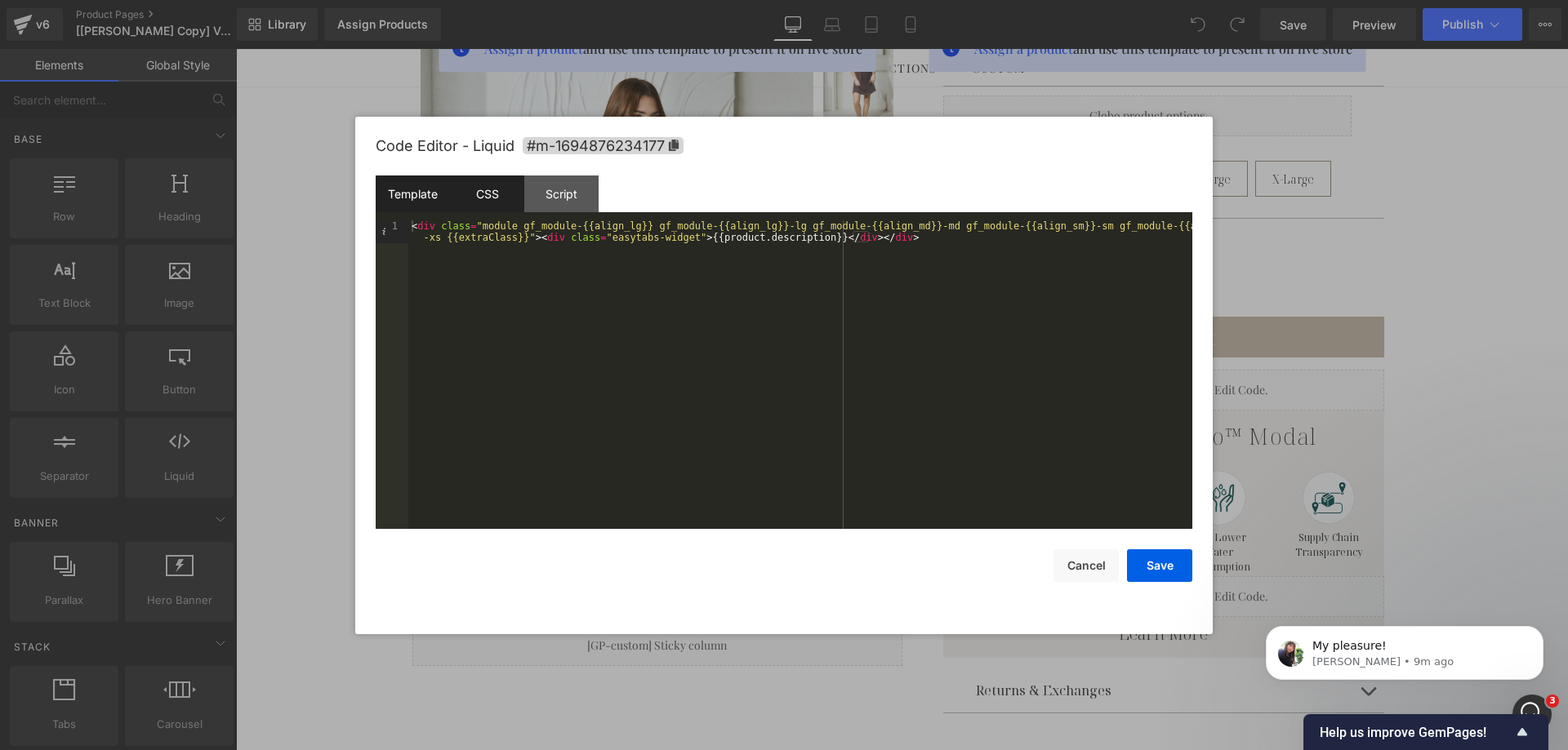
click at [486, 197] on div "CSS" at bounding box center [487, 194] width 74 height 37
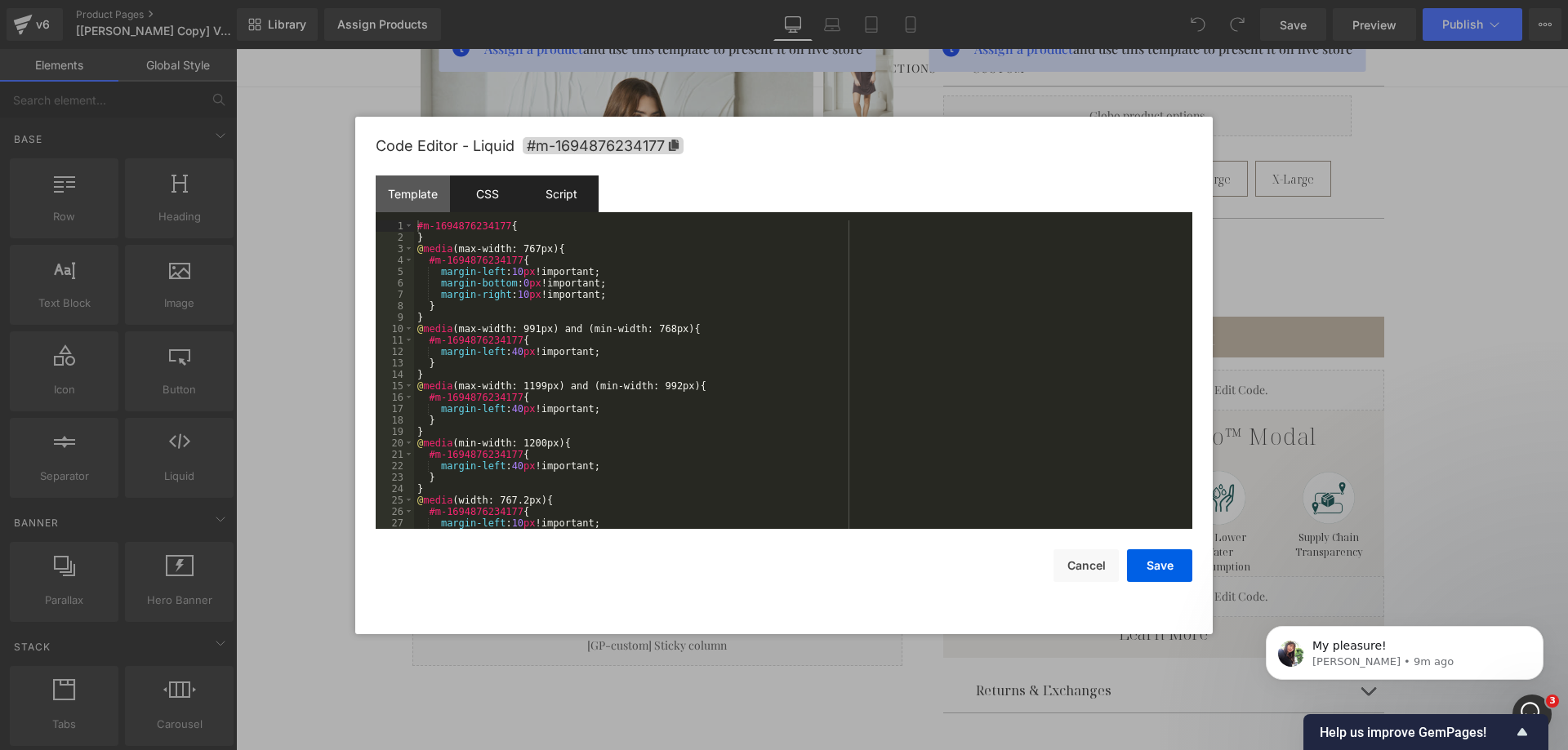
click at [559, 180] on div "Script" at bounding box center [561, 194] width 74 height 37
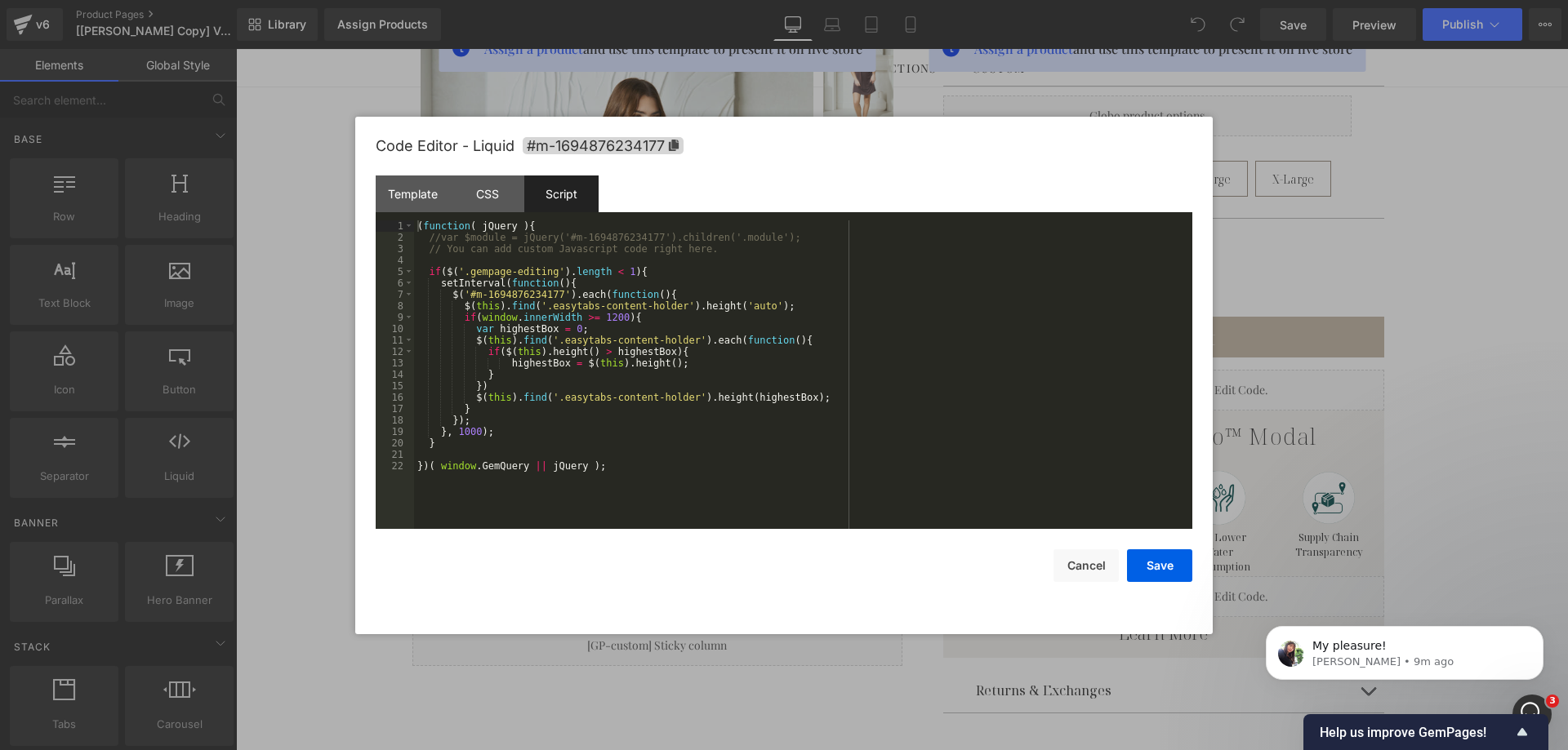
click at [574, 265] on div "( function ( jQuery ) { //var $module = jQuery('#m-1694876234177').children('.m…" at bounding box center [803, 385] width 778 height 331
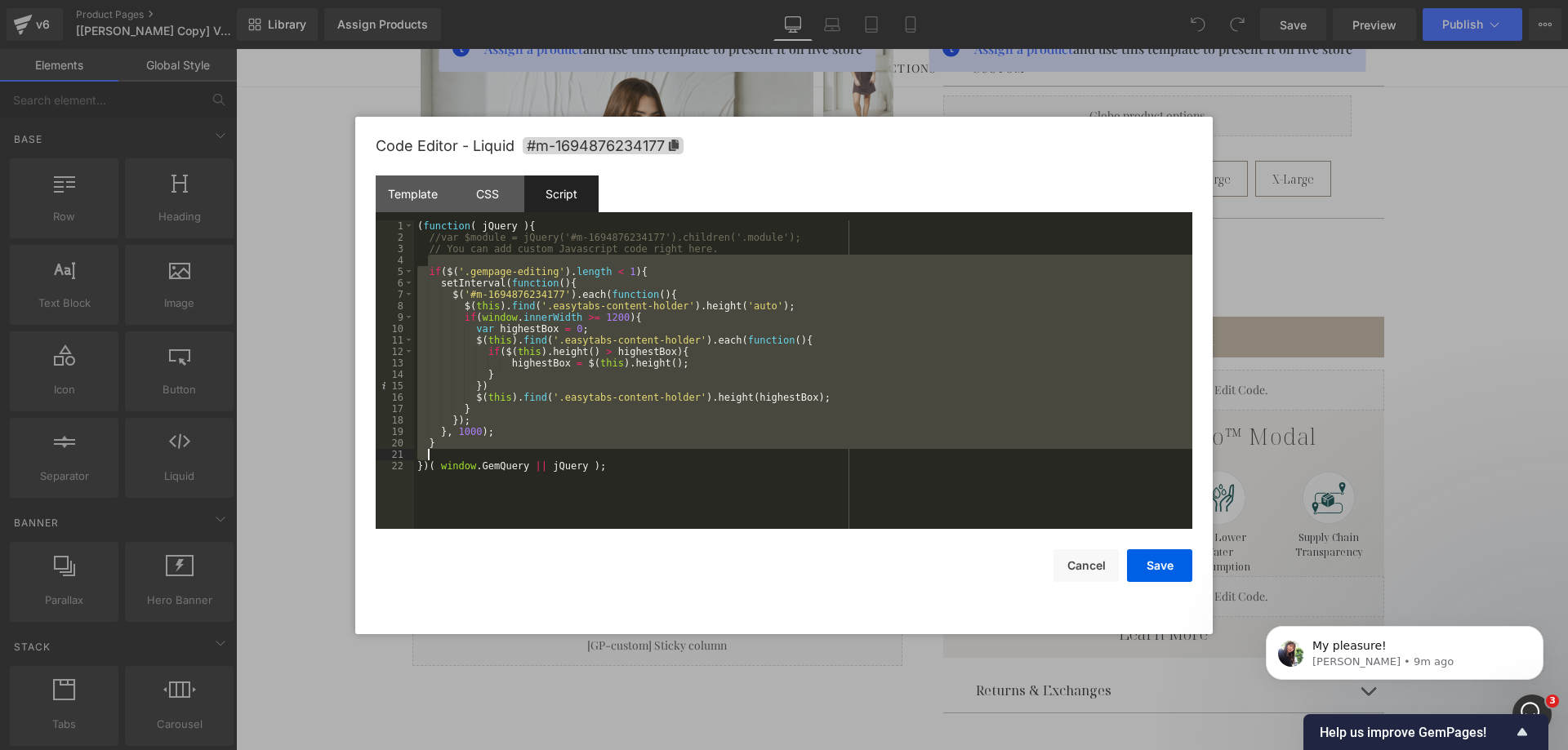
drag, startPoint x: 433, startPoint y: 259, endPoint x: 511, endPoint y: 453, distance: 209.1
click at [511, 453] on div "( function ( jQuery ) { //var $module = jQuery('#m-1694876234177').children('.m…" at bounding box center [803, 385] width 778 height 331
click at [721, 438] on div "( function ( jQuery ) { //var $module = jQuery('#m-1694876234177').children('.m…" at bounding box center [803, 374] width 778 height 308
drag, startPoint x: 431, startPoint y: 258, endPoint x: 507, endPoint y: 453, distance: 209.3
click at [507, 453] on div "( function ( jQuery ) { //var $module = jQuery('#m-1694876234177').children('.m…" at bounding box center [803, 385] width 778 height 331
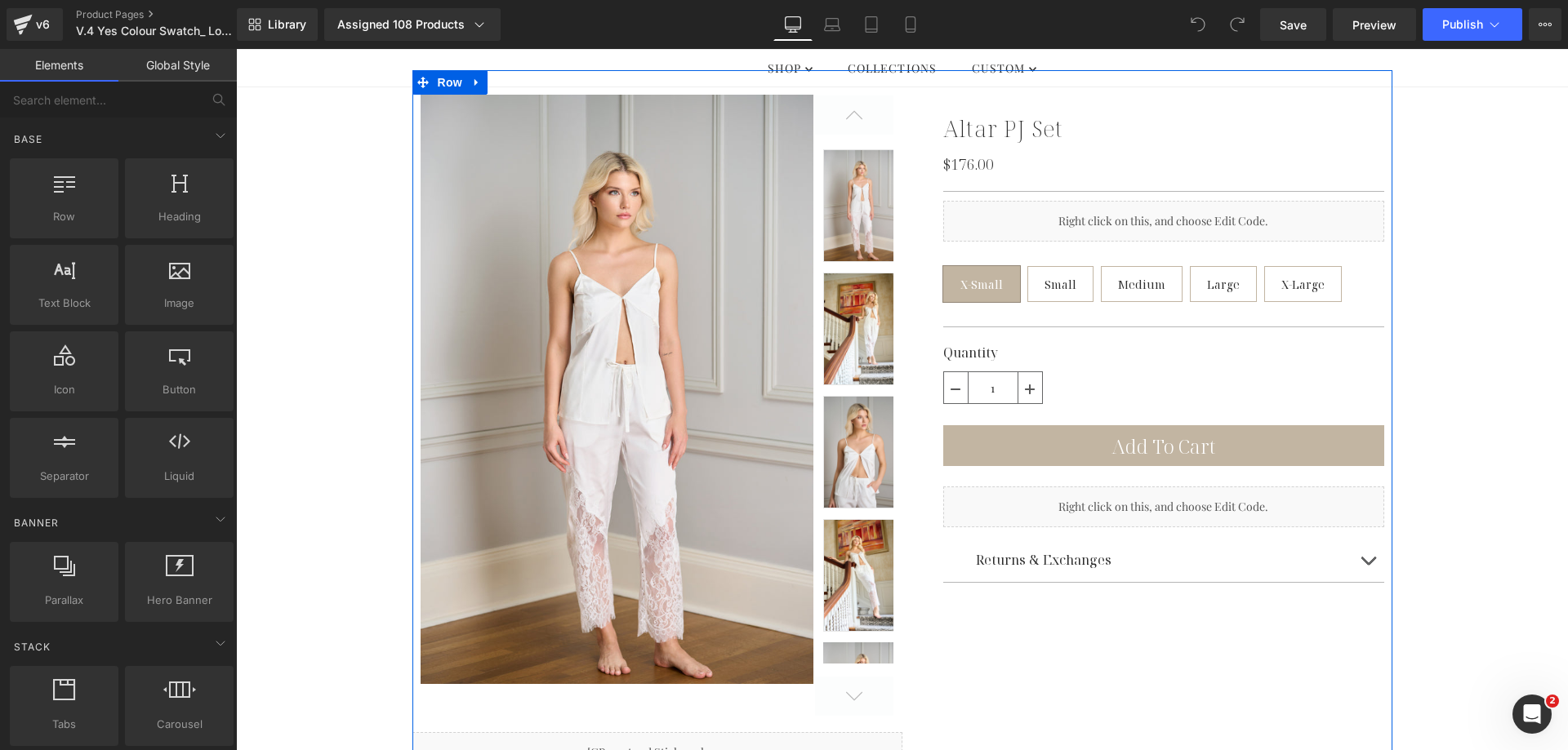
scroll to position [408, 0]
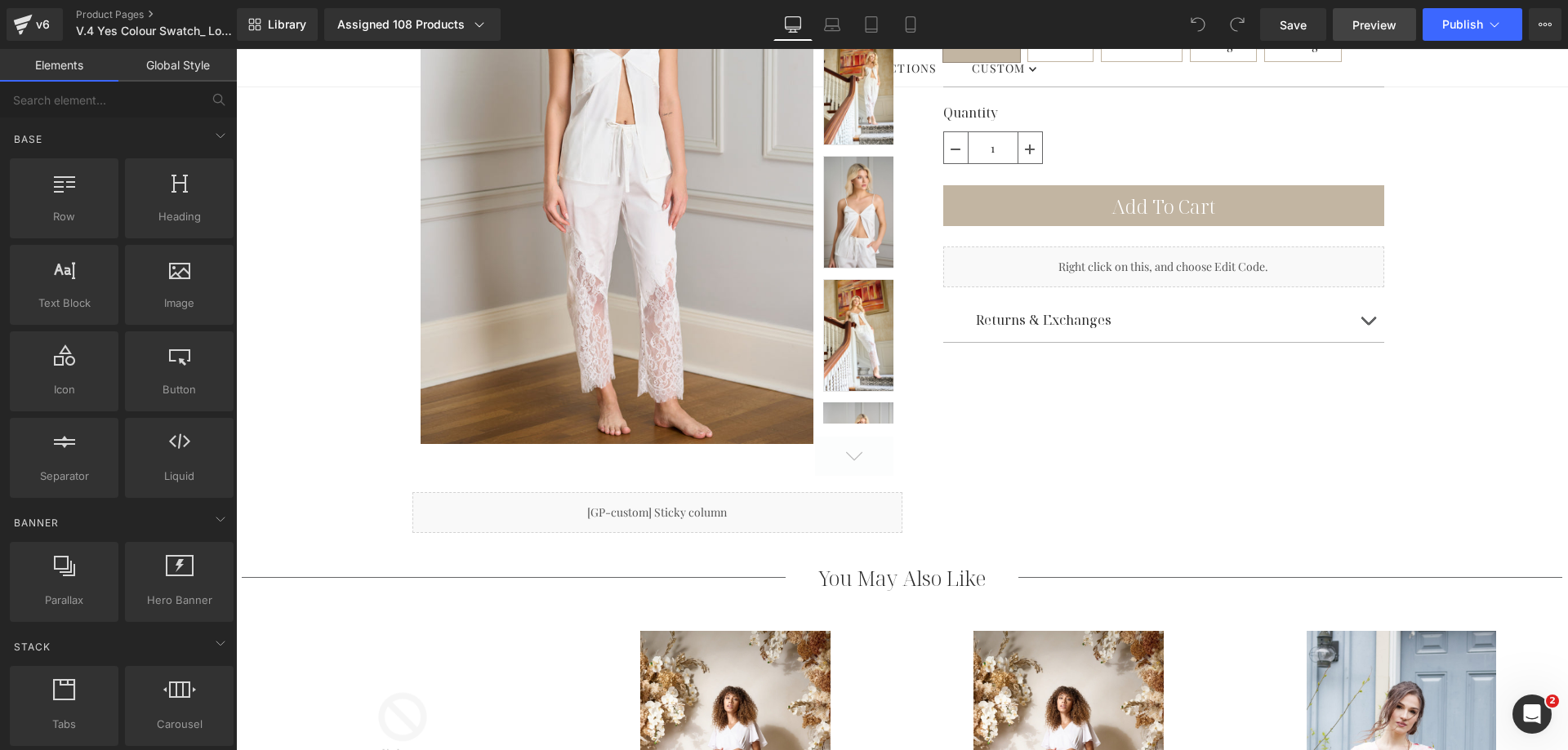
click at [1356, 25] on span "Preview" at bounding box center [1374, 25] width 44 height 17
click at [1552, 29] on button "View Live Page View with current Template Save Template to Library Schedule Pub…" at bounding box center [1545, 25] width 33 height 33
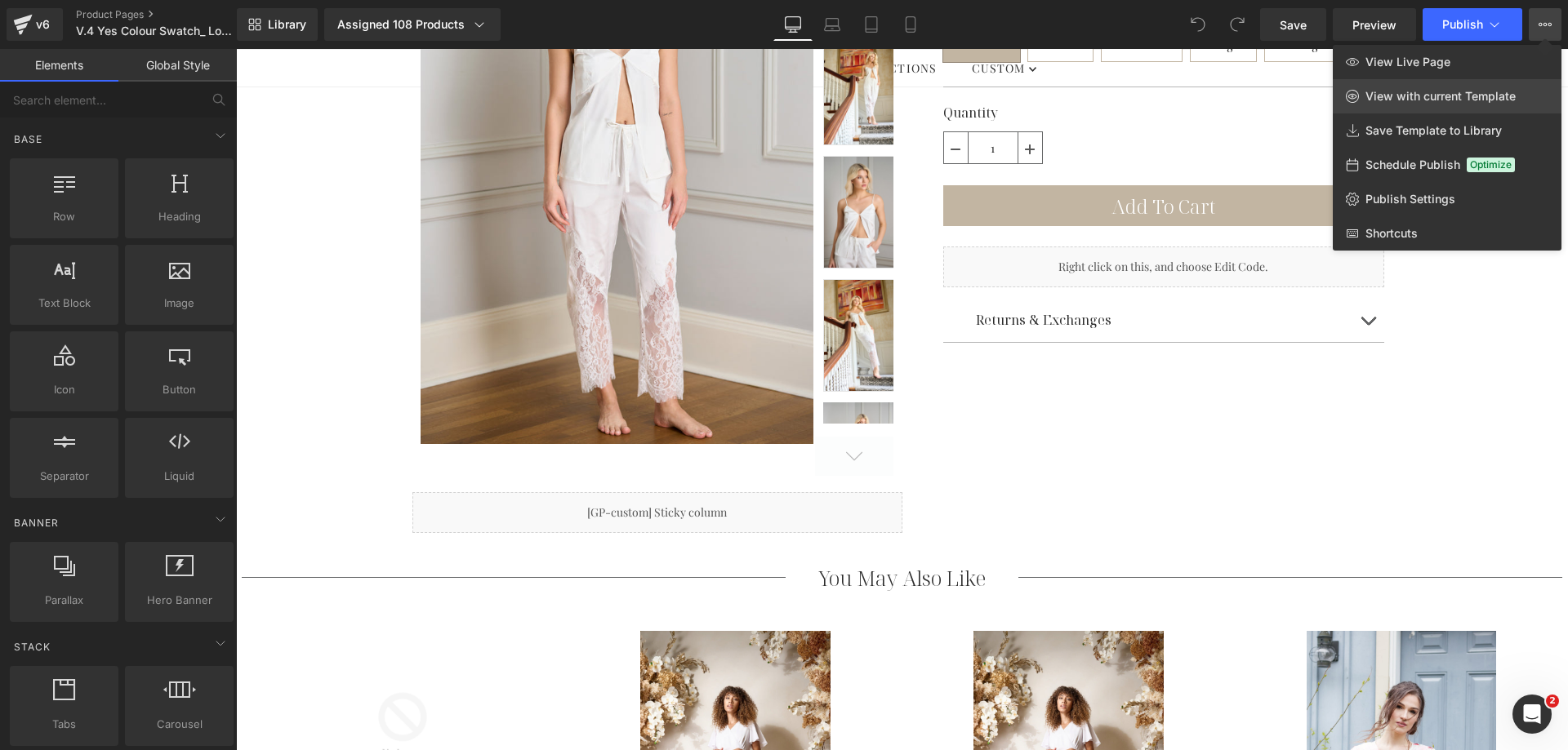
click at [1511, 89] on span "View with current Template" at bounding box center [1440, 97] width 151 height 15
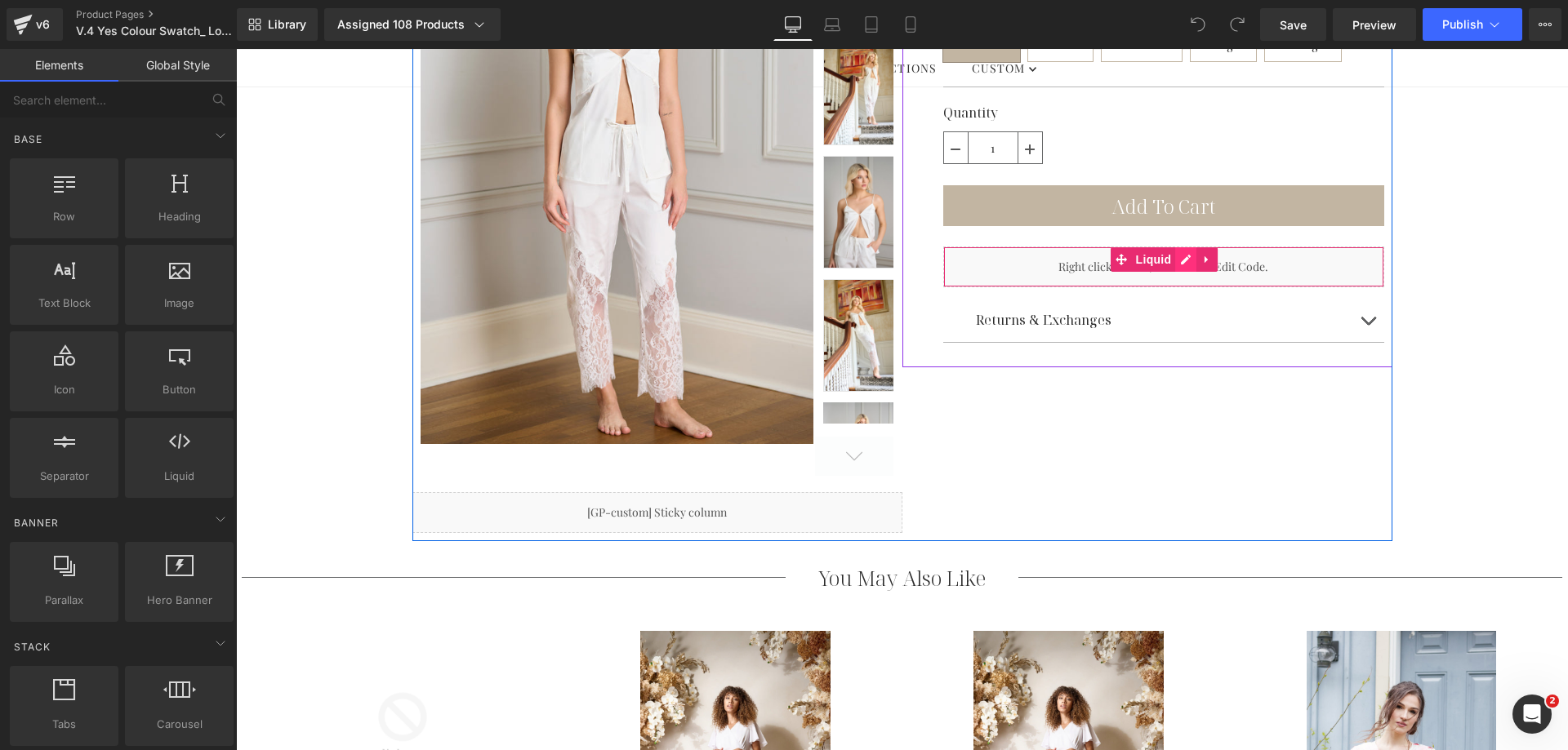
click at [1180, 263] on div "Liquid" at bounding box center [1163, 267] width 441 height 41
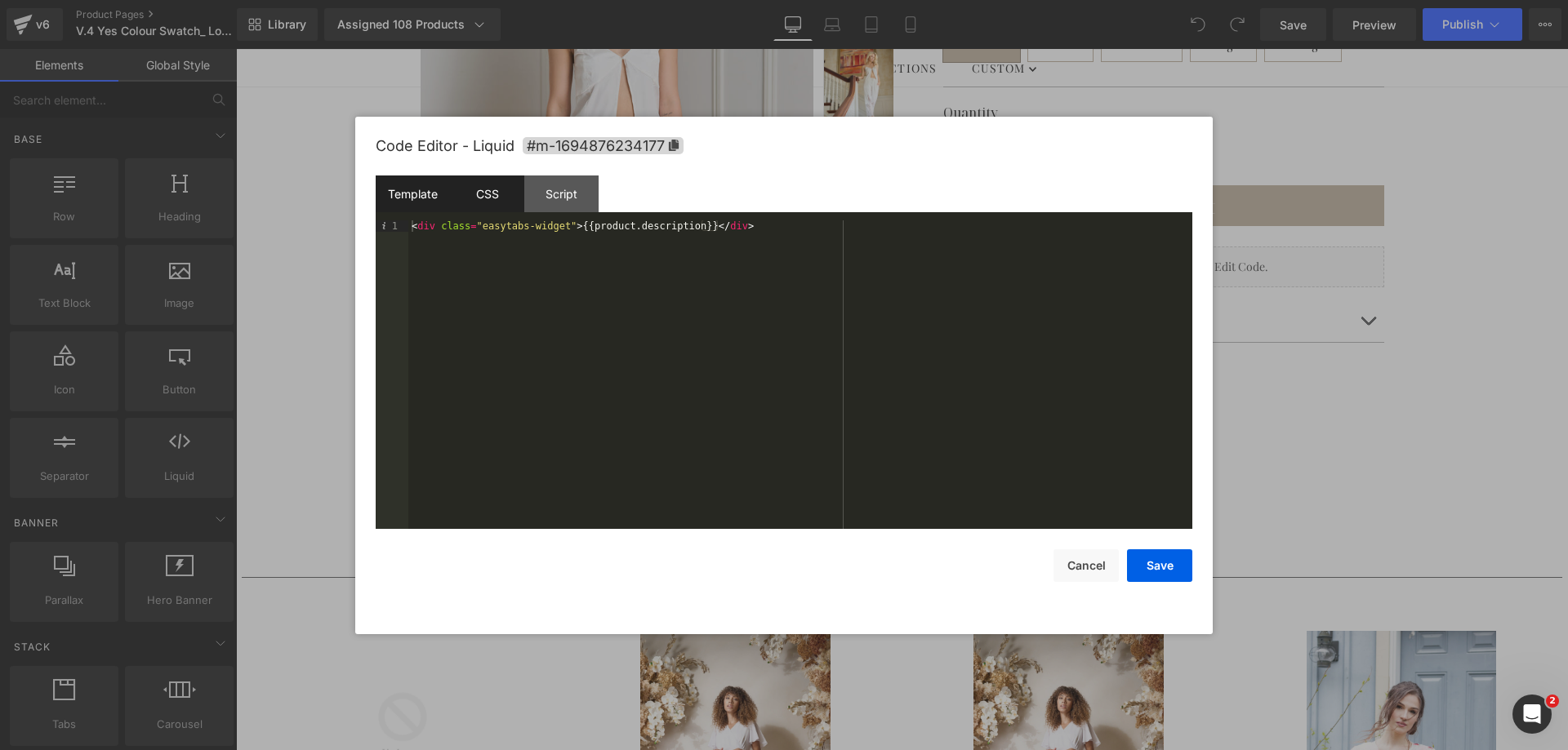
click at [495, 184] on div "CSS" at bounding box center [487, 194] width 74 height 37
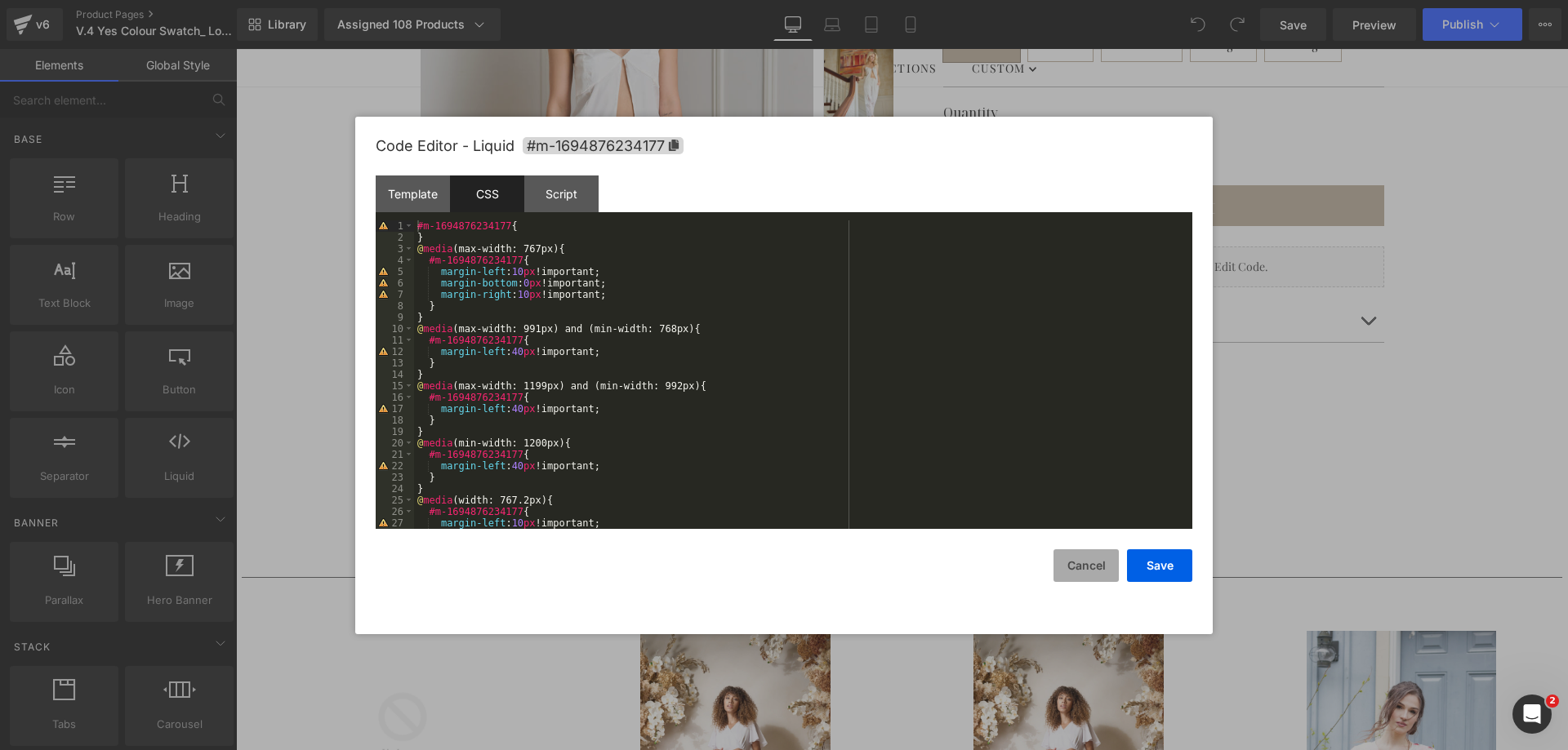
click at [1070, 557] on button "Cancel" at bounding box center [1086, 566] width 65 height 33
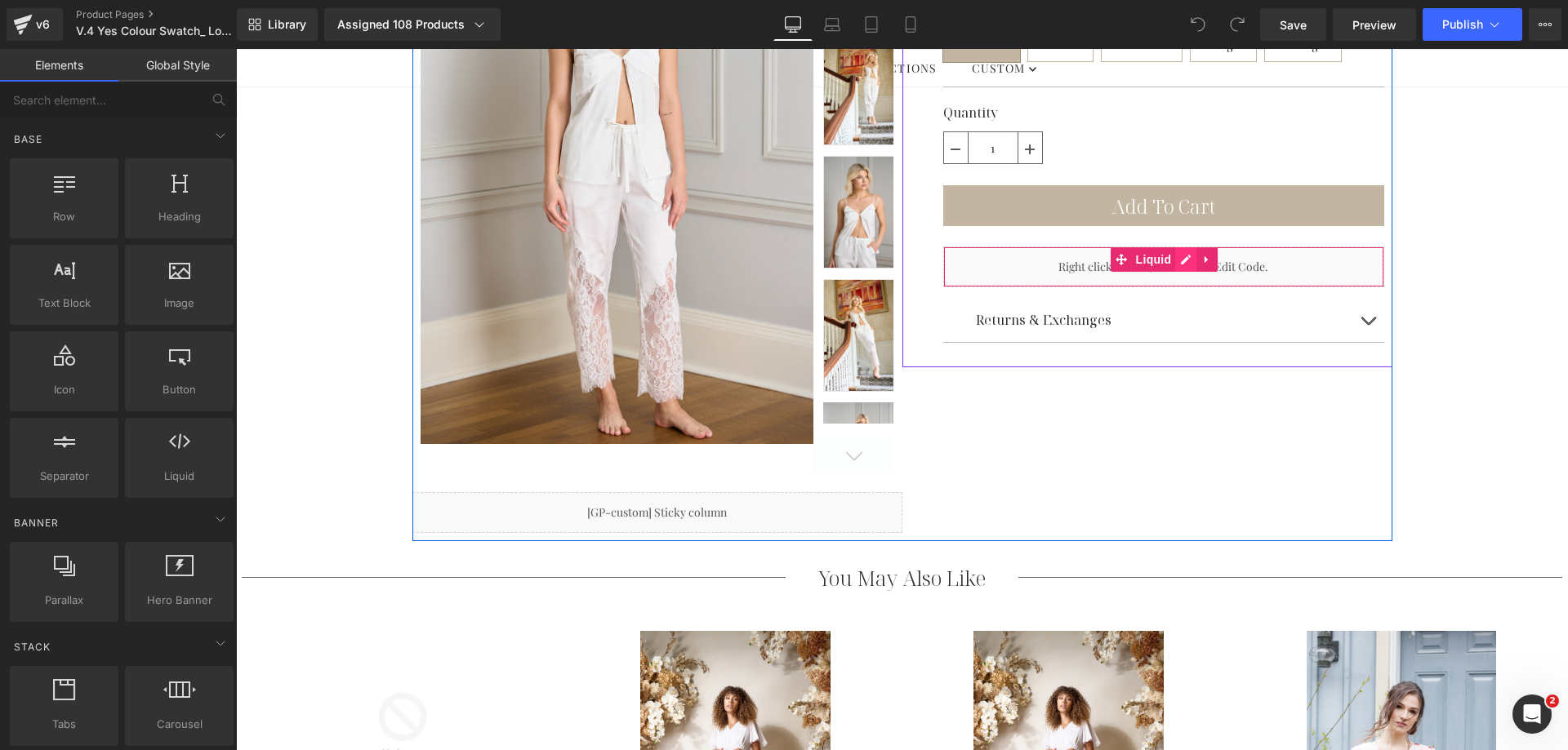
click at [1181, 263] on div "Liquid" at bounding box center [1163, 267] width 441 height 41
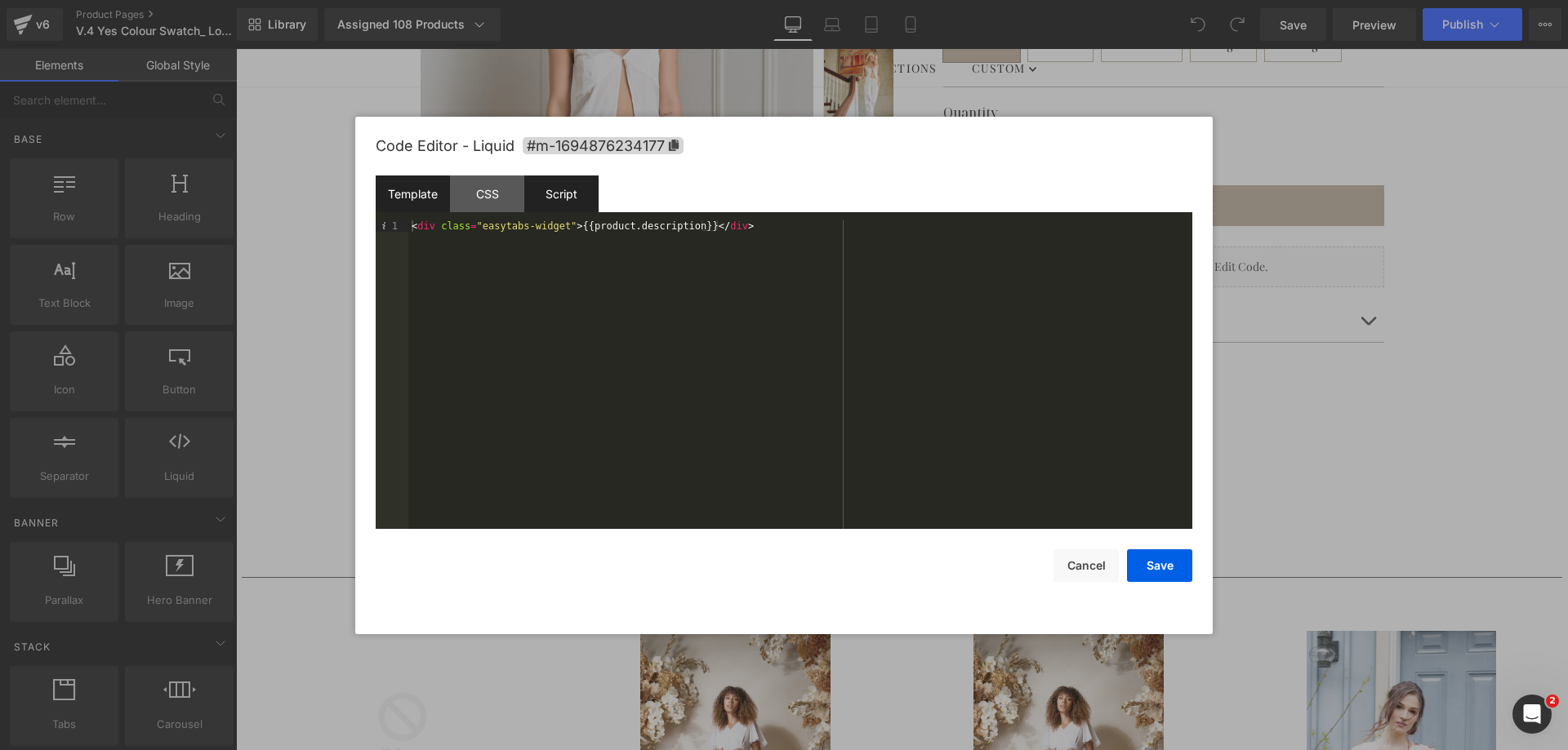
click at [563, 195] on div "Script" at bounding box center [561, 194] width 74 height 37
click at [713, 249] on div "( function ( jQuery ) { // var $module = jQuery('#m-1694876234177').children('.…" at bounding box center [800, 385] width 784 height 331
paste textarea
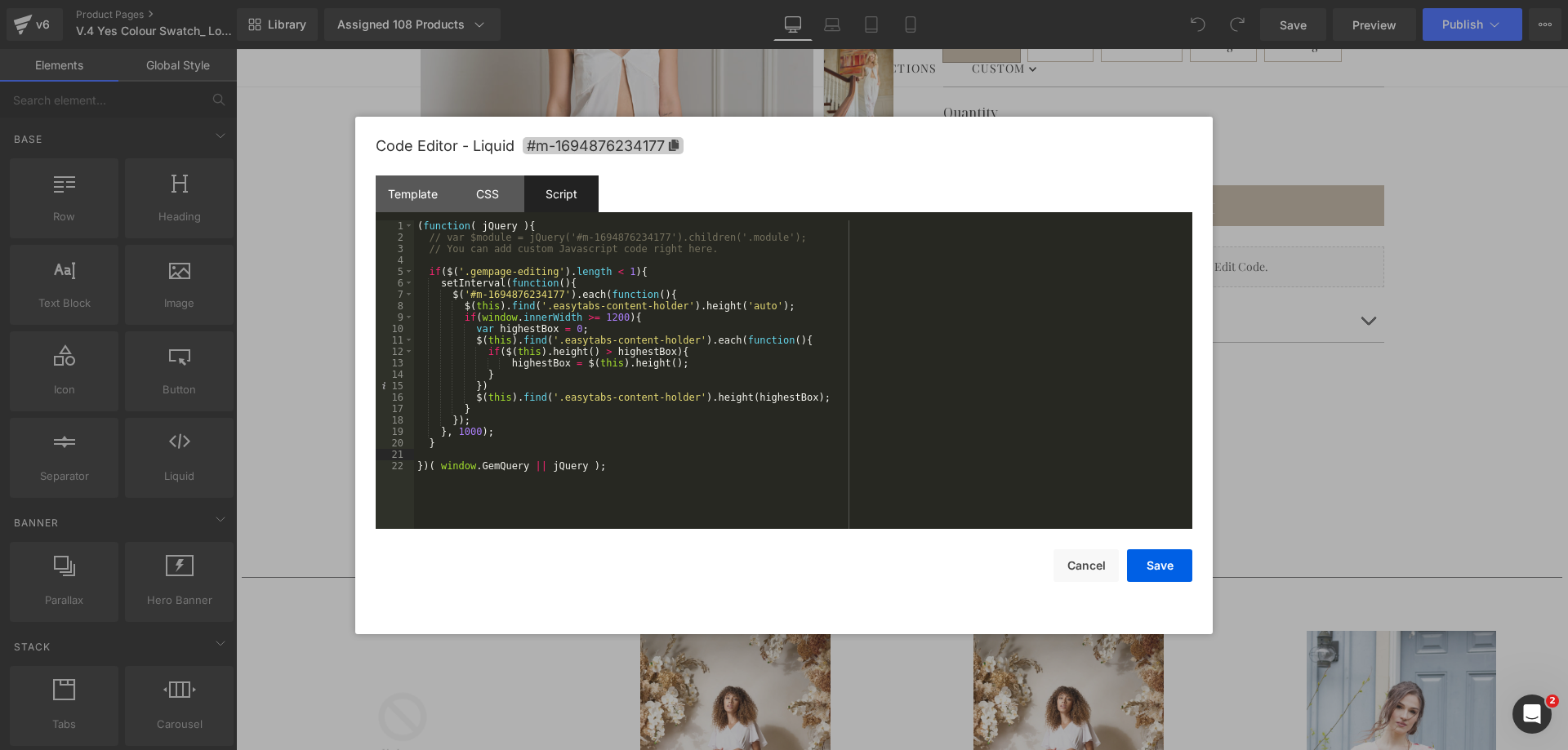
click at [563, 147] on span "#m-1694876234177" at bounding box center [603, 146] width 161 height 17
drag, startPoint x: 466, startPoint y: 291, endPoint x: 551, endPoint y: 291, distance: 85.0
click at [551, 291] on div "( function ( jQuery ) { // var $module = jQuery('#m-1694876234177').children('.…" at bounding box center [803, 384] width 778 height 331
click at [498, 456] on div "( function ( jQuery ) { // var $module = jQuery('#m-1694876234177').children('.…" at bounding box center [803, 384] width 778 height 331
click at [1172, 566] on button "Save" at bounding box center [1160, 565] width 65 height 33
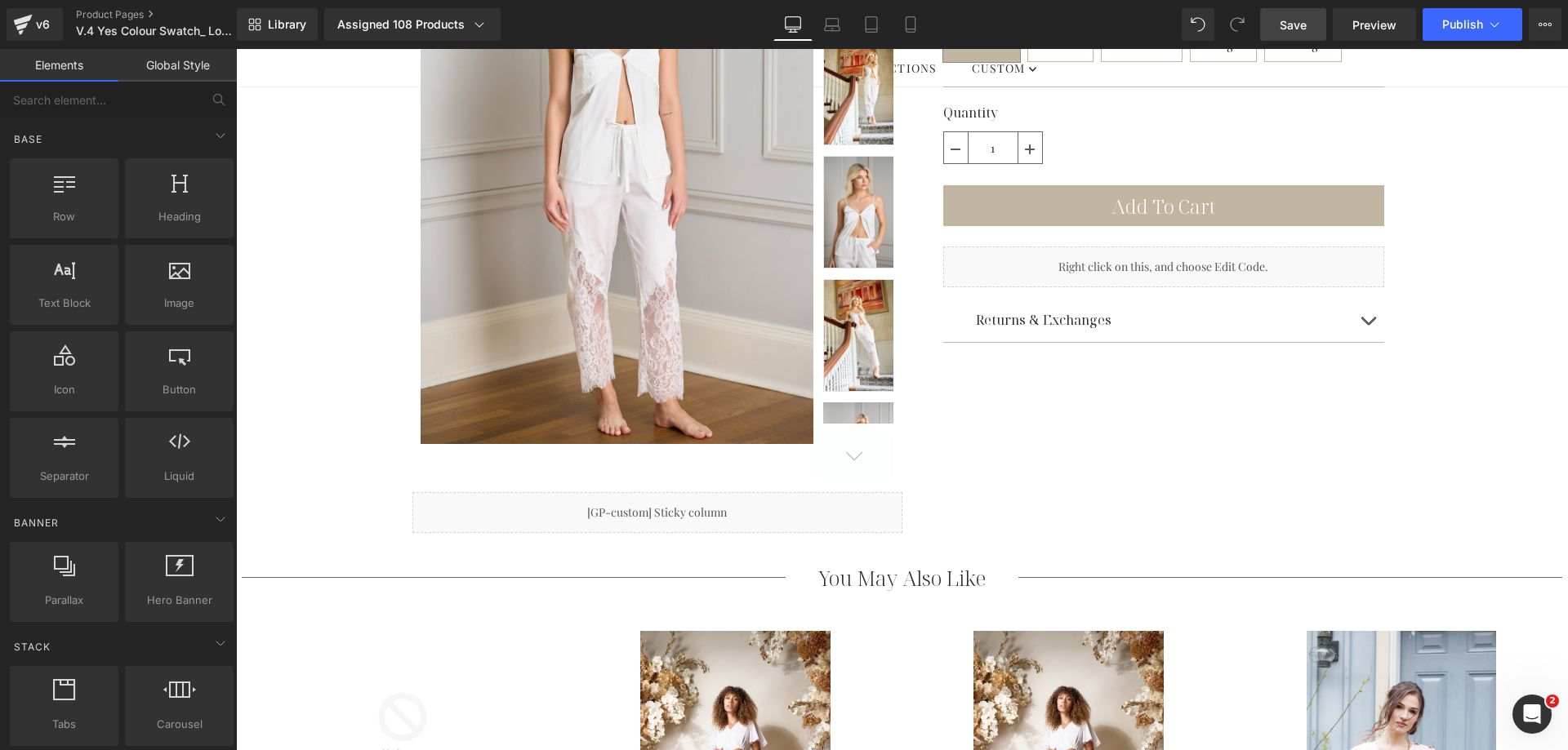
drag, startPoint x: 1301, startPoint y: 25, endPoint x: 408, endPoint y: 56, distance: 893.5
click at [1301, 25] on span "Save" at bounding box center [1293, 25] width 27 height 17
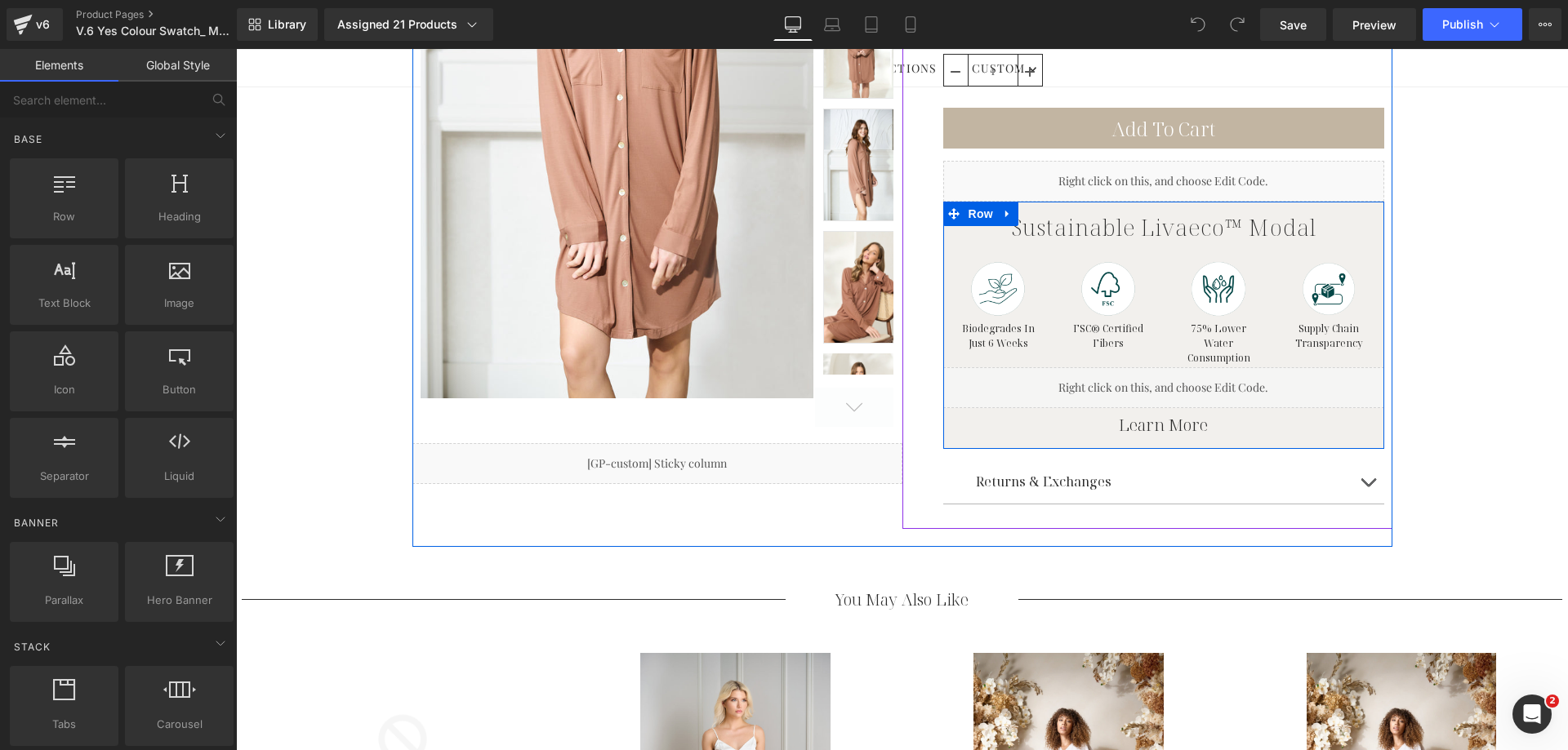
scroll to position [405, 0]
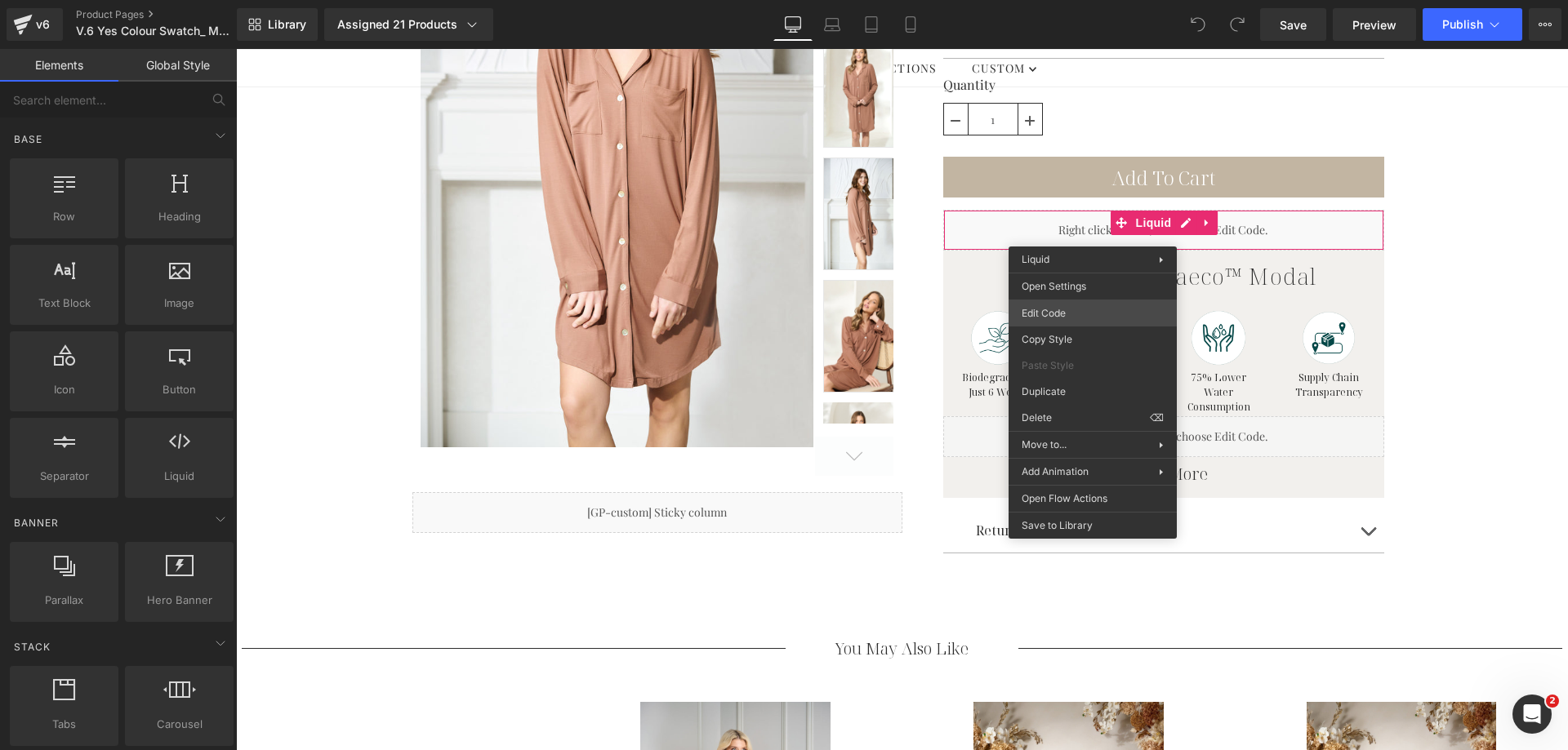
click at [1076, 0] on div "You are previewing how the will restyle your page. You can not edit Elements in…" at bounding box center [784, 0] width 1568 height 0
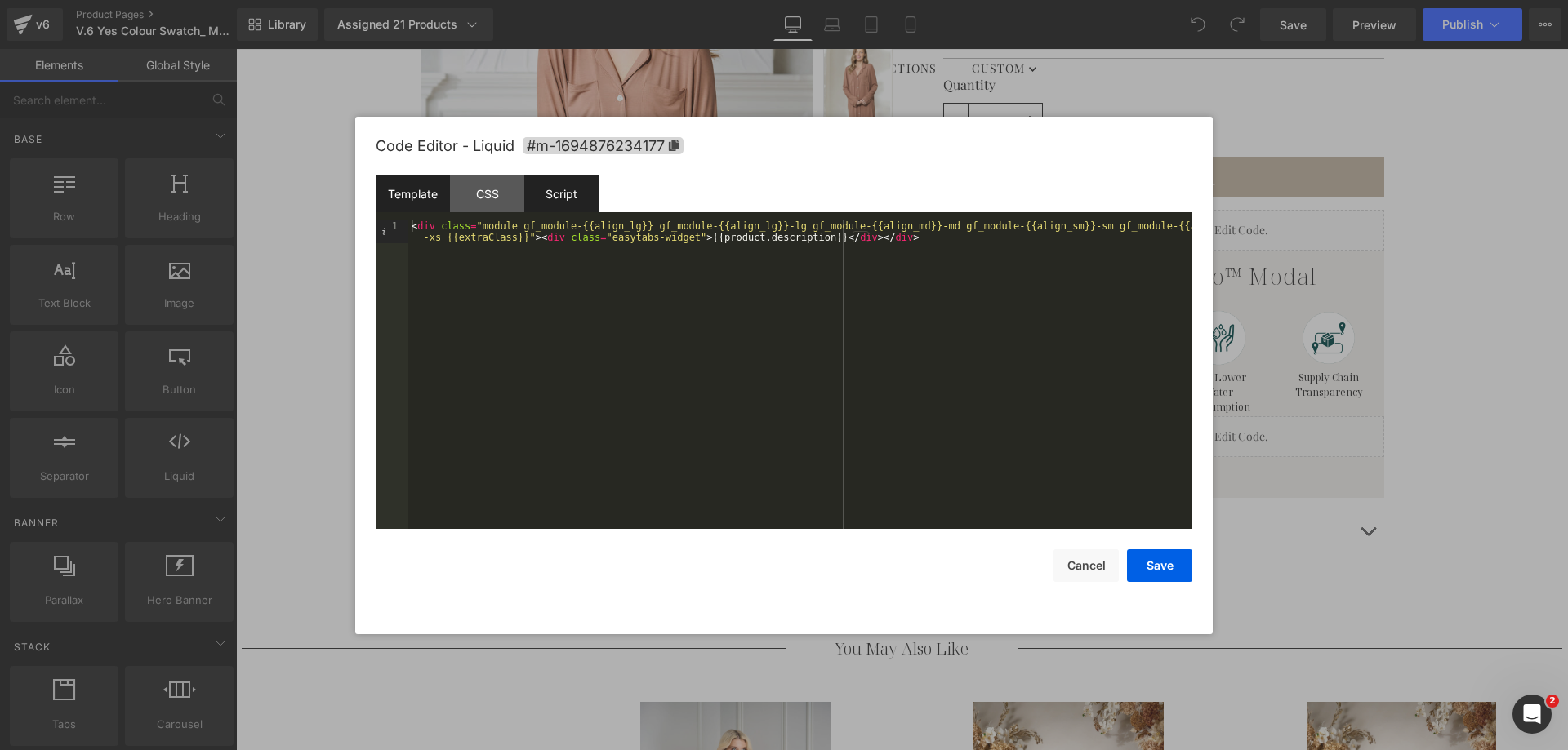
click at [576, 191] on div "Script" at bounding box center [561, 194] width 74 height 37
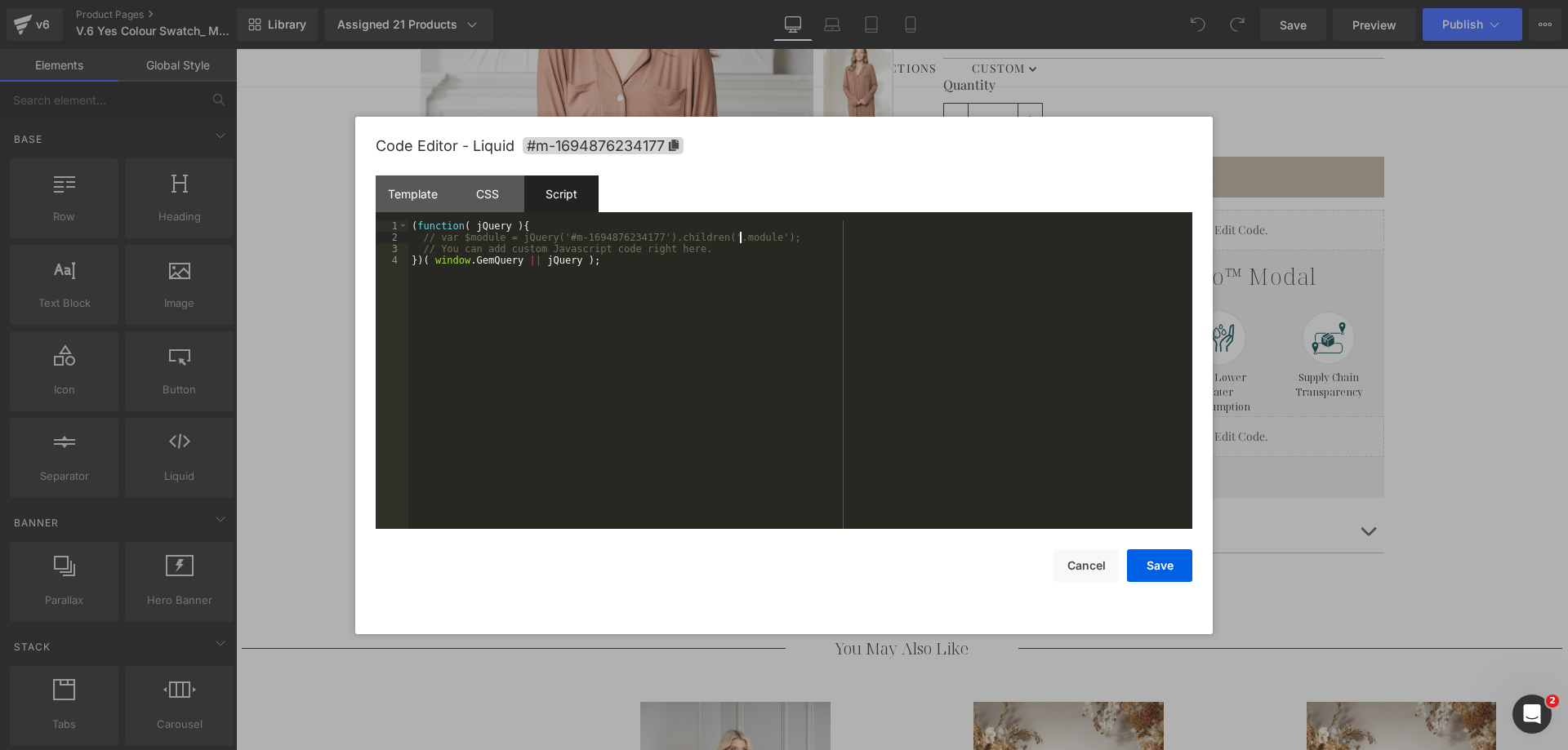
click at [739, 242] on div "( function ( jQuery ) { // var $module = jQuery('#m-1694876234177').children('.…" at bounding box center [800, 385] width 784 height 331
click at [742, 248] on div "( function ( jQuery ) { // var $module = jQuery('#m-1694876234177').children('.…" at bounding box center [800, 385] width 784 height 331
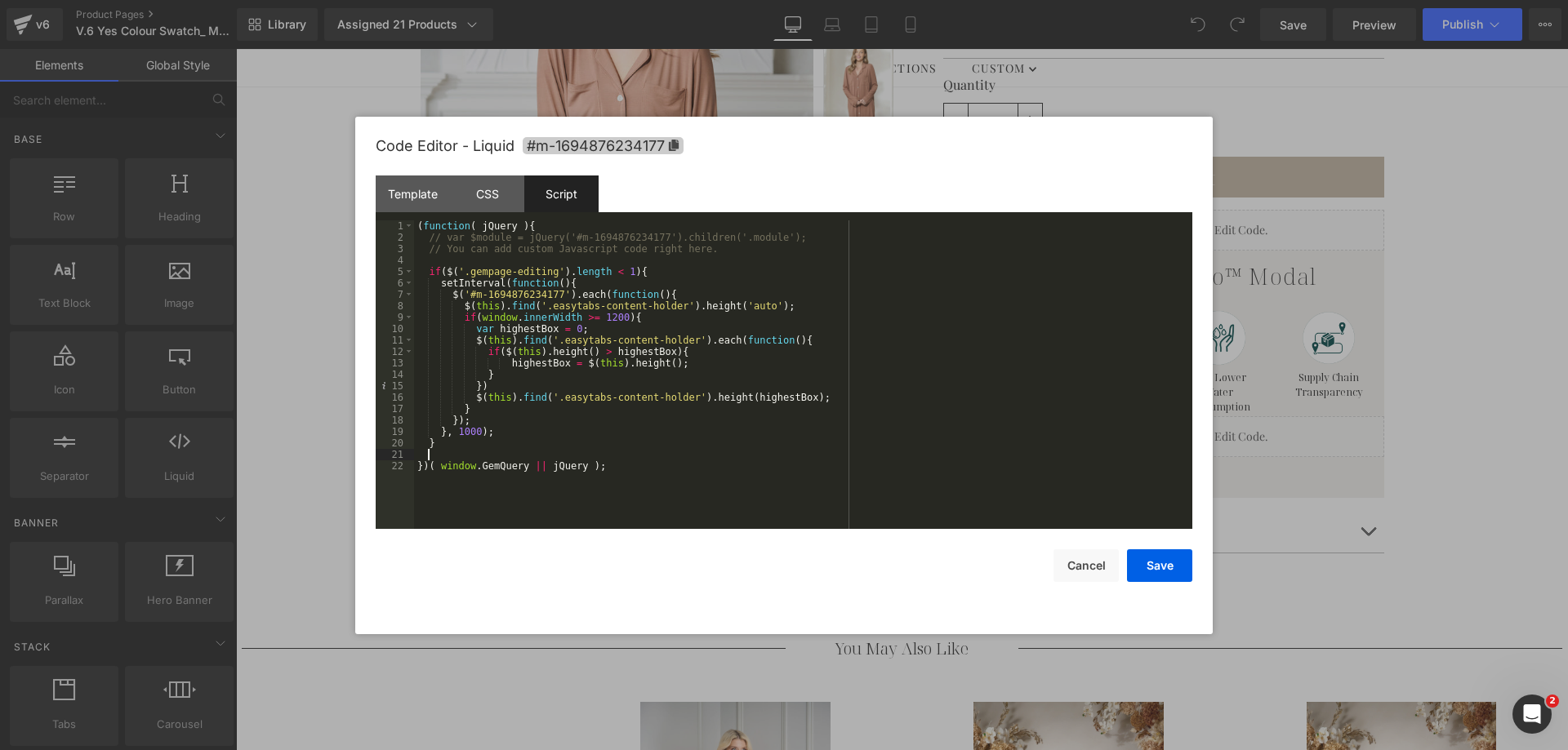
click at [609, 147] on span "#m-1694876234177" at bounding box center [603, 146] width 161 height 17
drag, startPoint x: 465, startPoint y: 291, endPoint x: 554, endPoint y: 289, distance: 89.0
click at [554, 289] on div "( function ( jQuery ) { // var $module = jQuery('#m-1694876234177').children('.…" at bounding box center [803, 385] width 778 height 331
drag, startPoint x: 956, startPoint y: 402, endPoint x: 1149, endPoint y: 564, distance: 252.0
click at [1149, 564] on button "Save" at bounding box center [1160, 566] width 65 height 33
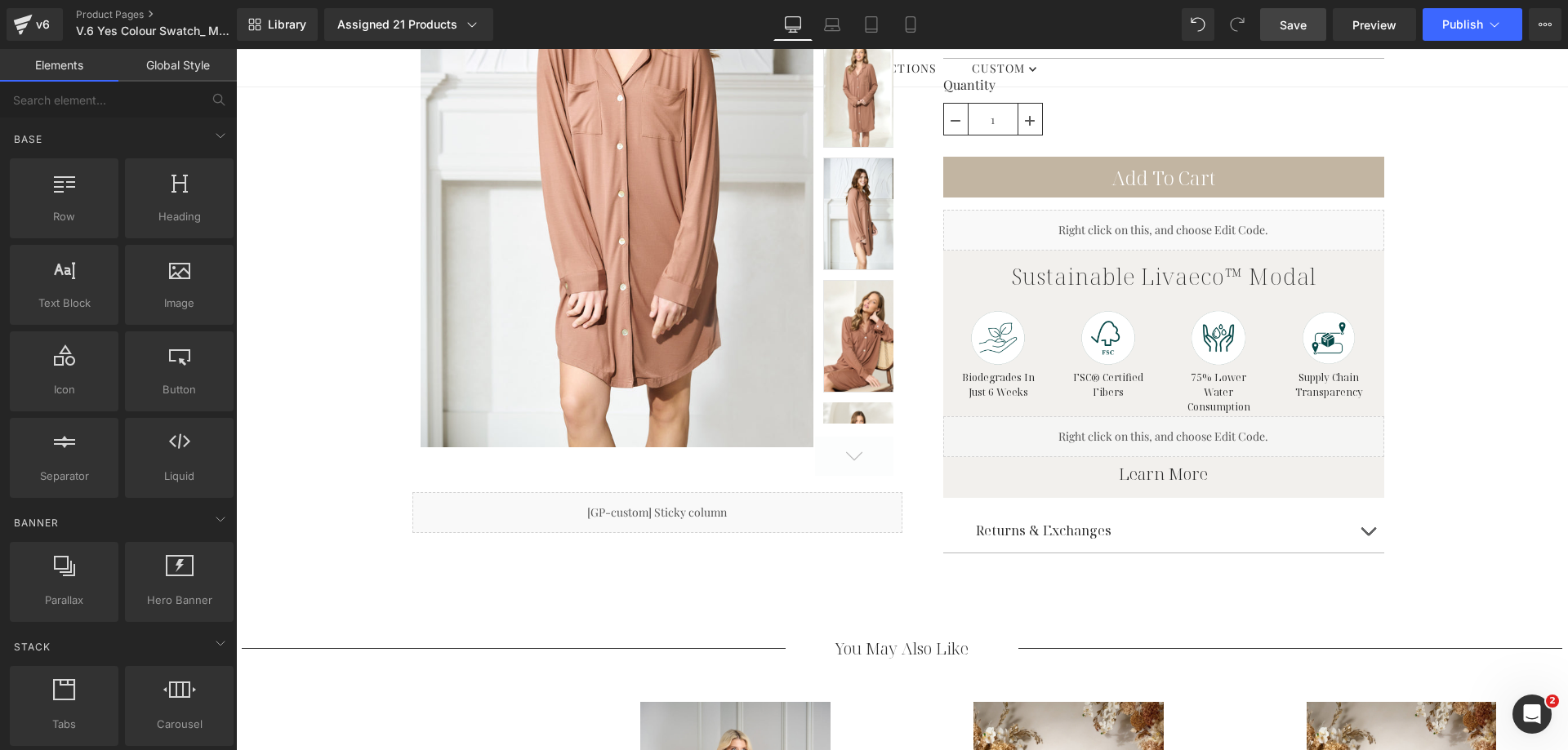
click at [1300, 30] on span "Save" at bounding box center [1293, 25] width 27 height 17
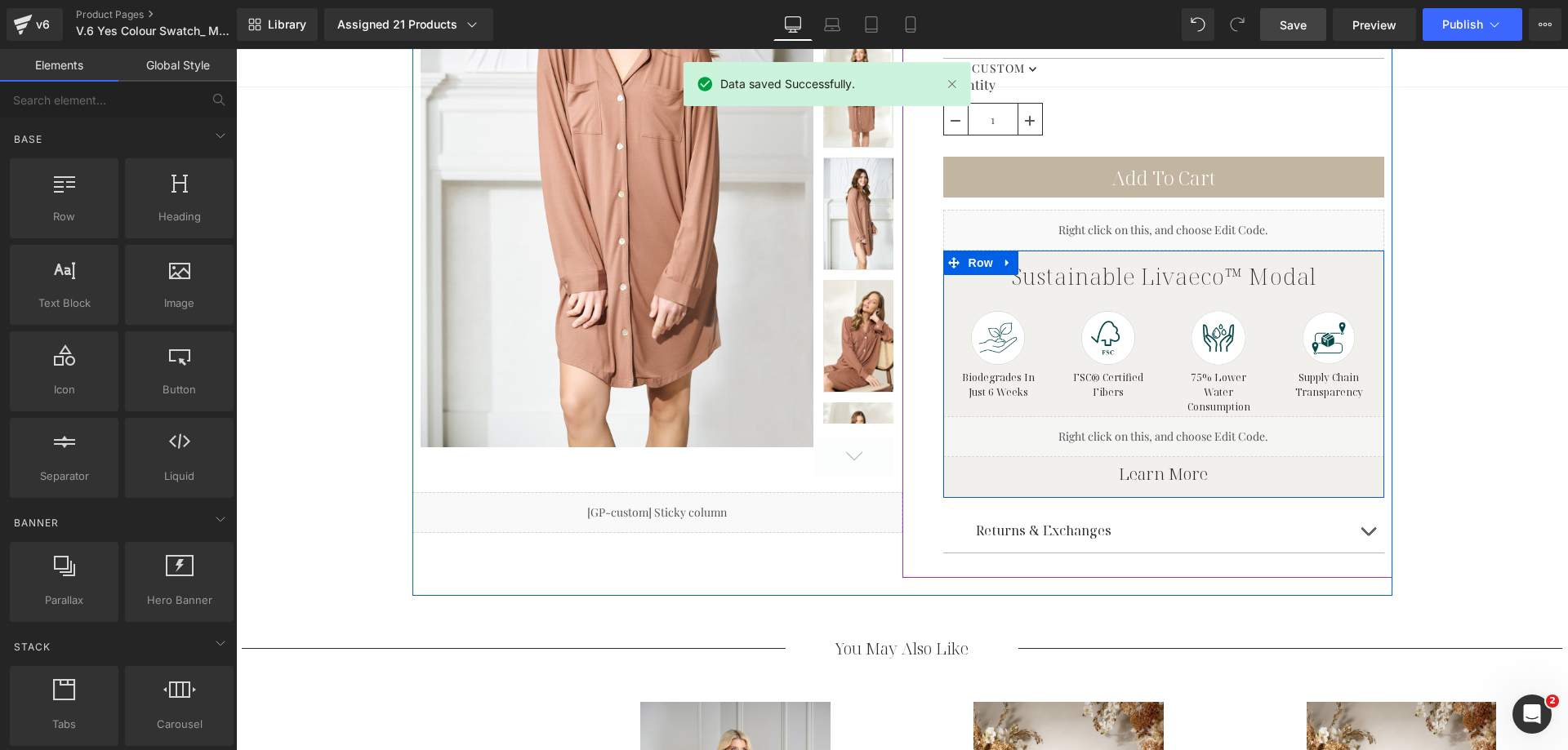
drag, startPoint x: 1176, startPoint y: 436, endPoint x: 1232, endPoint y: 457, distance: 59.8
click at [1176, 436] on div "Liquid" at bounding box center [1163, 437] width 441 height 41
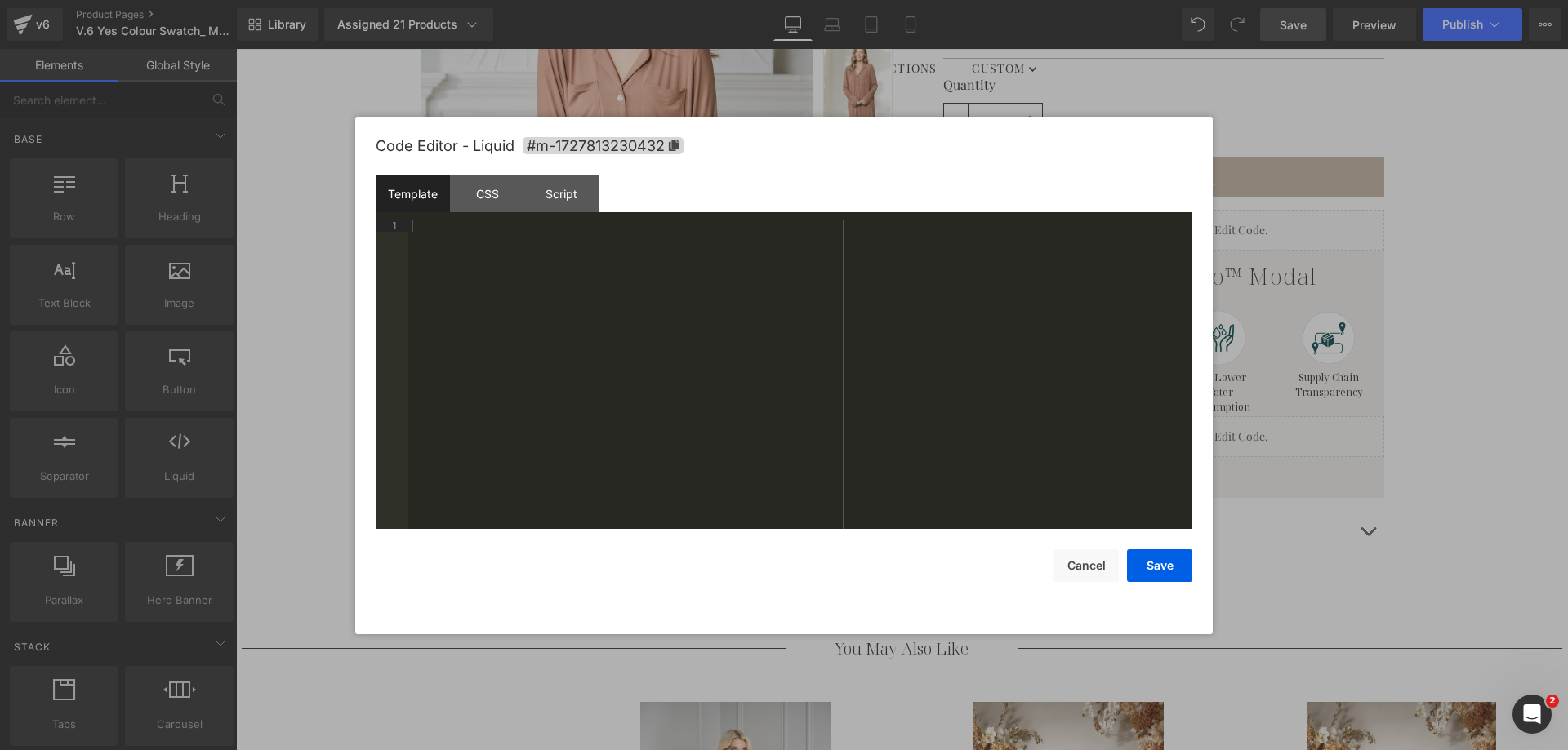
click at [567, 218] on div "Template CSS Script Data" at bounding box center [784, 198] width 817 height 45
click at [569, 204] on div "Script" at bounding box center [561, 194] width 74 height 37
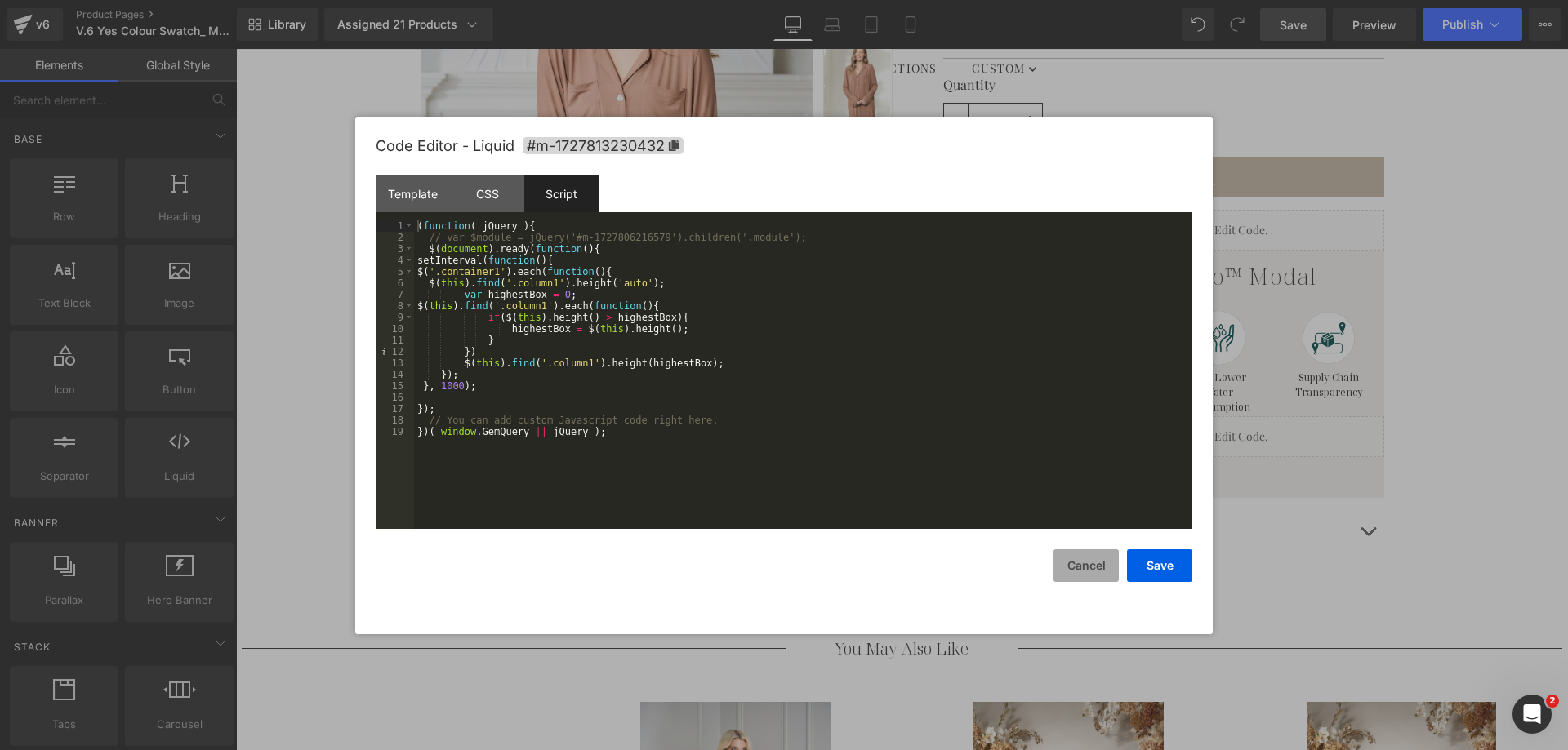
click at [1076, 570] on button "Cancel" at bounding box center [1086, 566] width 65 height 33
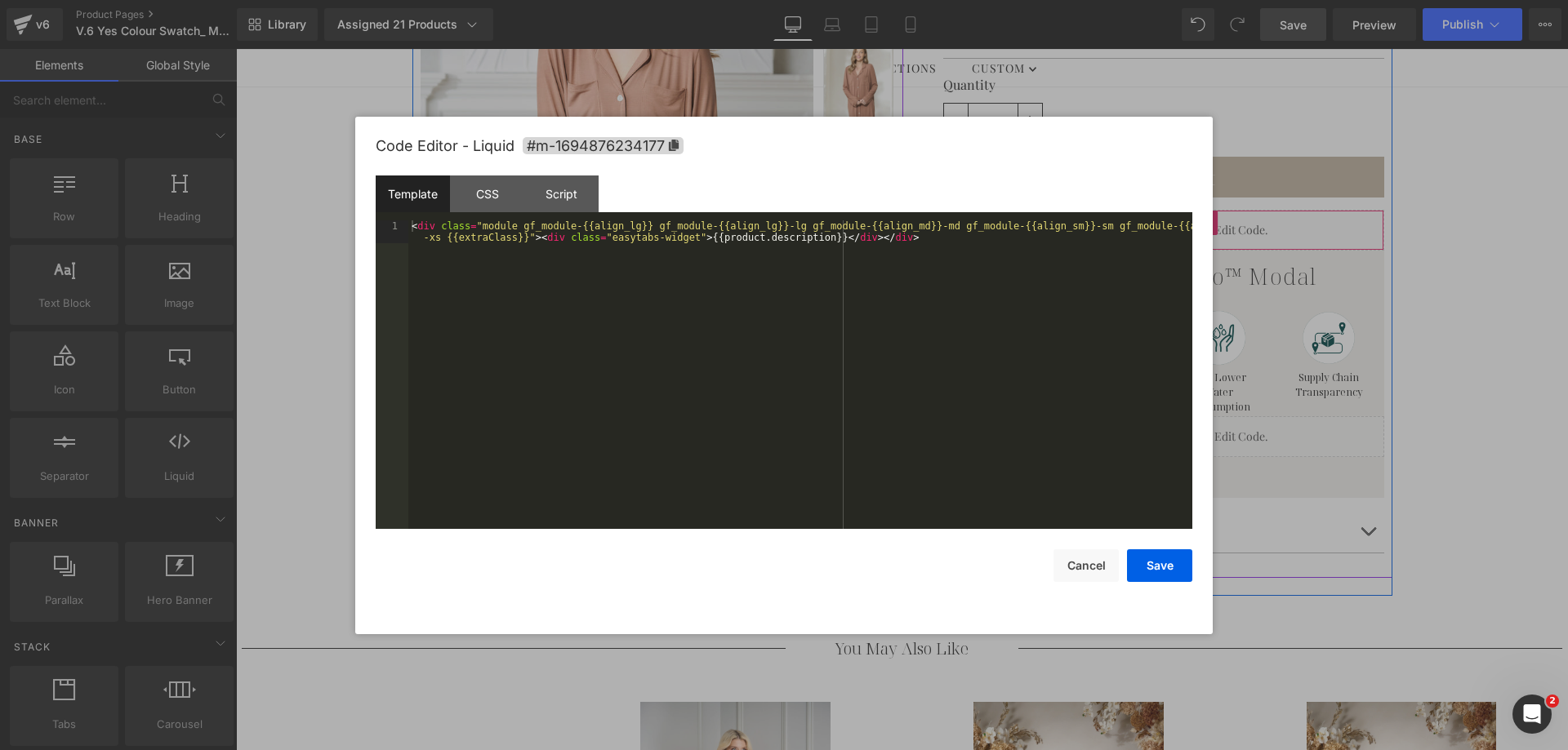
click at [1172, 226] on div "Liquid" at bounding box center [1163, 230] width 441 height 41
click at [585, 195] on div "Script" at bounding box center [561, 194] width 74 height 37
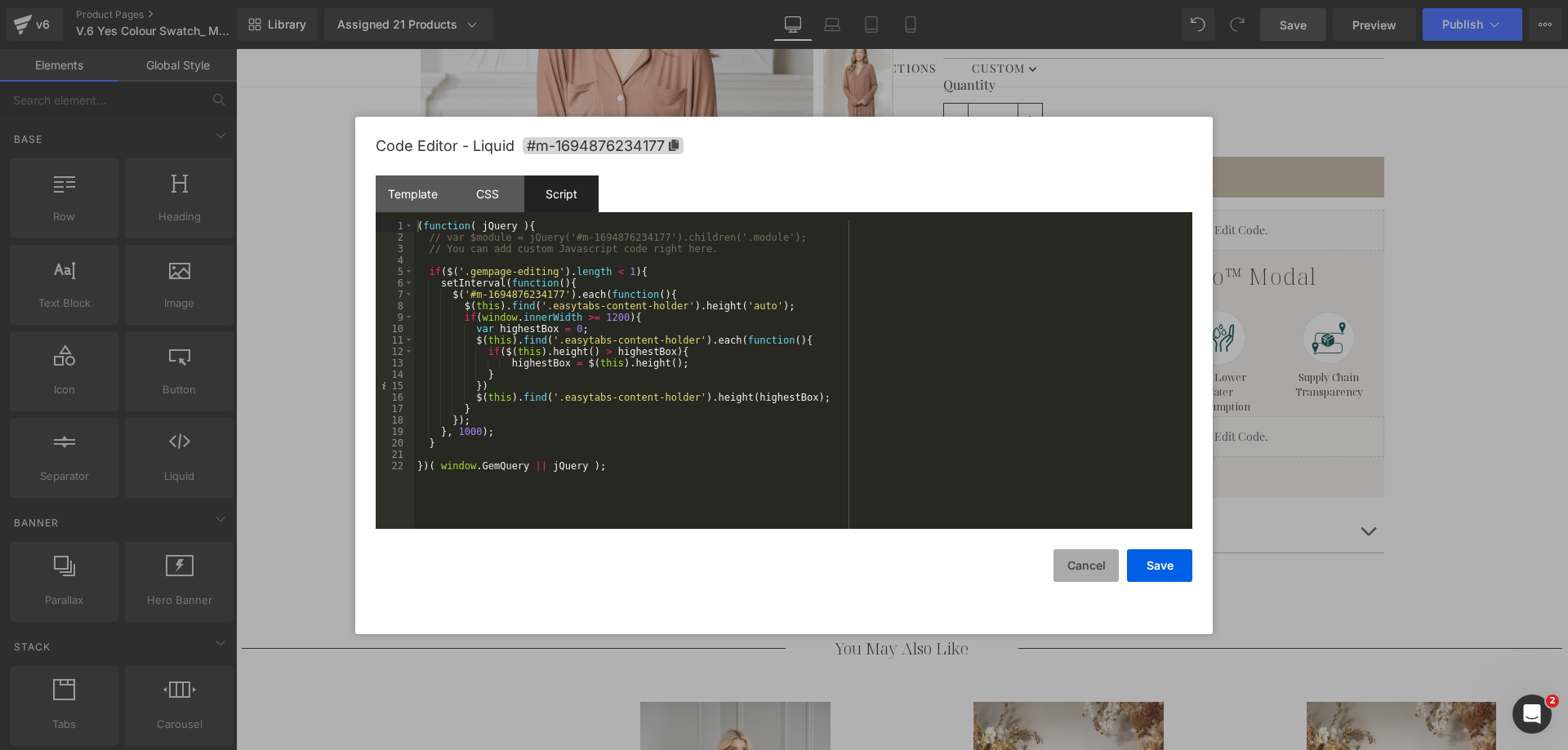
click at [1110, 564] on button "Cancel" at bounding box center [1086, 566] width 65 height 33
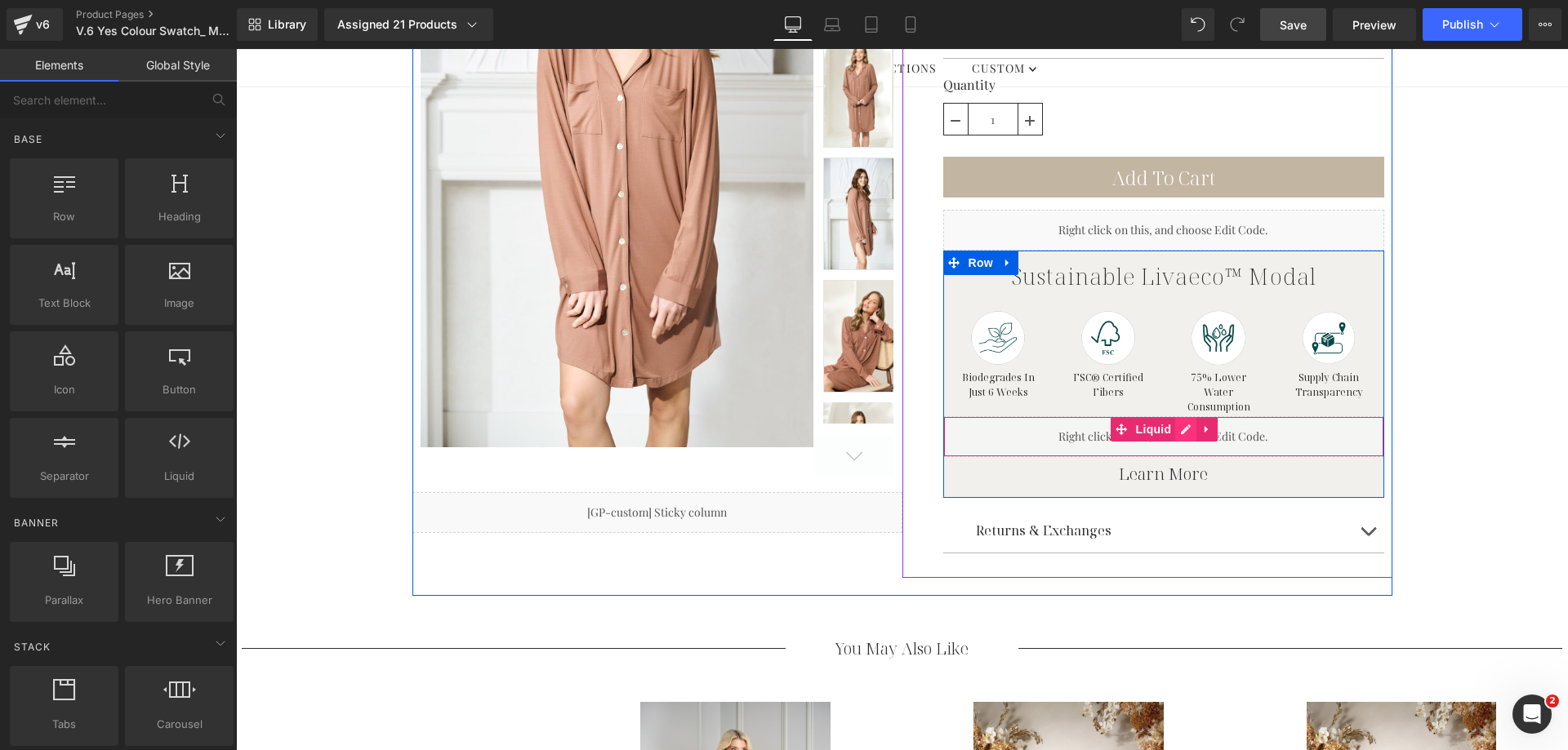
click at [1182, 432] on div "Liquid" at bounding box center [1163, 437] width 441 height 41
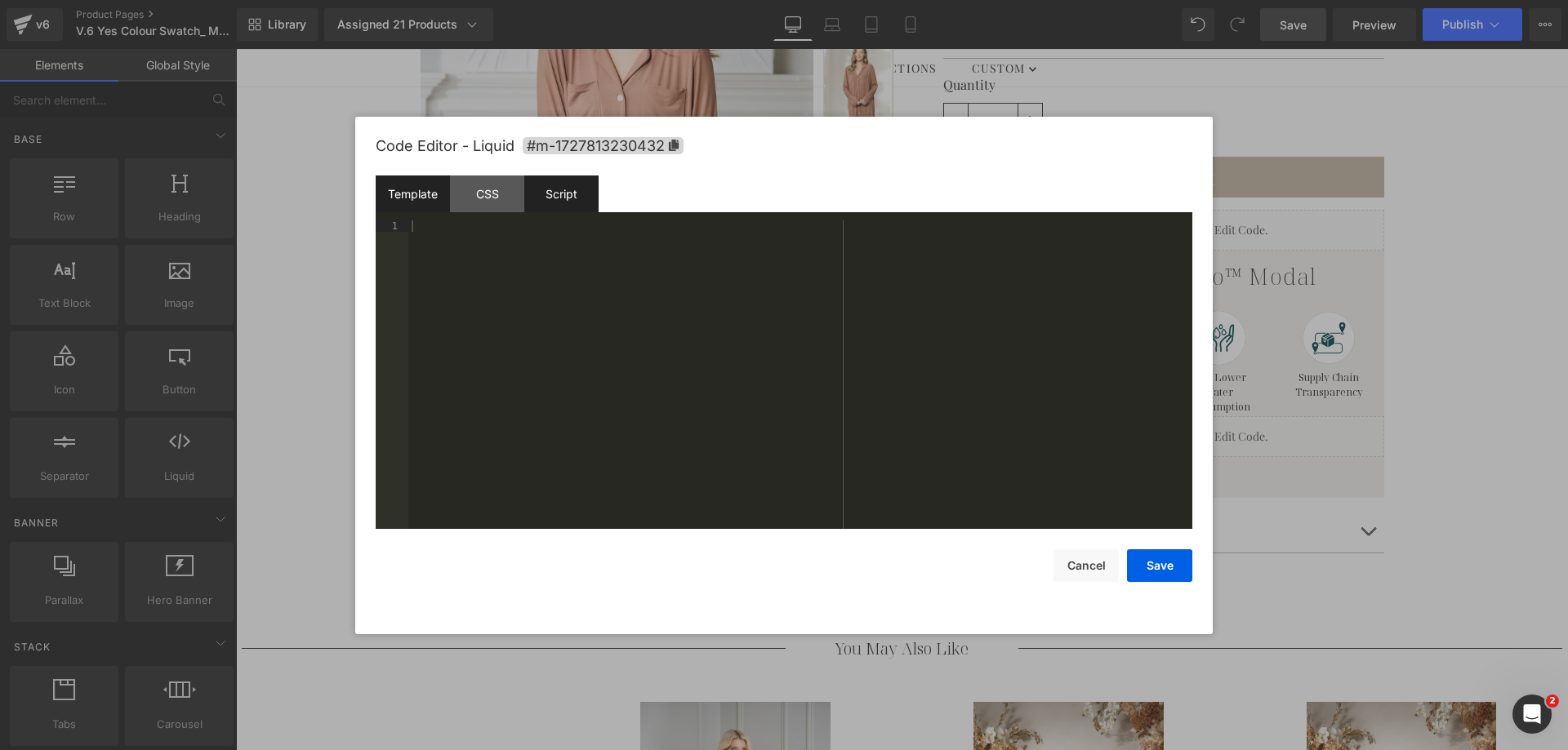
click at [556, 187] on div "Script" at bounding box center [561, 194] width 74 height 37
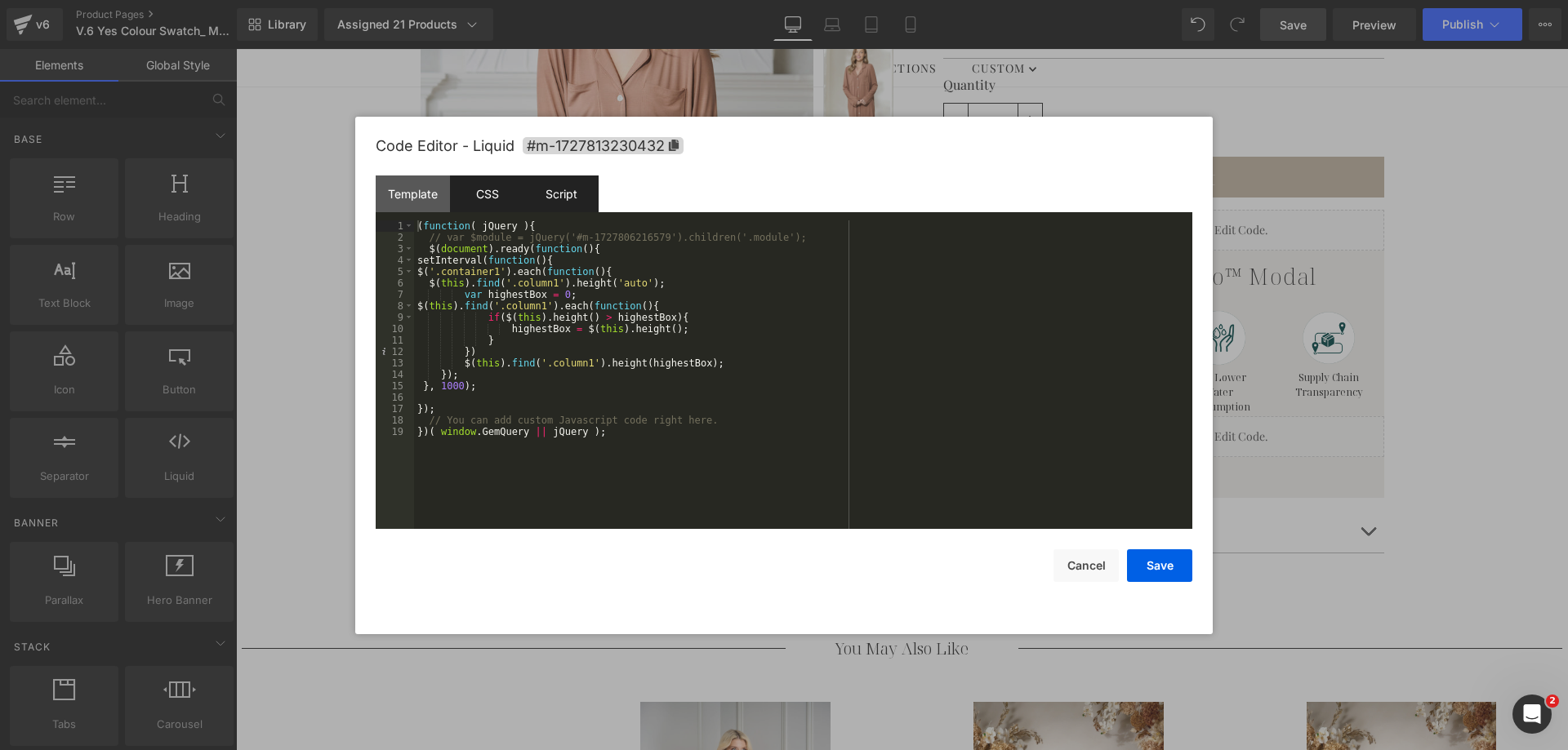
click at [485, 206] on div "CSS" at bounding box center [487, 194] width 74 height 37
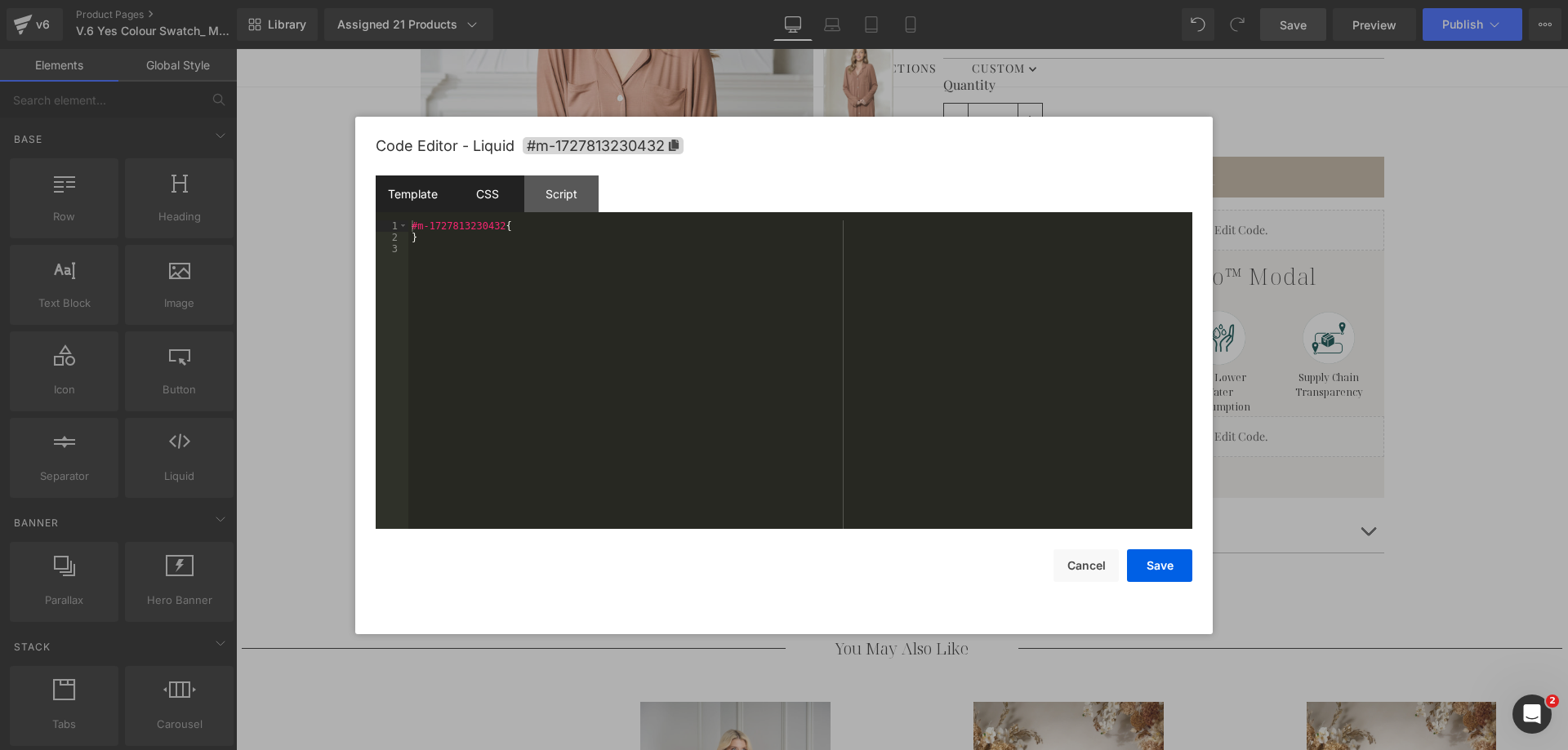
click at [433, 200] on div "Template" at bounding box center [412, 194] width 74 height 37
drag, startPoint x: 1067, startPoint y: 555, endPoint x: 852, endPoint y: 426, distance: 250.7
click at [1067, 555] on button "Cancel" at bounding box center [1086, 566] width 65 height 33
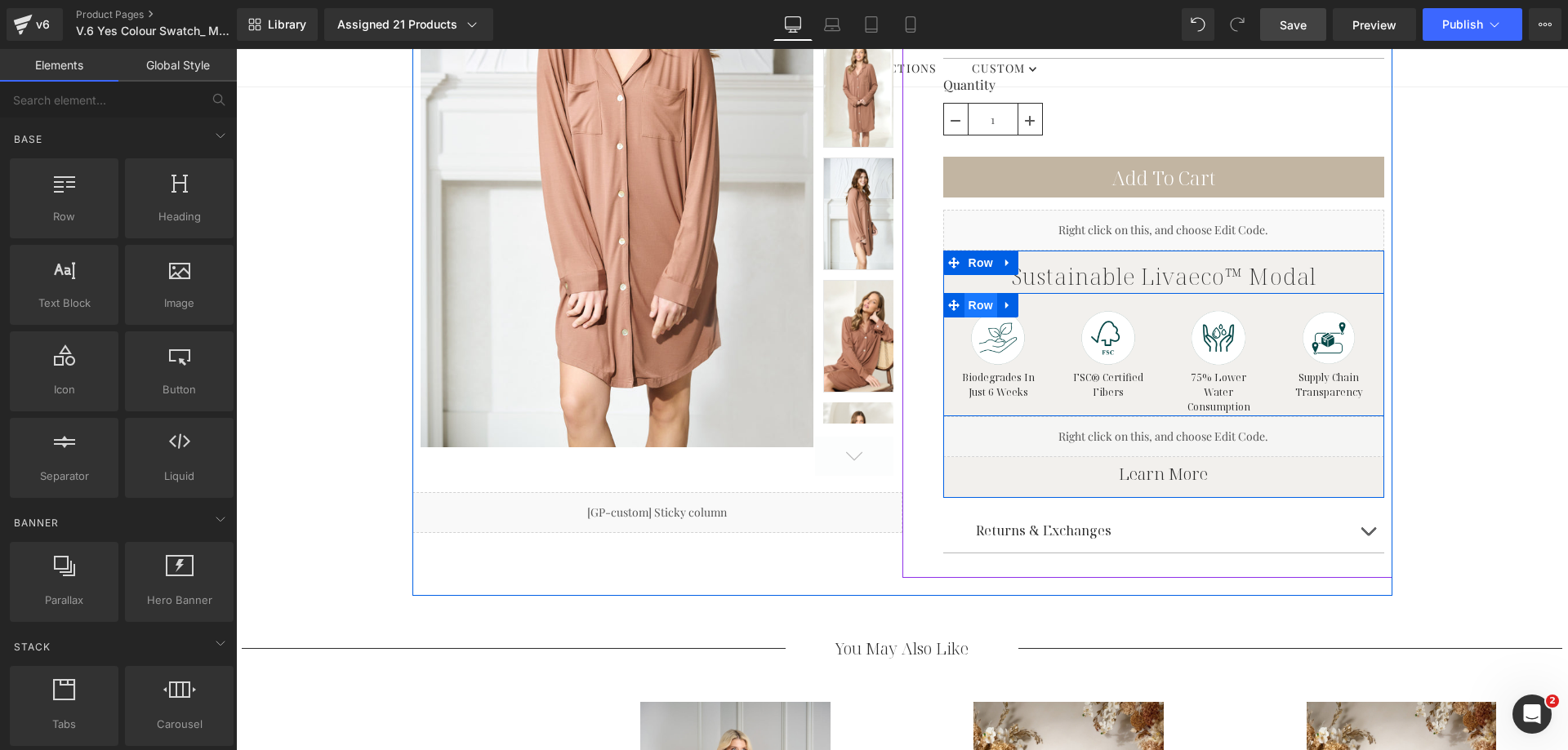
click at [980, 308] on span "Row" at bounding box center [980, 305] width 33 height 25
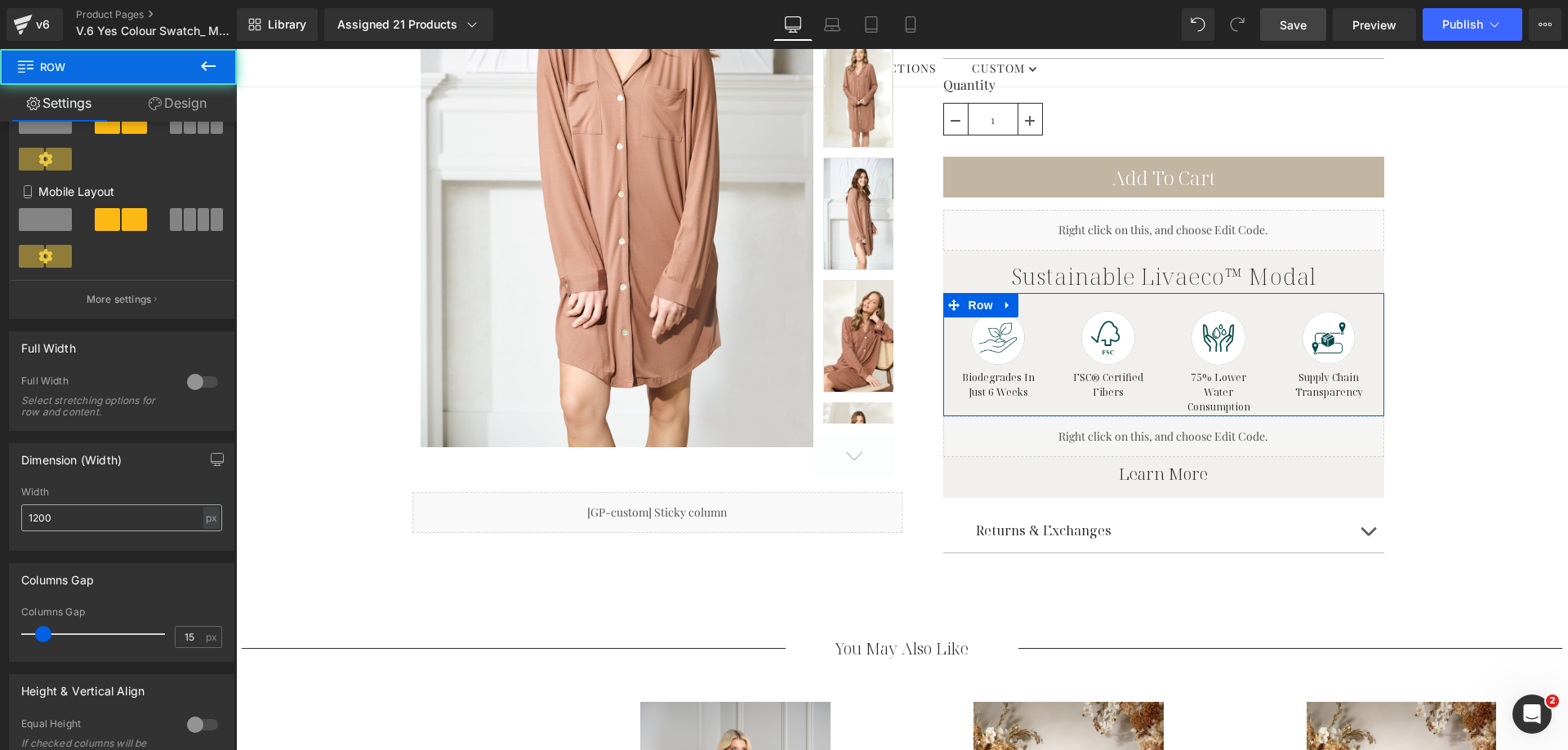
scroll to position [408, 0]
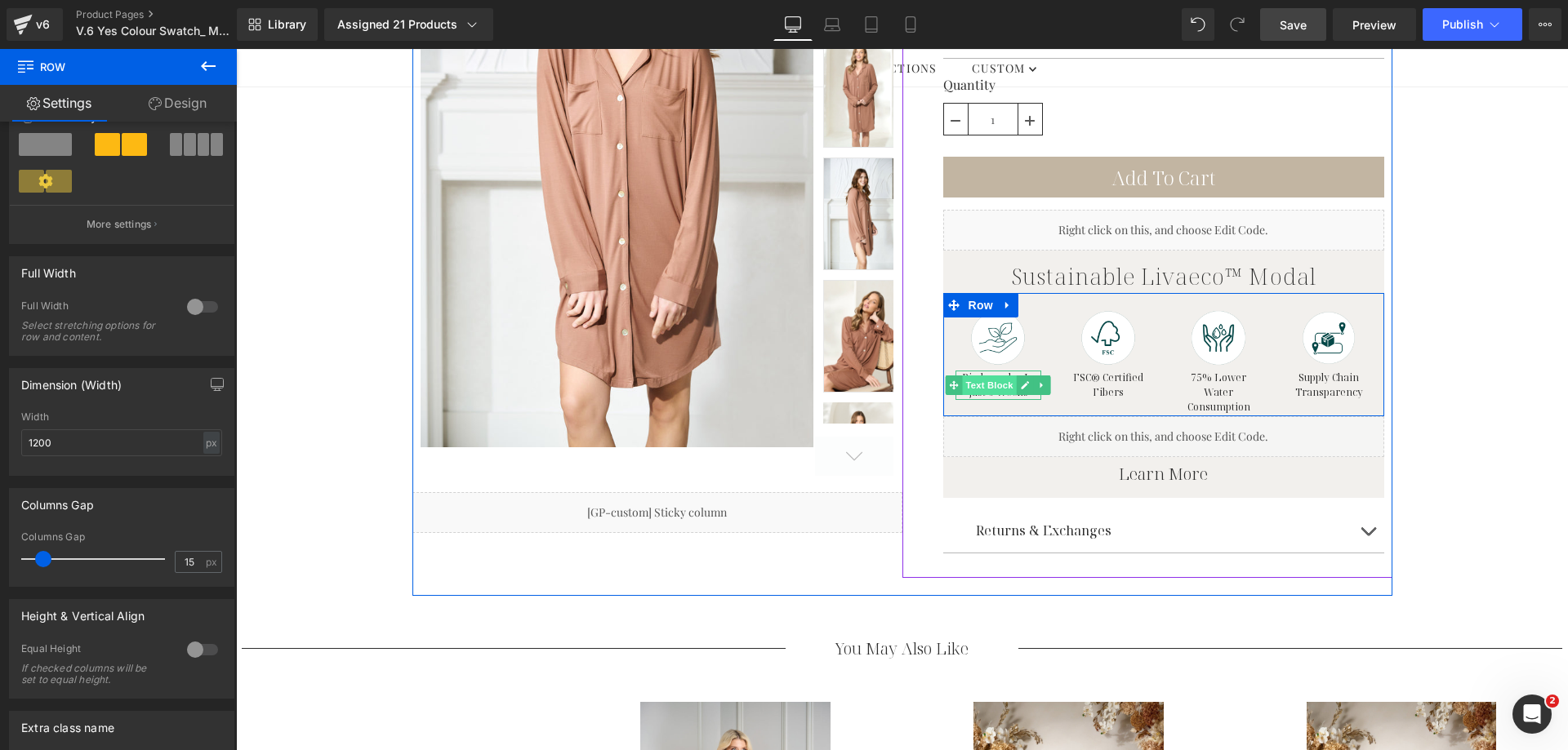
click at [1000, 385] on span "Text Block" at bounding box center [989, 385] width 54 height 20
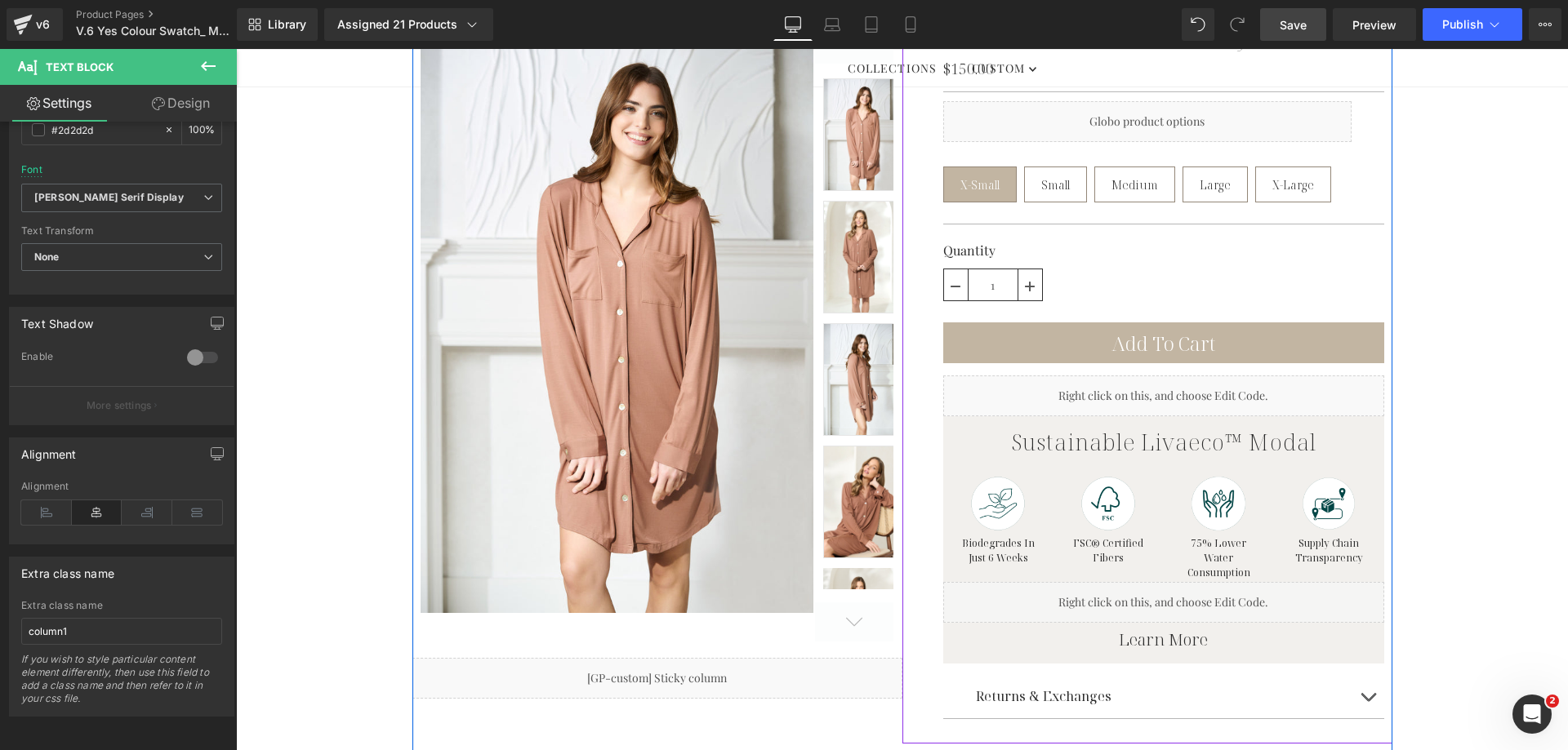
scroll to position [160, 0]
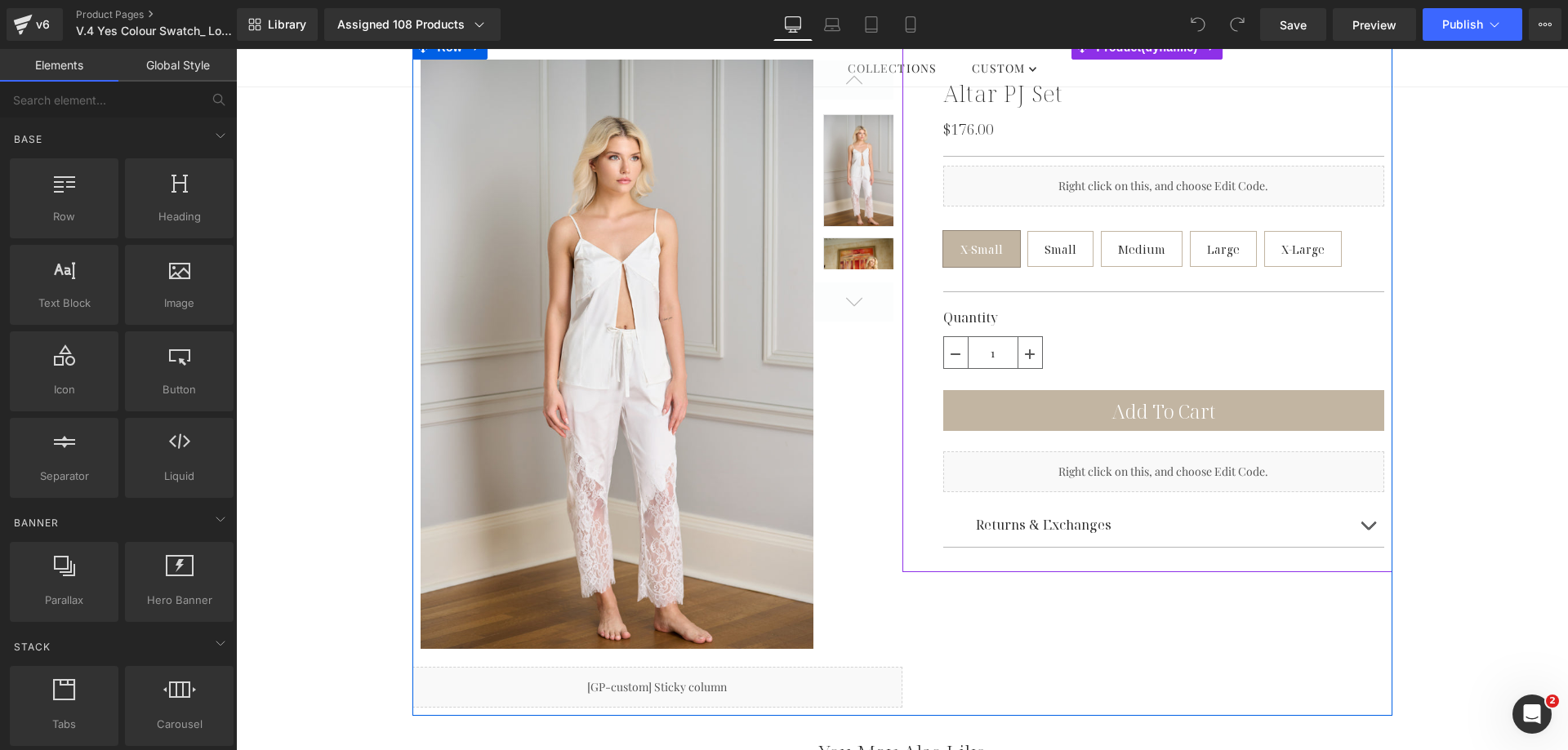
scroll to position [245, 0]
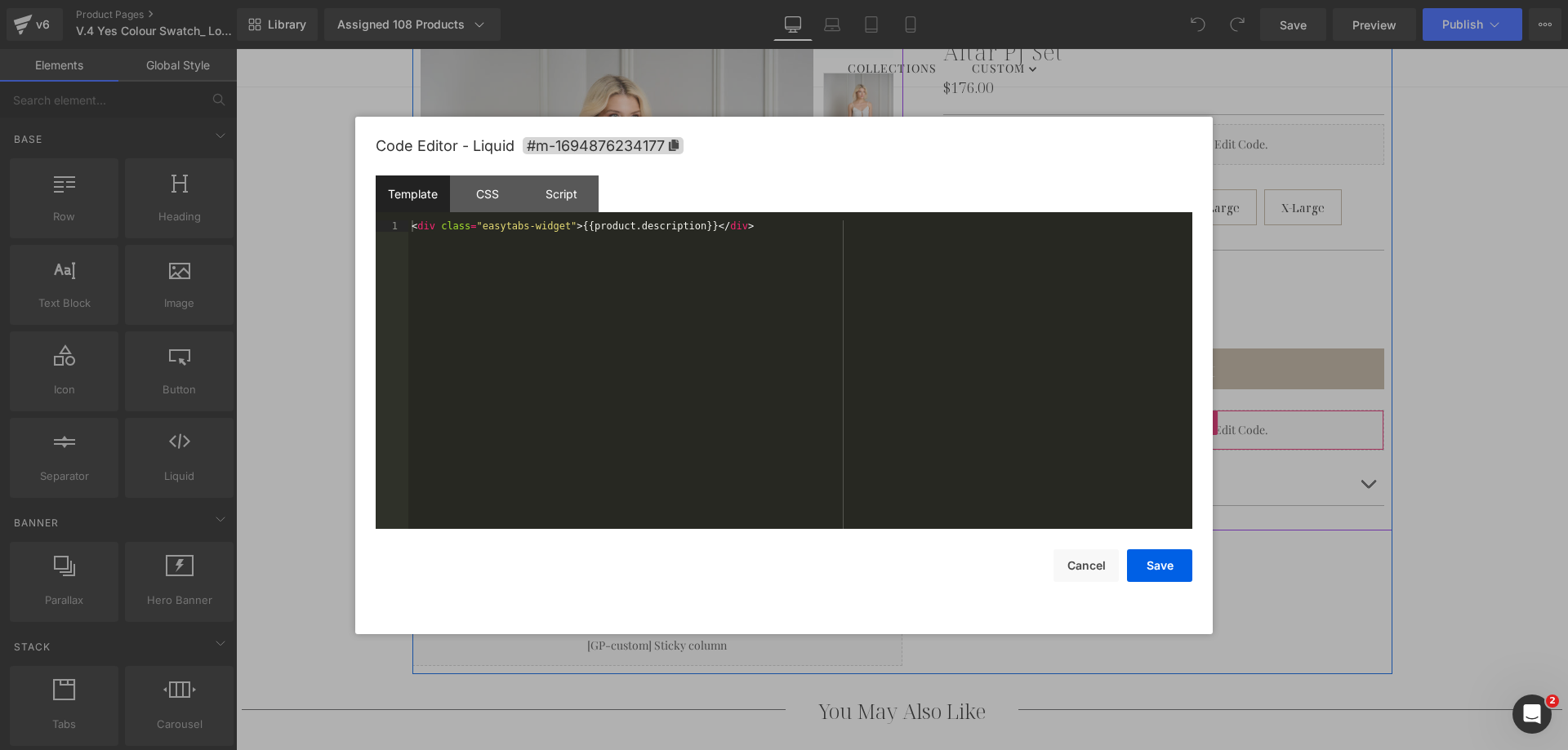
click at [1176, 424] on div "Liquid" at bounding box center [1163, 430] width 441 height 41
click at [563, 195] on div "Script" at bounding box center [561, 194] width 74 height 37
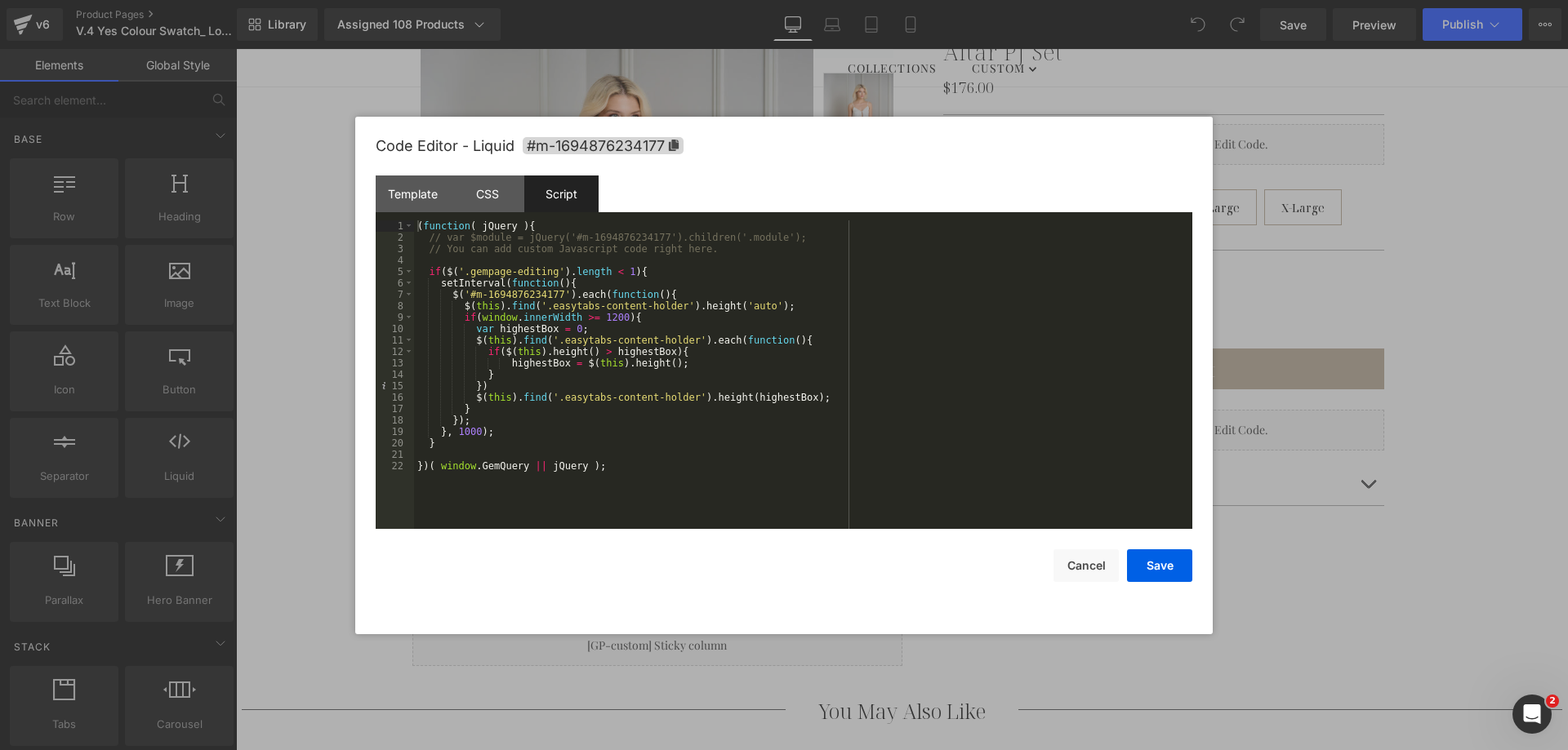
click at [532, 290] on div "( function ( jQuery ) { // var $module = jQuery('#m-1694876234177').children('.…" at bounding box center [803, 385] width 778 height 331
click at [1075, 567] on button "Cancel" at bounding box center [1086, 566] width 65 height 33
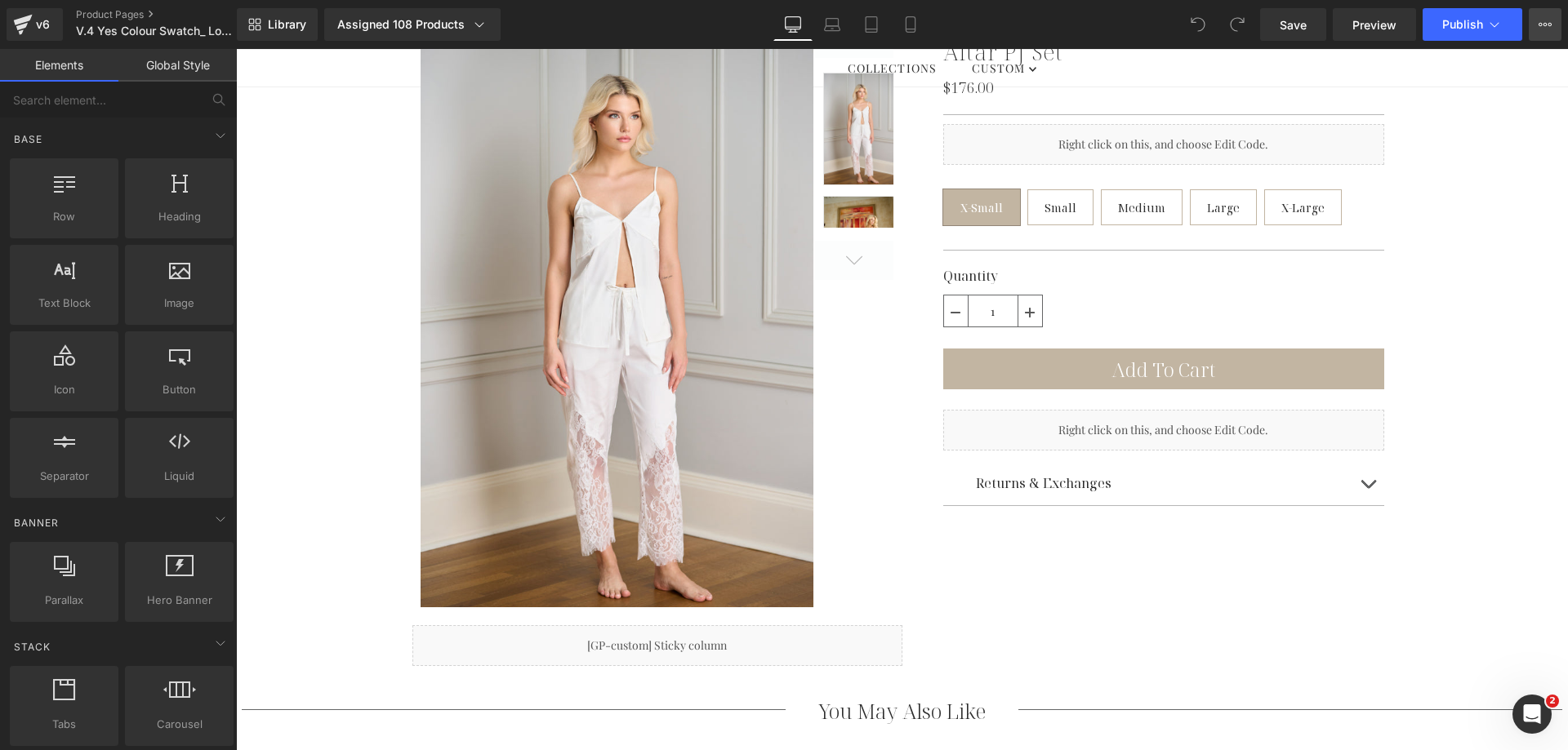
click at [1548, 31] on button "View Live Page View with current Template Save Template to Library Schedule Pub…" at bounding box center [1545, 25] width 33 height 33
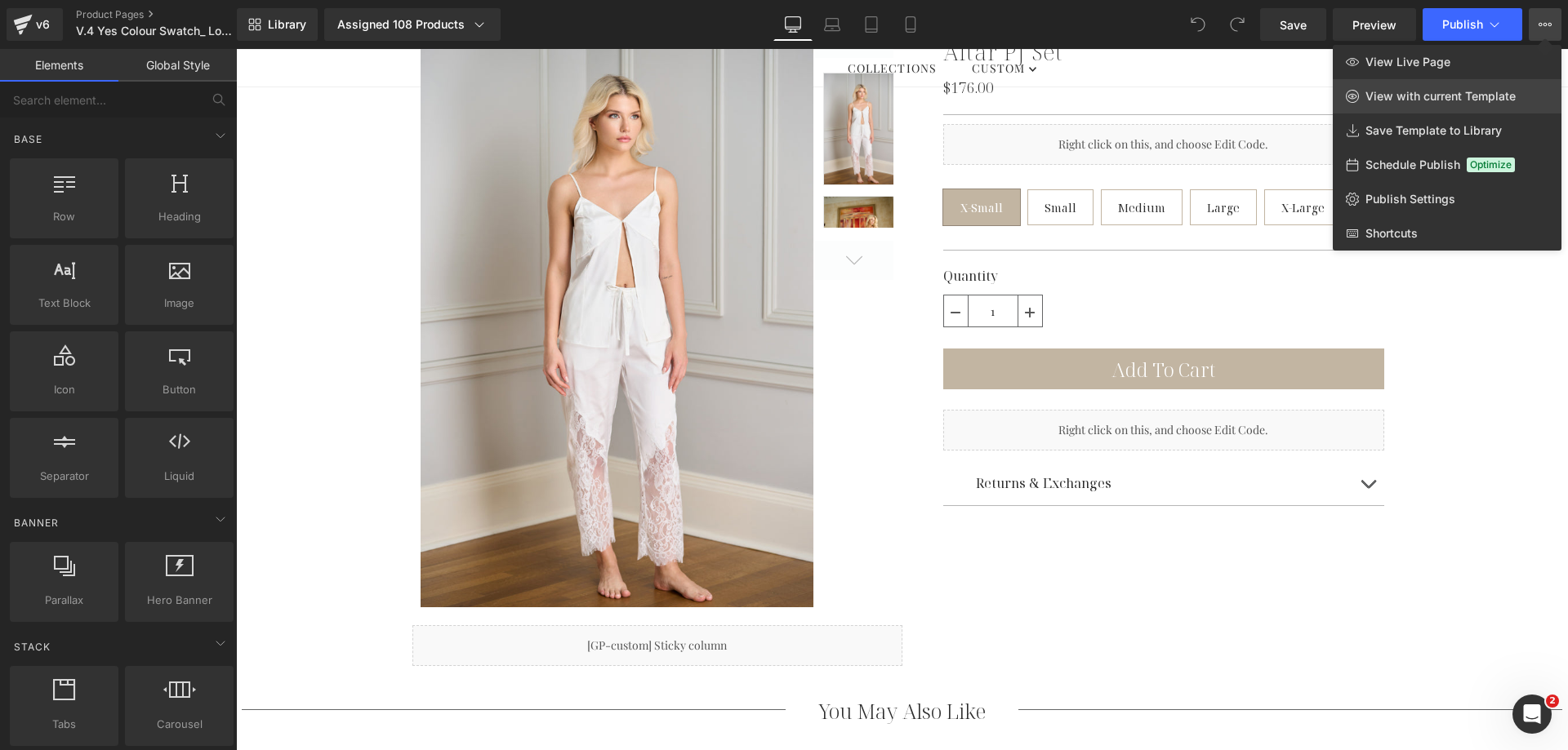
click at [1474, 96] on span "View with current Template" at bounding box center [1440, 97] width 151 height 15
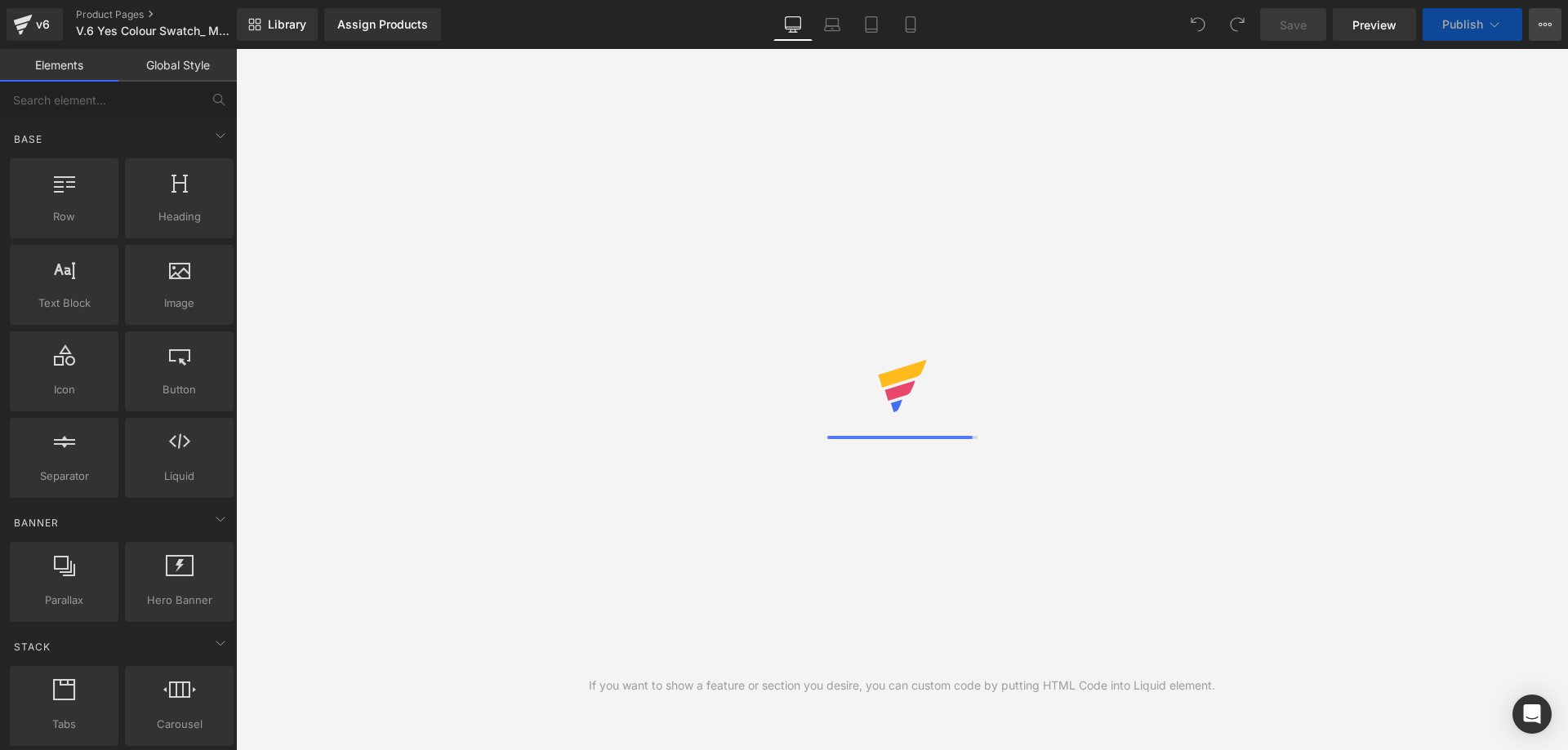
click at [1540, 28] on icon at bounding box center [1545, 25] width 13 height 13
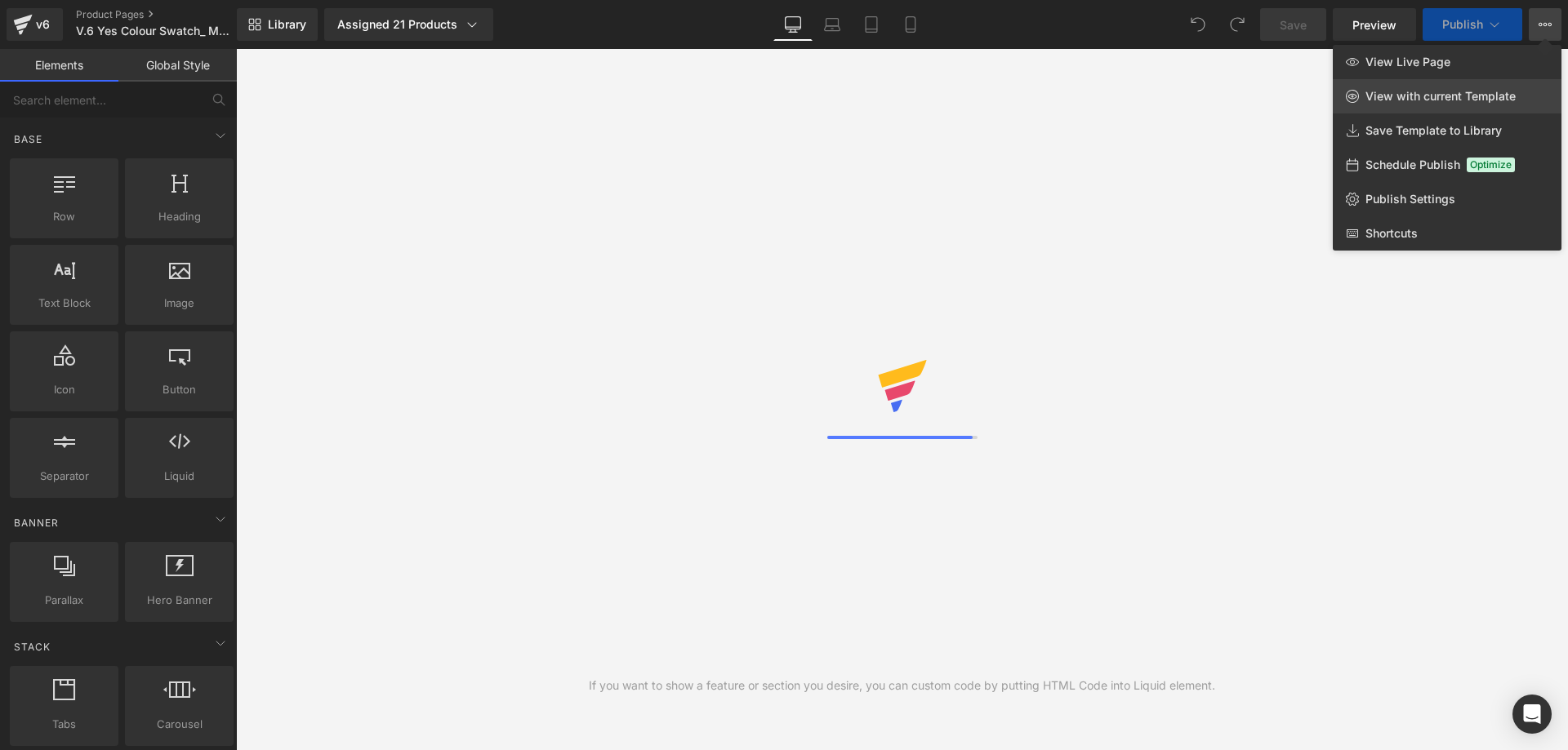
click at [1444, 94] on span "View with current Template" at bounding box center [1440, 97] width 151 height 15
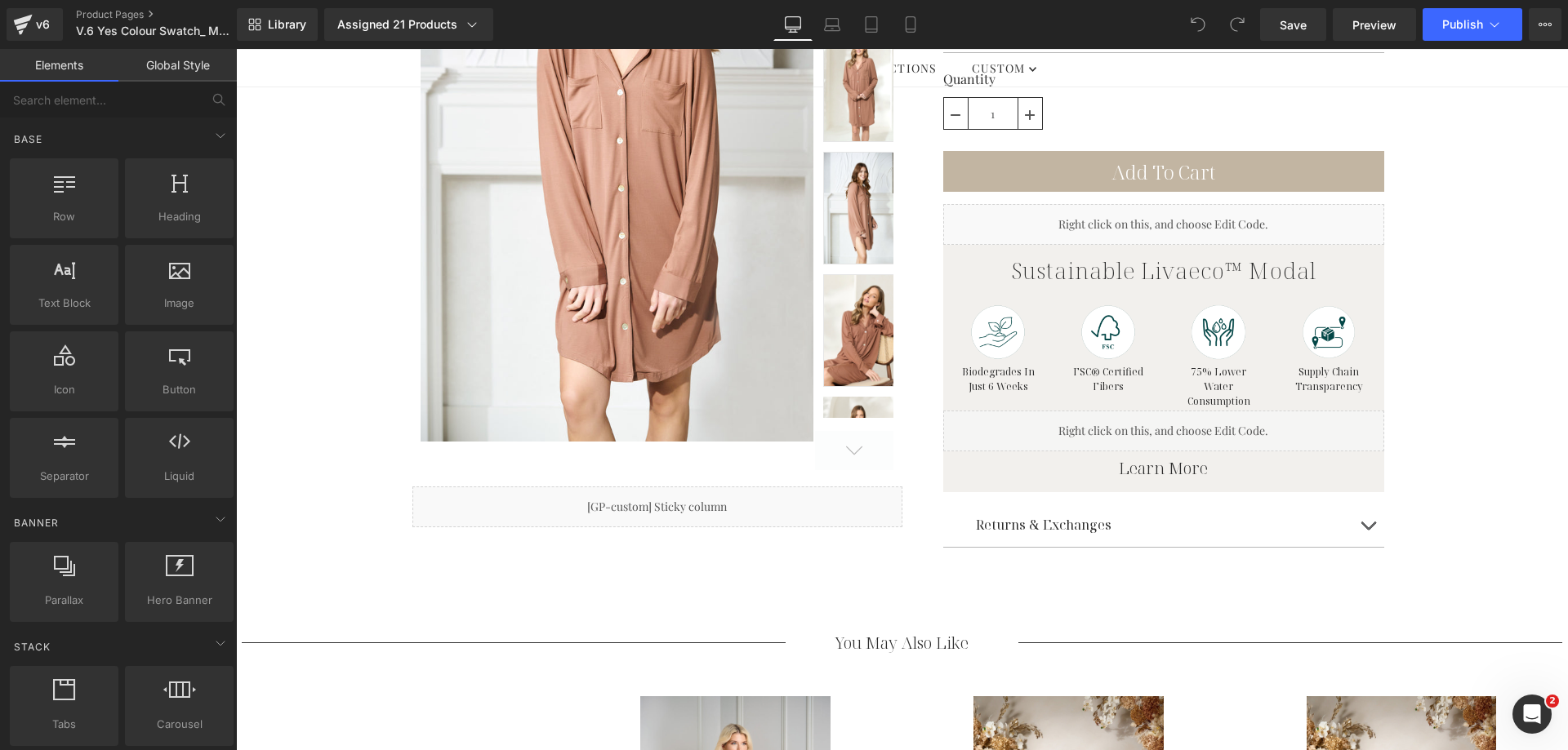
scroll to position [490, 0]
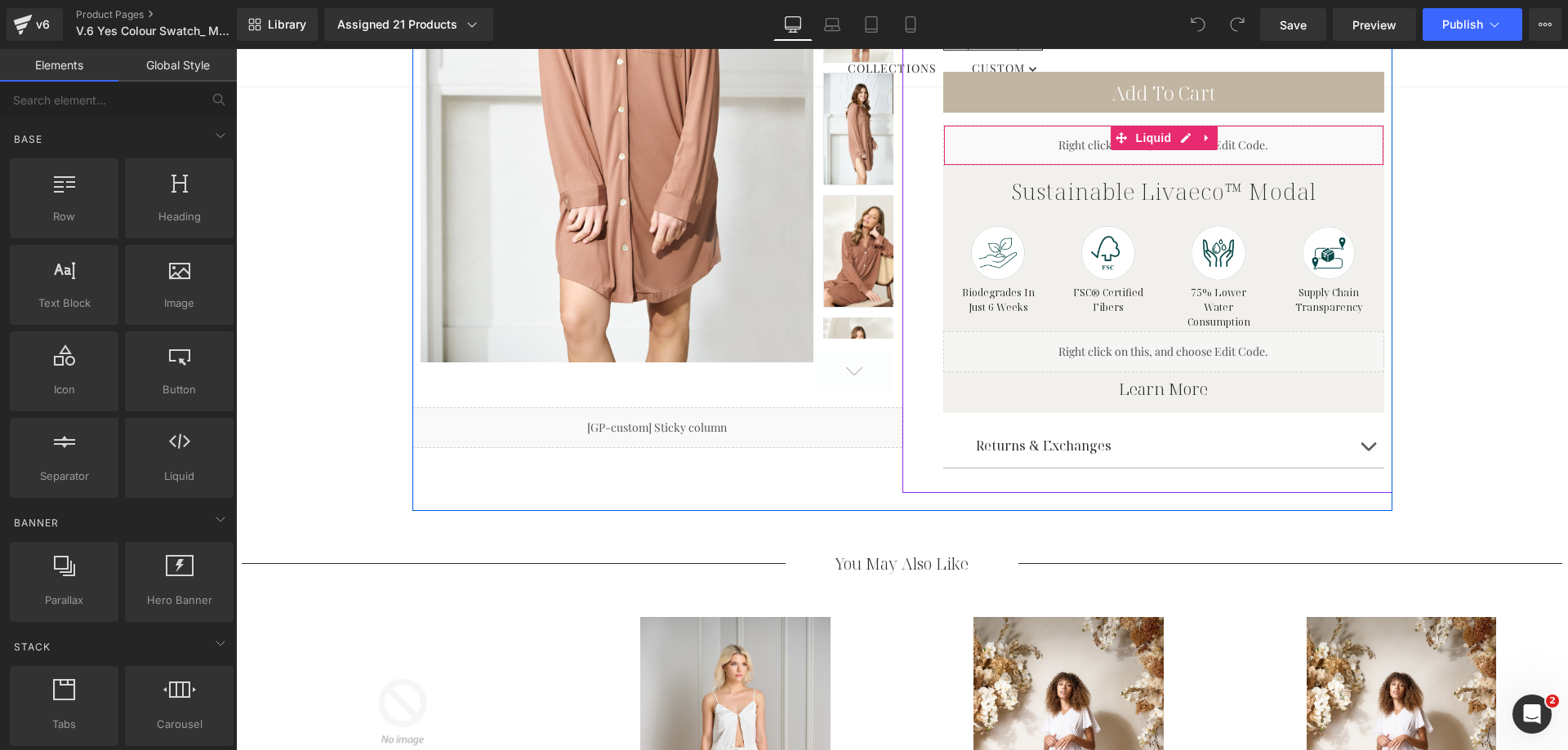
click at [1093, 150] on div "Liquid" at bounding box center [1163, 146] width 441 height 41
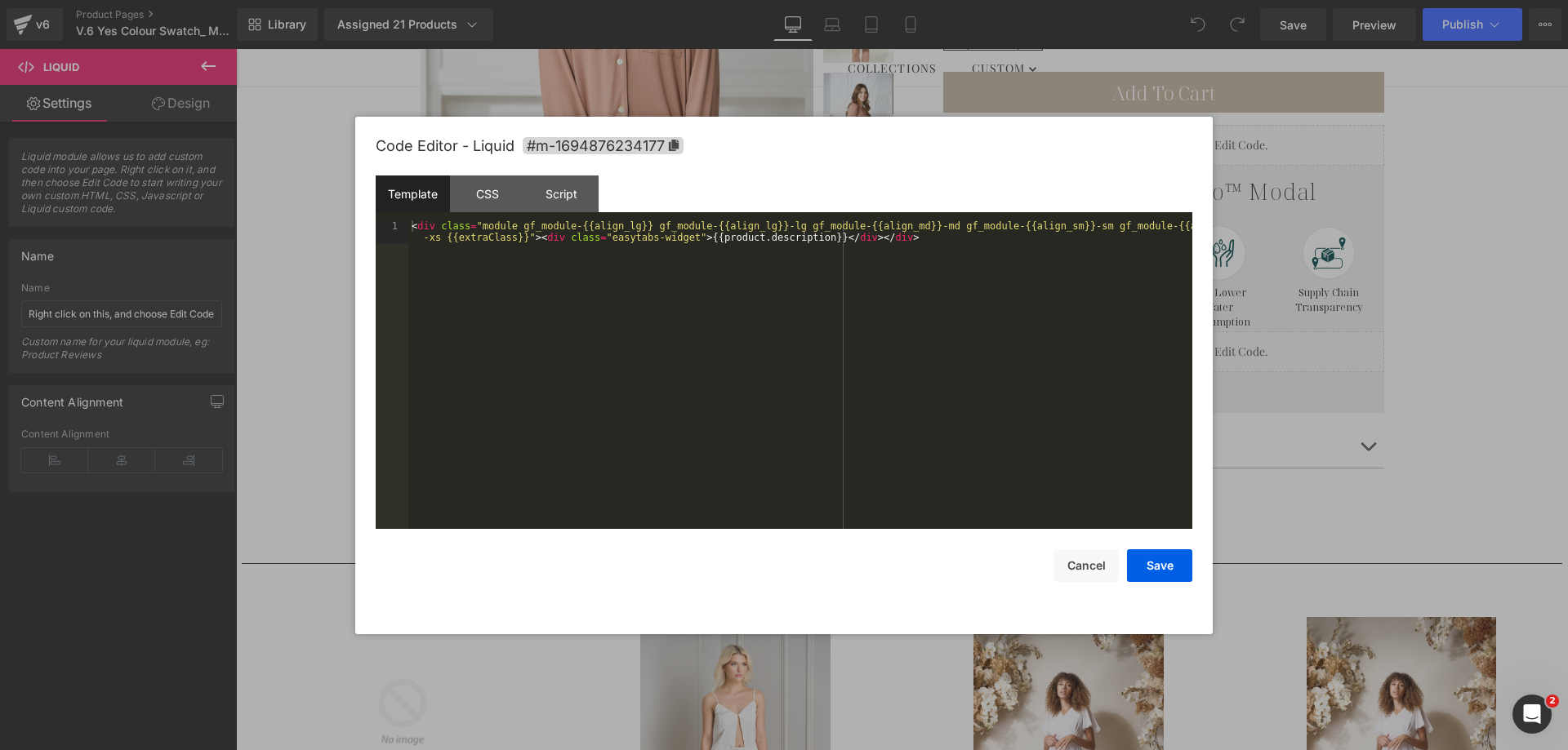
click at [1070, 0] on div "You are previewing how the will restyle your page. You can not edit Elements in…" at bounding box center [784, 0] width 1568 height 0
click at [543, 189] on div "Script" at bounding box center [561, 194] width 74 height 37
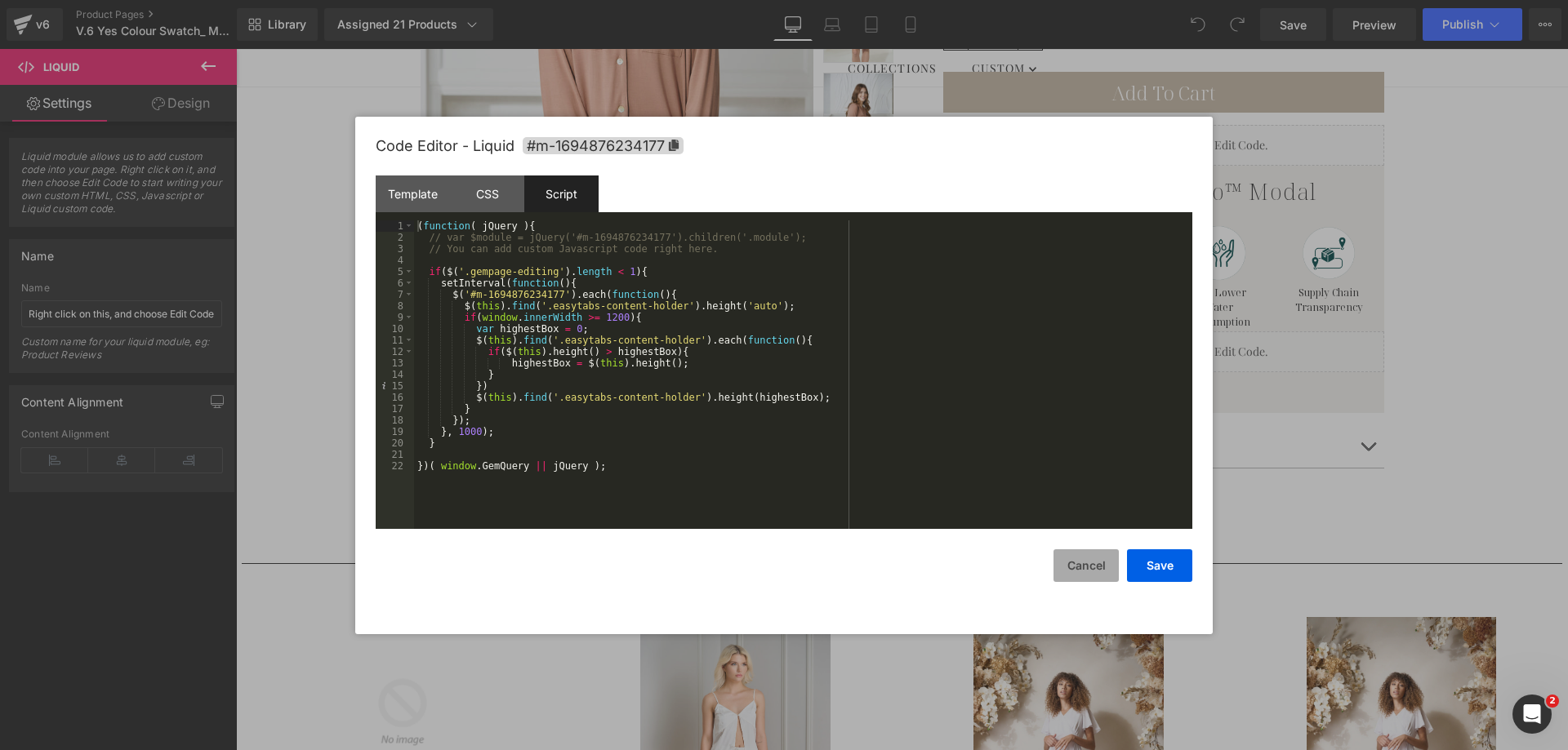
click at [1074, 559] on button "Cancel" at bounding box center [1086, 566] width 65 height 33
